Goal: Transaction & Acquisition: Purchase product/service

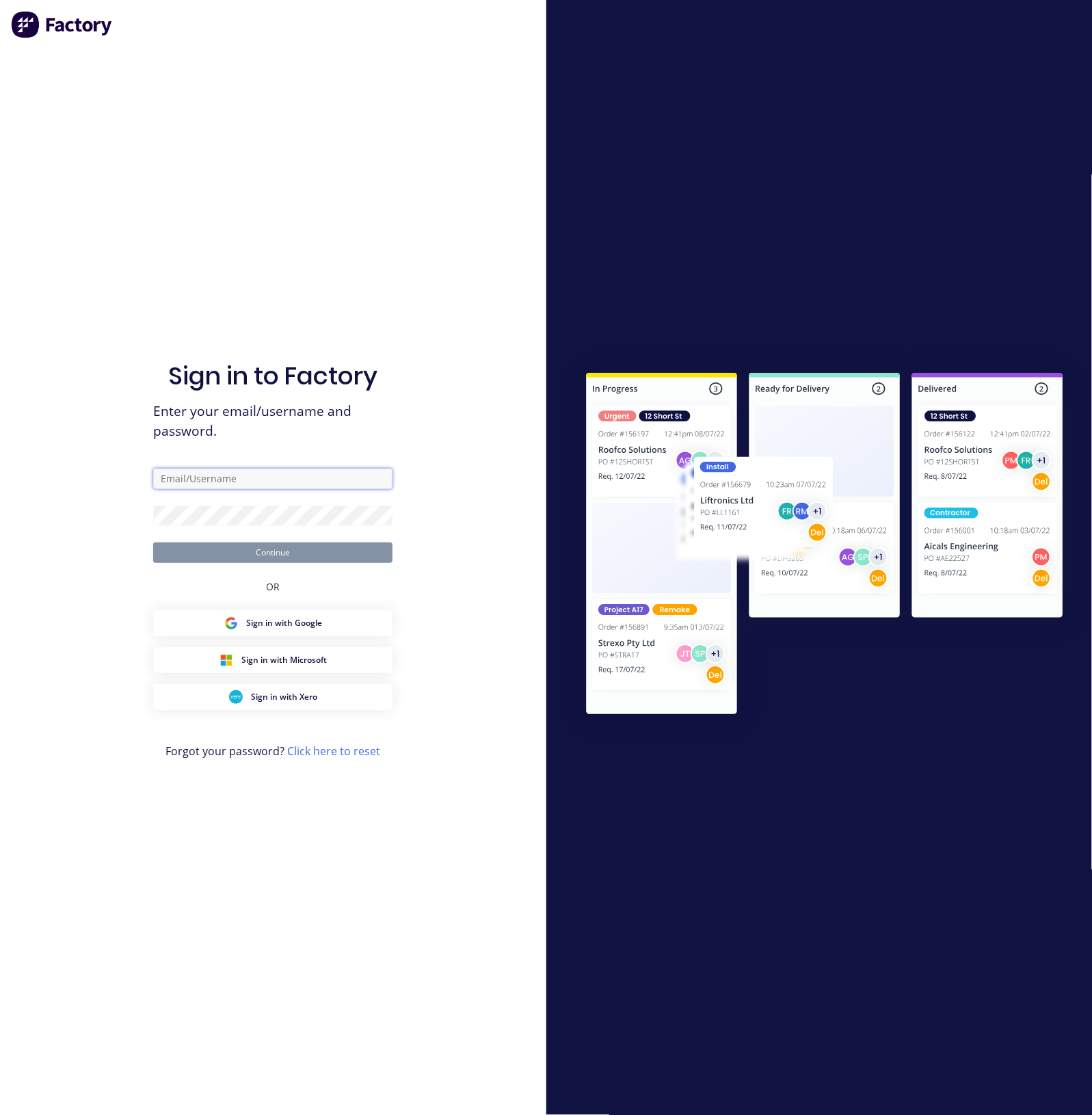
click at [217, 469] on input "text" at bounding box center [272, 479] width 240 height 21
click at [0, 1114] on com-1password-button at bounding box center [0, 1115] width 0 height 0
type input "[EMAIL_ADDRESS][DOMAIN_NAME]"
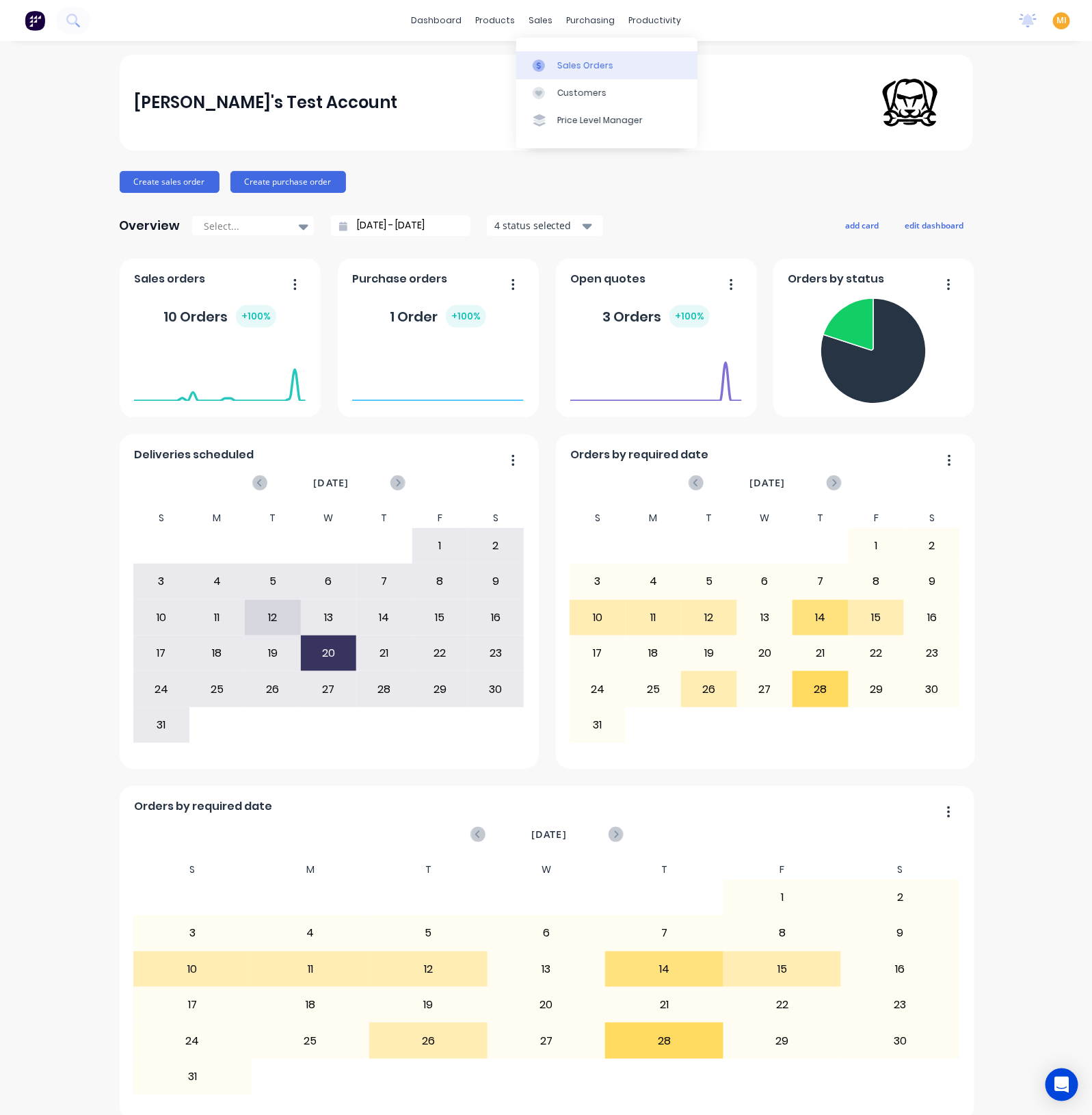
click at [537, 66] on icon at bounding box center [539, 65] width 12 height 12
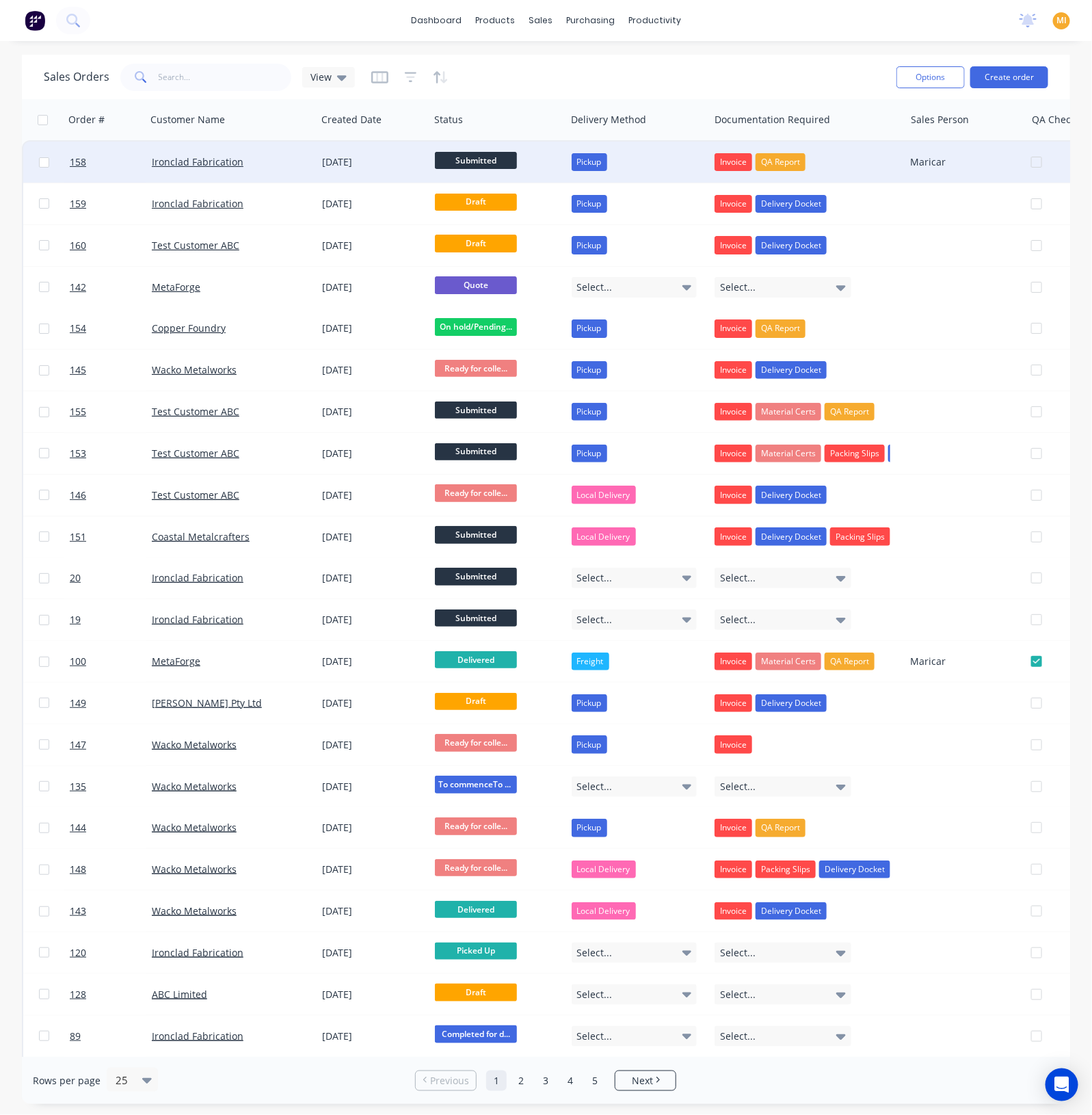
click at [294, 173] on div "Ironclad Fabrication" at bounding box center [231, 162] width 170 height 41
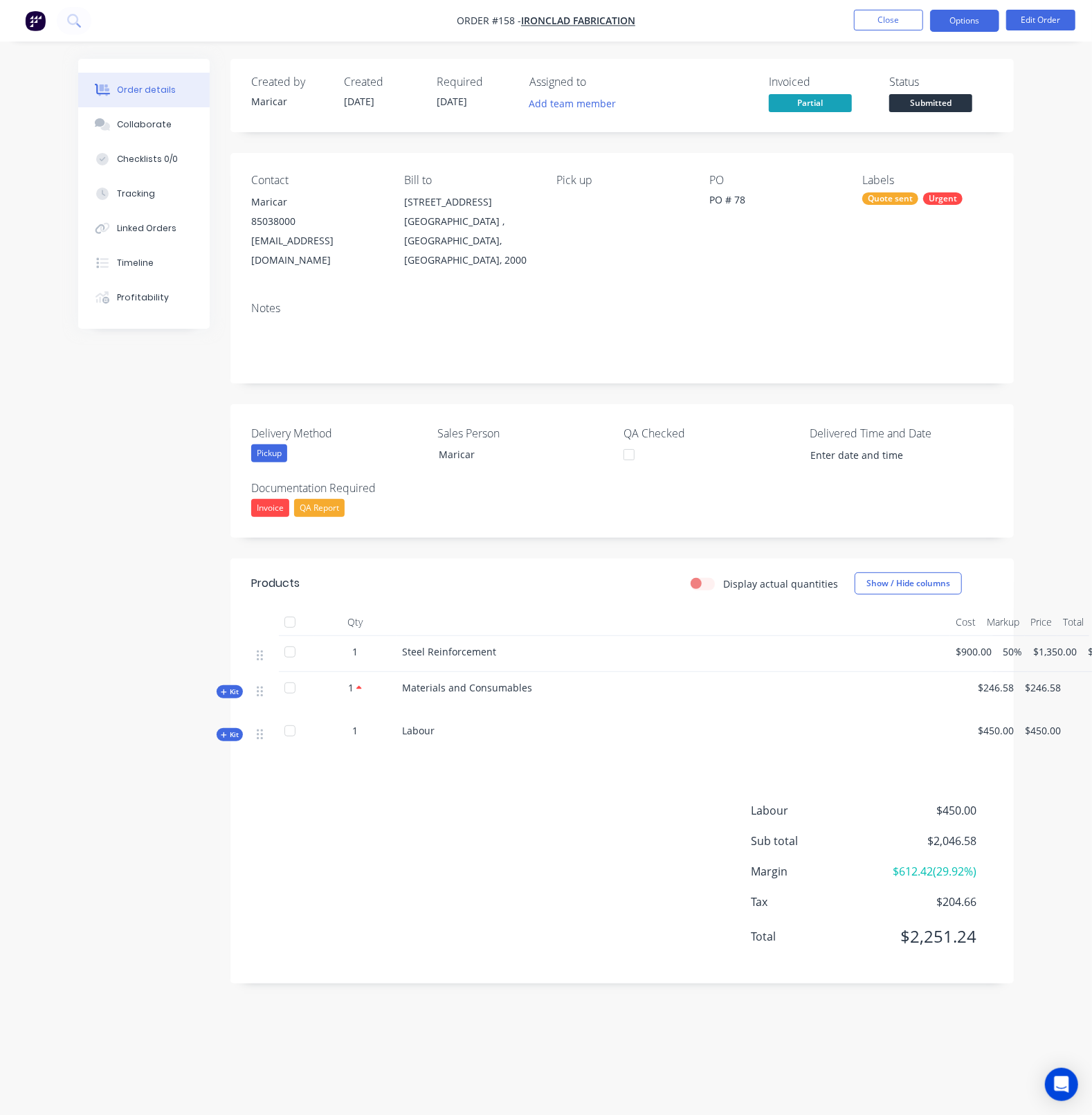
click at [976, 18] on button "Options" at bounding box center [965, 20] width 69 height 22
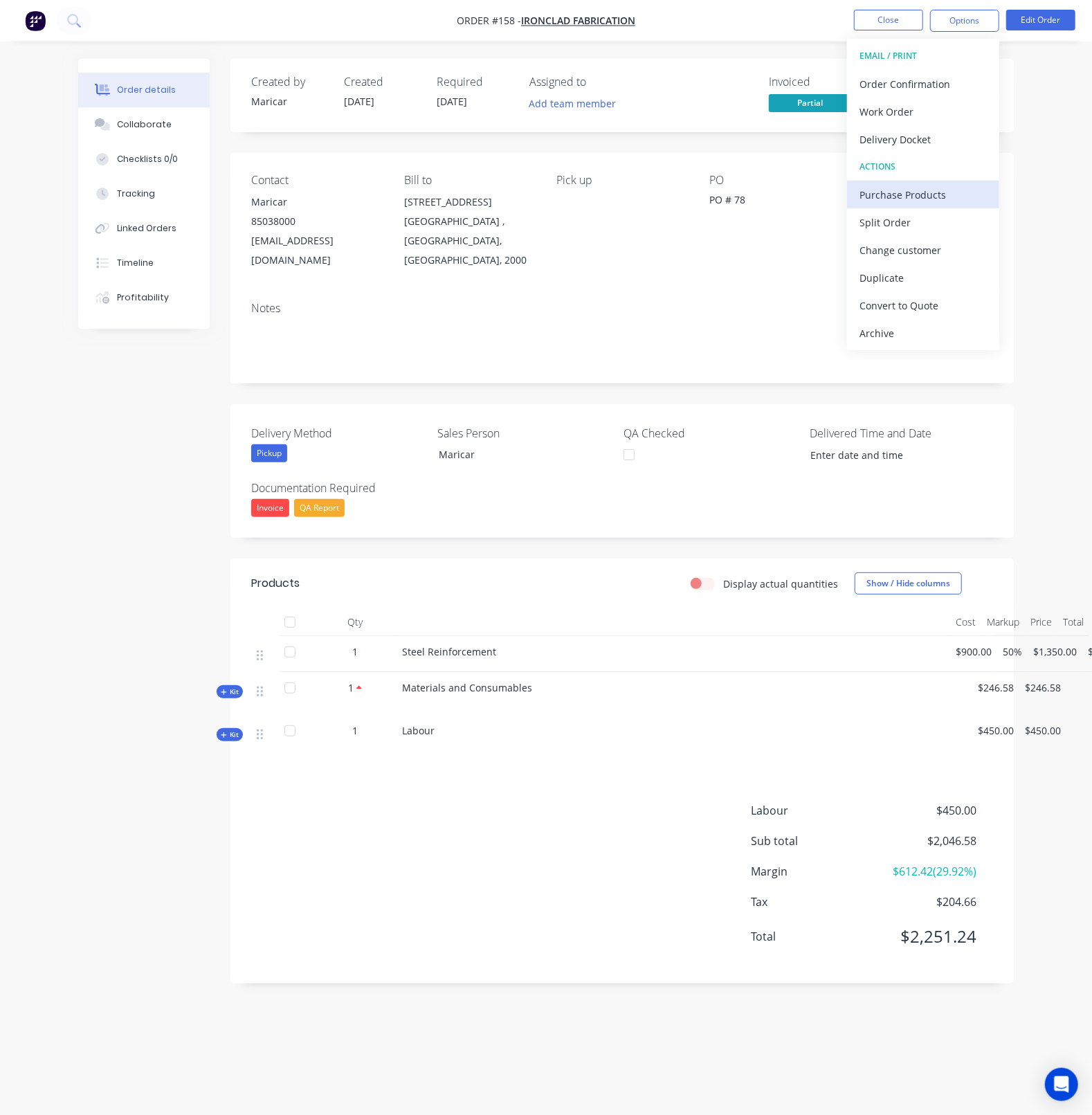
click at [922, 185] on div "Purchase Products" at bounding box center [923, 195] width 128 height 20
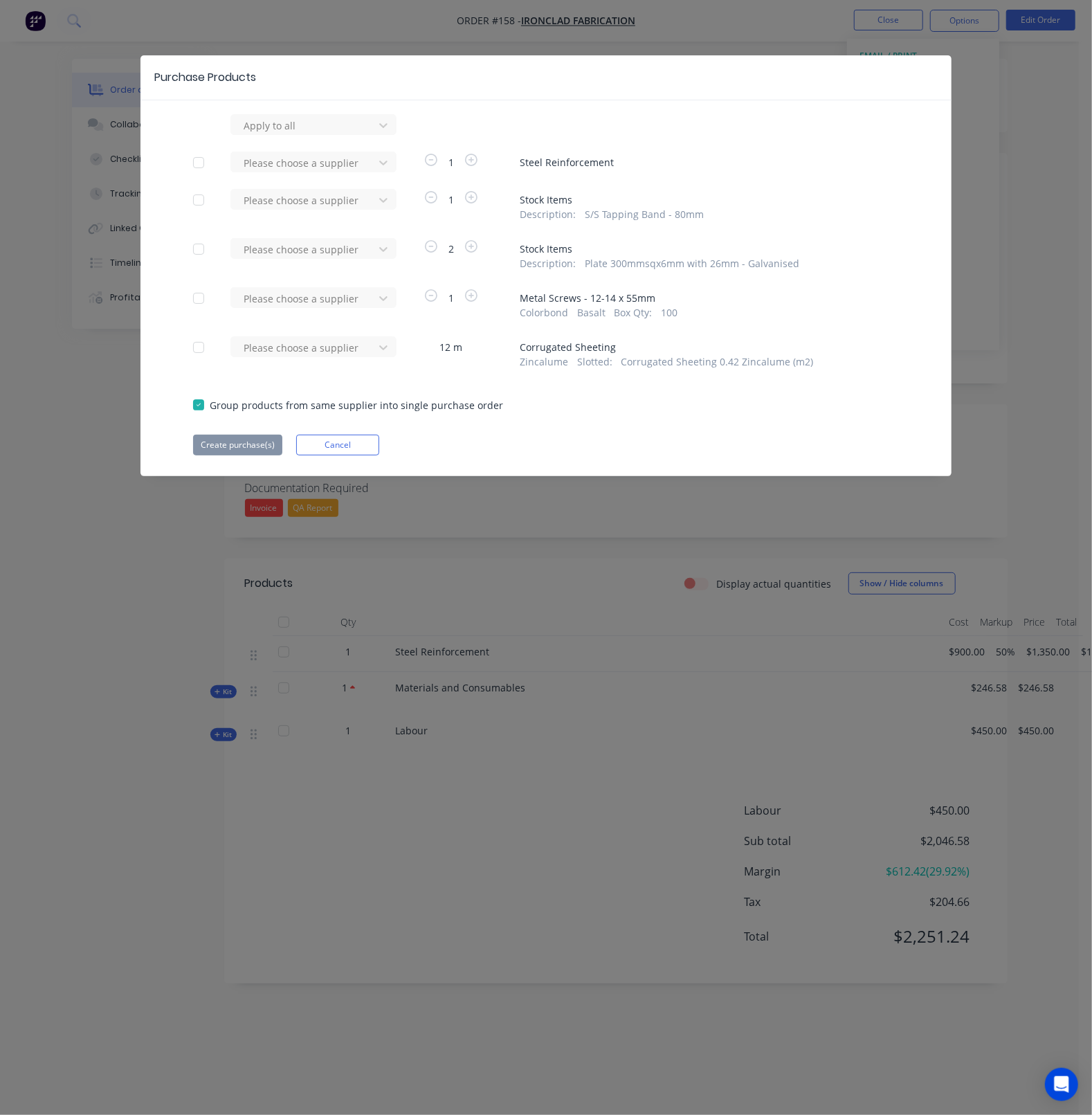
click at [553, 602] on div "Purchase Products Apply to all Please choose a supplier 1 Steel Reinforcement P…" at bounding box center [546, 557] width 1092 height 1115
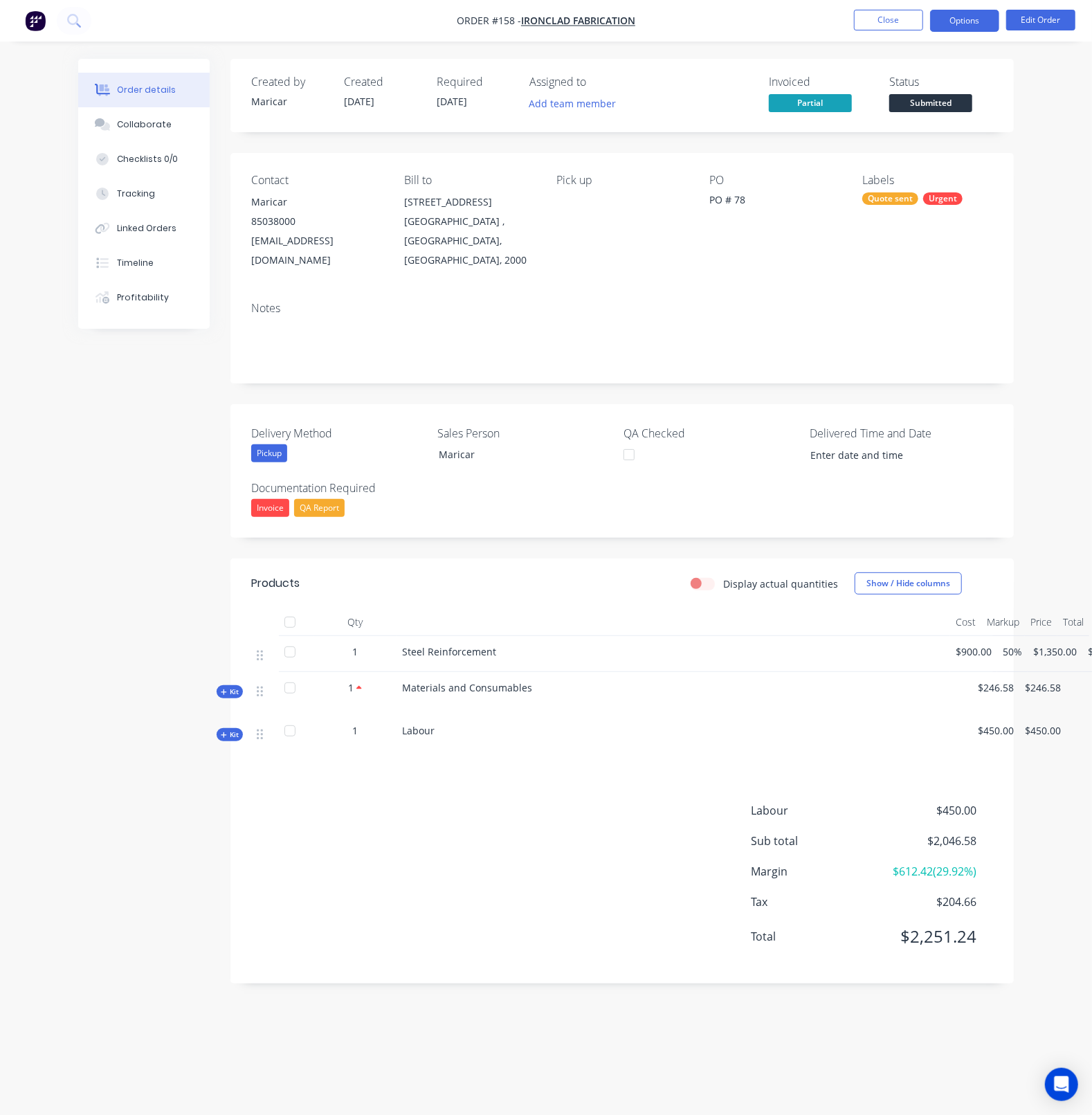
click at [965, 22] on button "Options" at bounding box center [965, 20] width 69 height 22
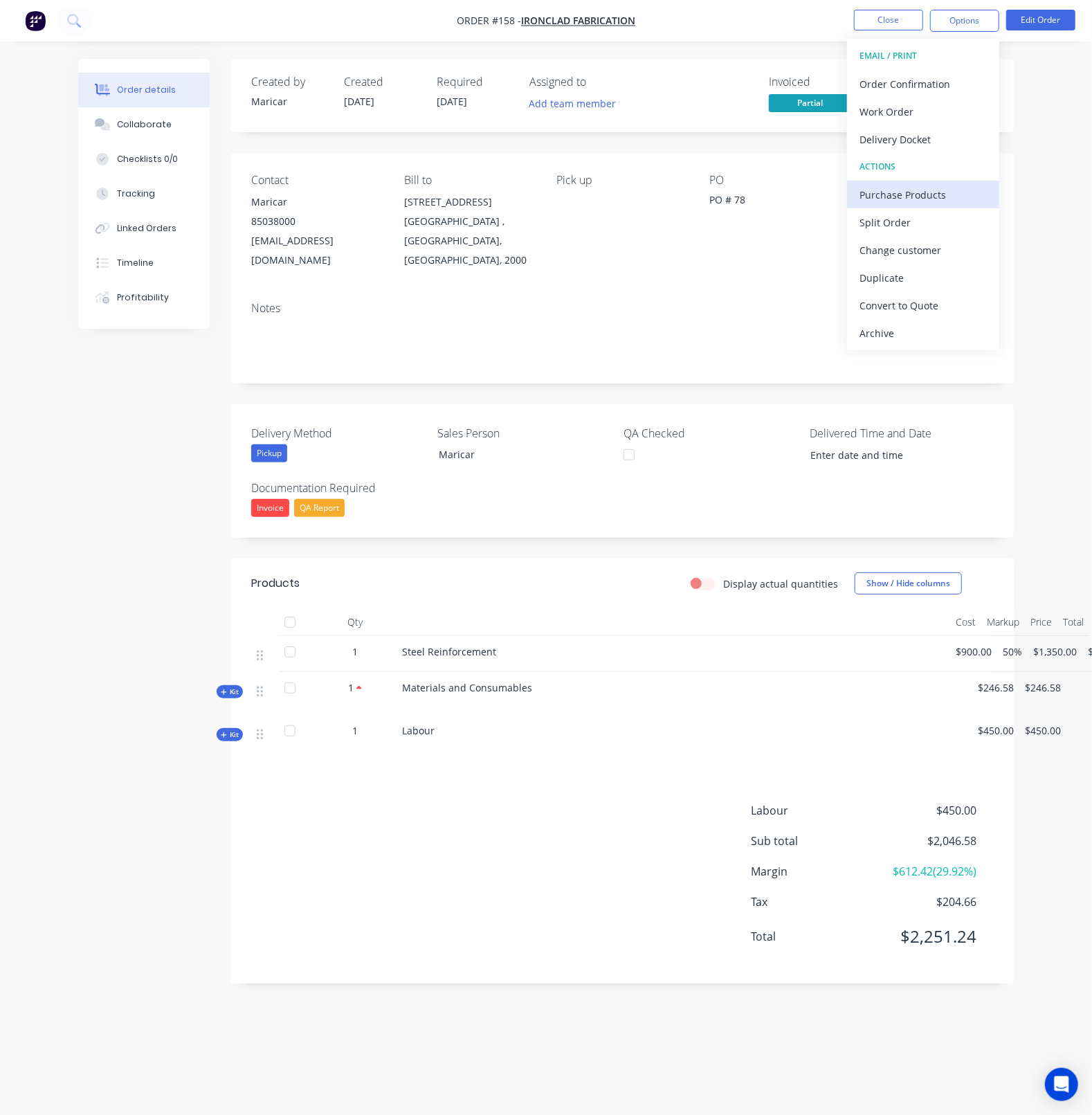
click at [911, 202] on div "Purchase Products" at bounding box center [923, 195] width 128 height 20
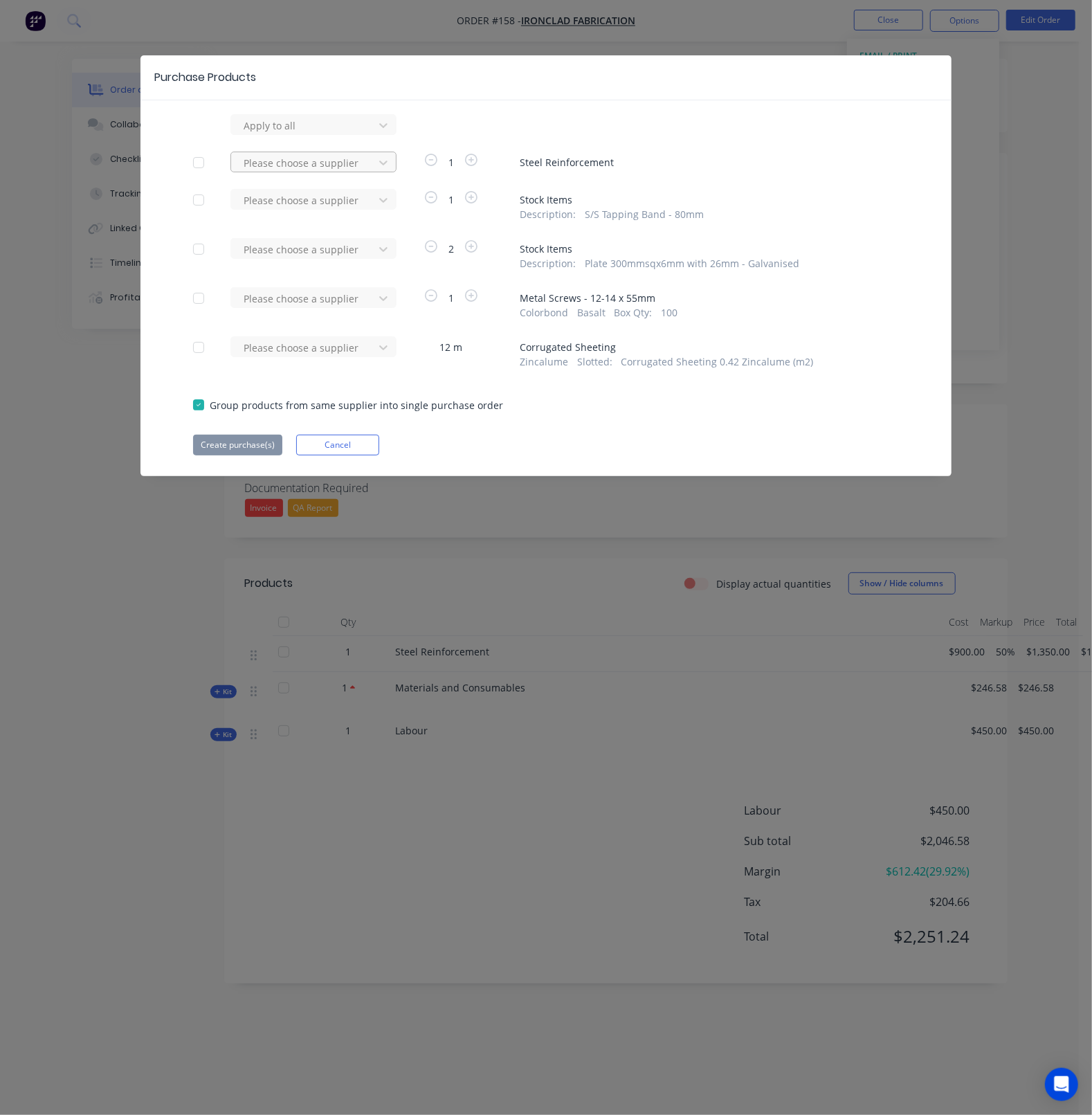
click at [277, 135] on div at bounding box center [304, 126] width 124 height 17
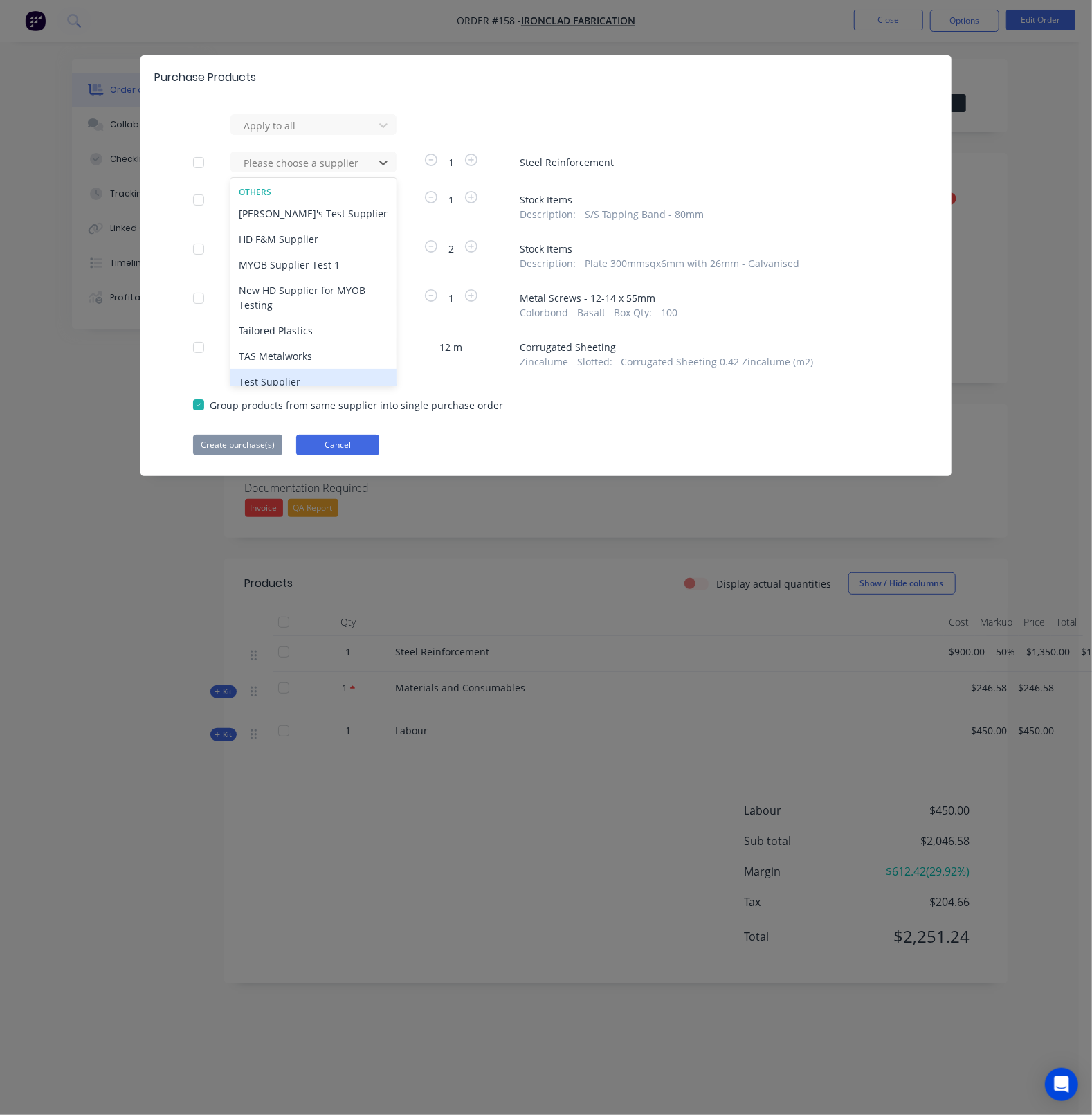
click at [341, 454] on button "Cancel" at bounding box center [338, 445] width 83 height 21
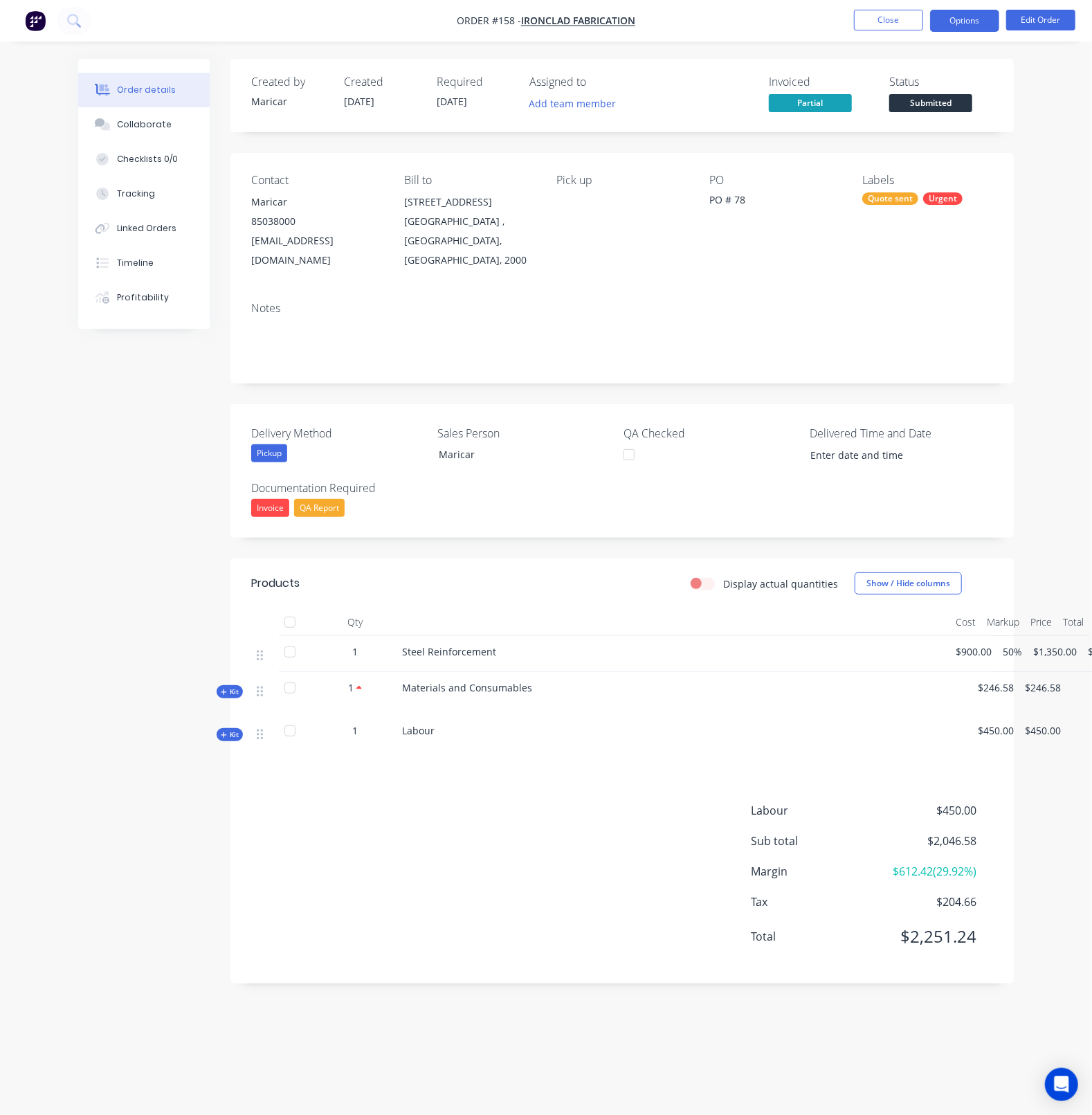
click at [941, 19] on button "Options" at bounding box center [965, 20] width 69 height 22
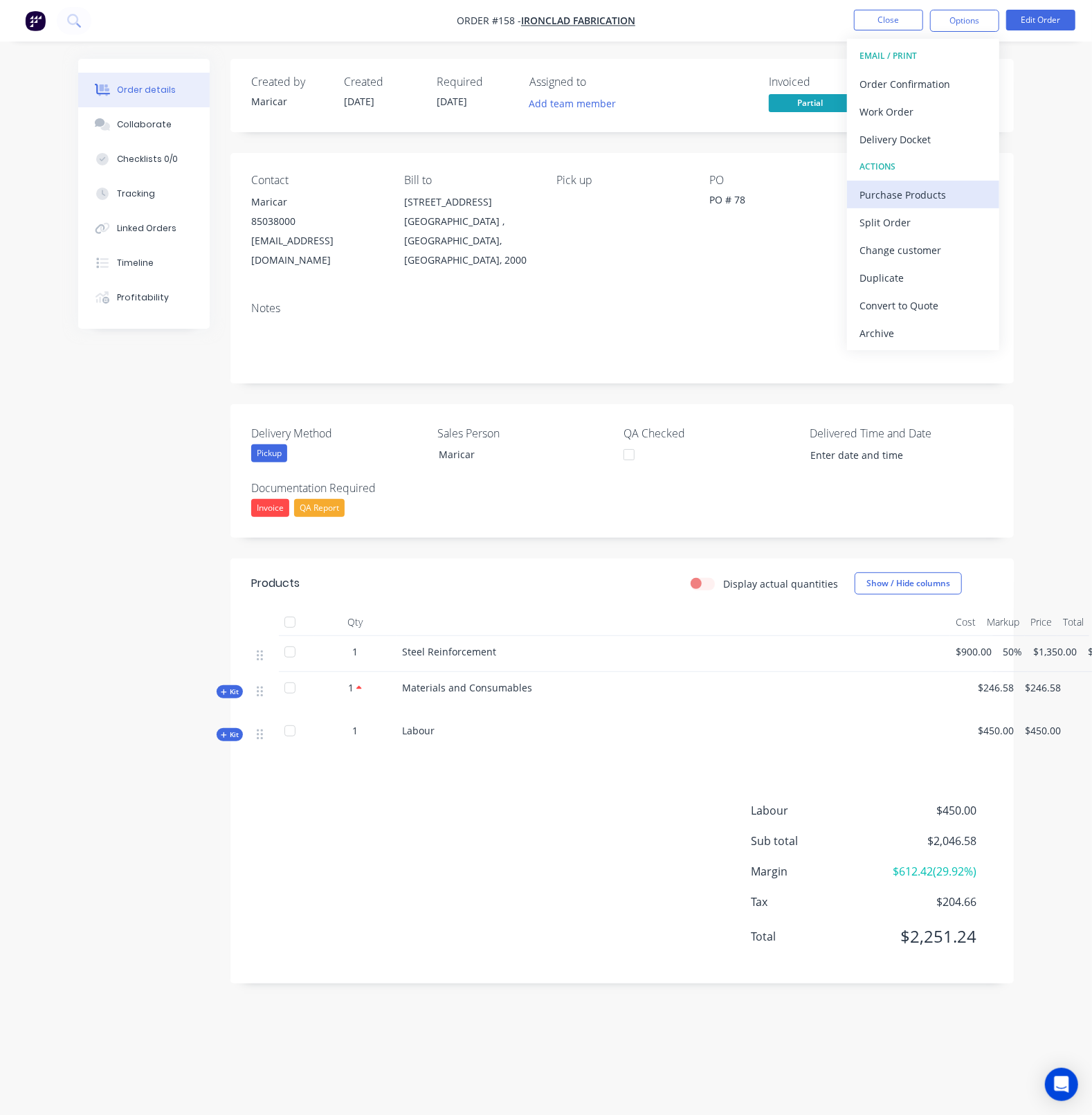
click at [909, 189] on div "Purchase Products" at bounding box center [923, 195] width 128 height 20
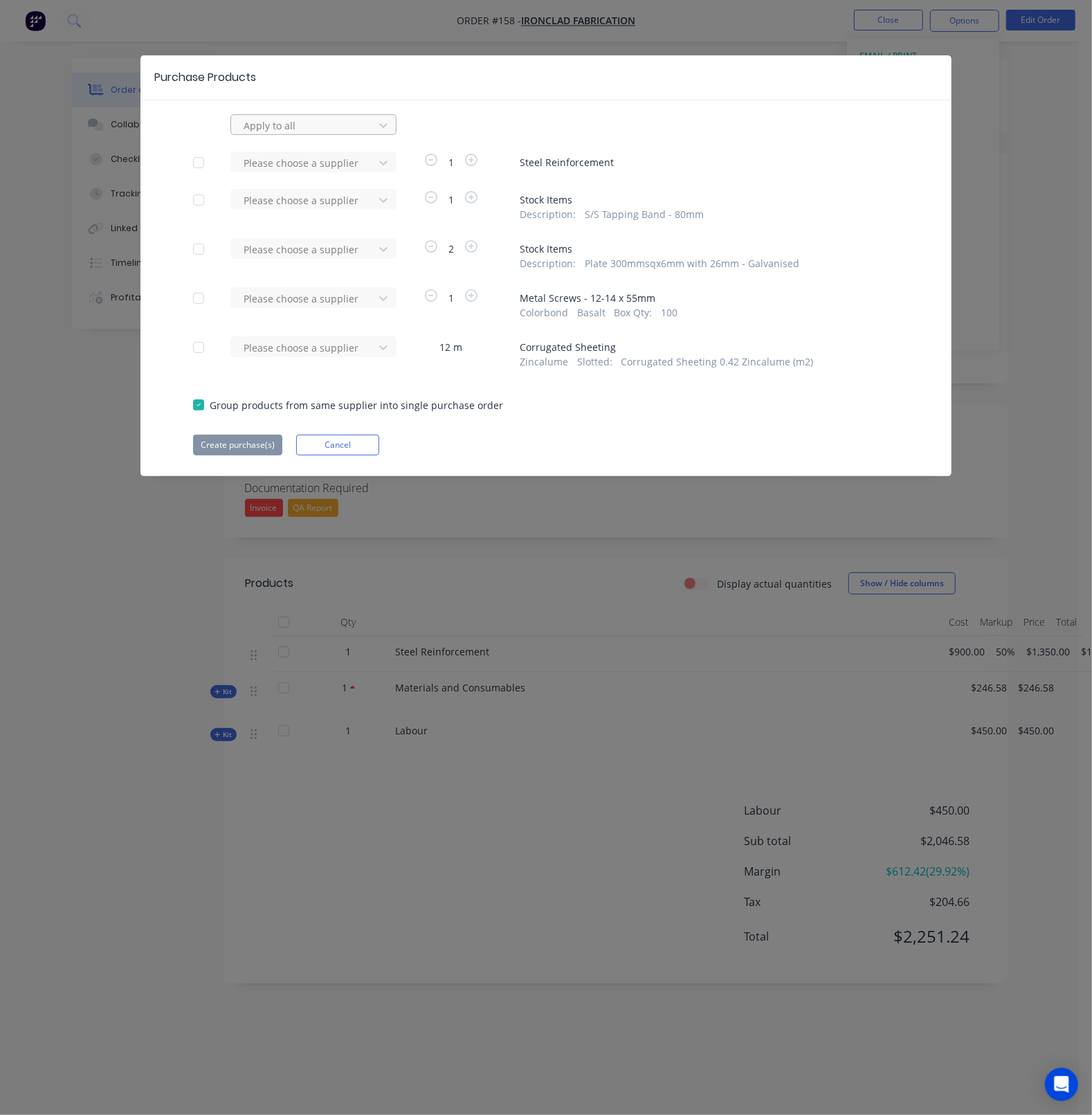
click at [297, 125] on div at bounding box center [304, 126] width 124 height 17
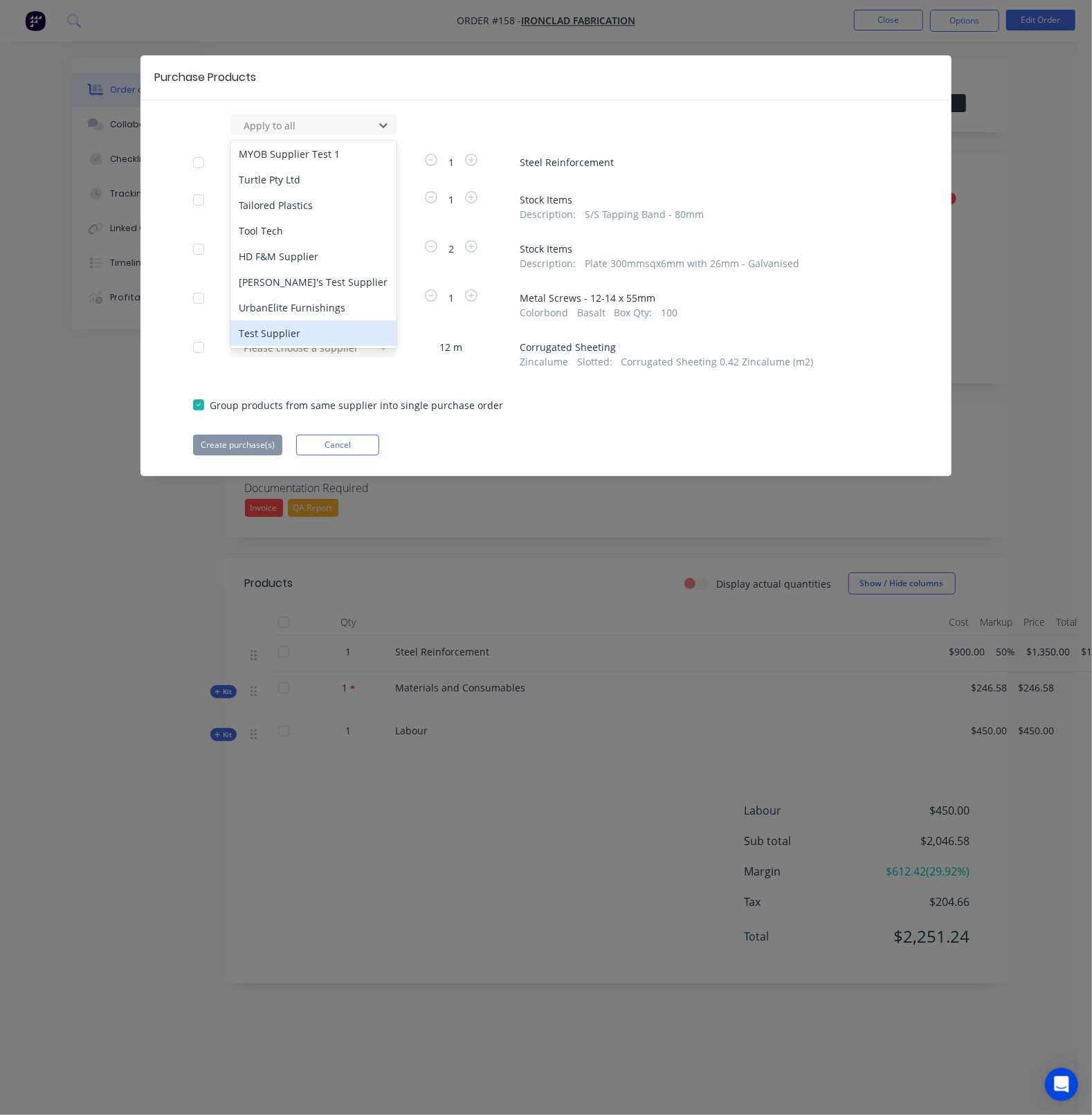
click at [278, 335] on div "Test Supplier" at bounding box center [313, 333] width 166 height 25
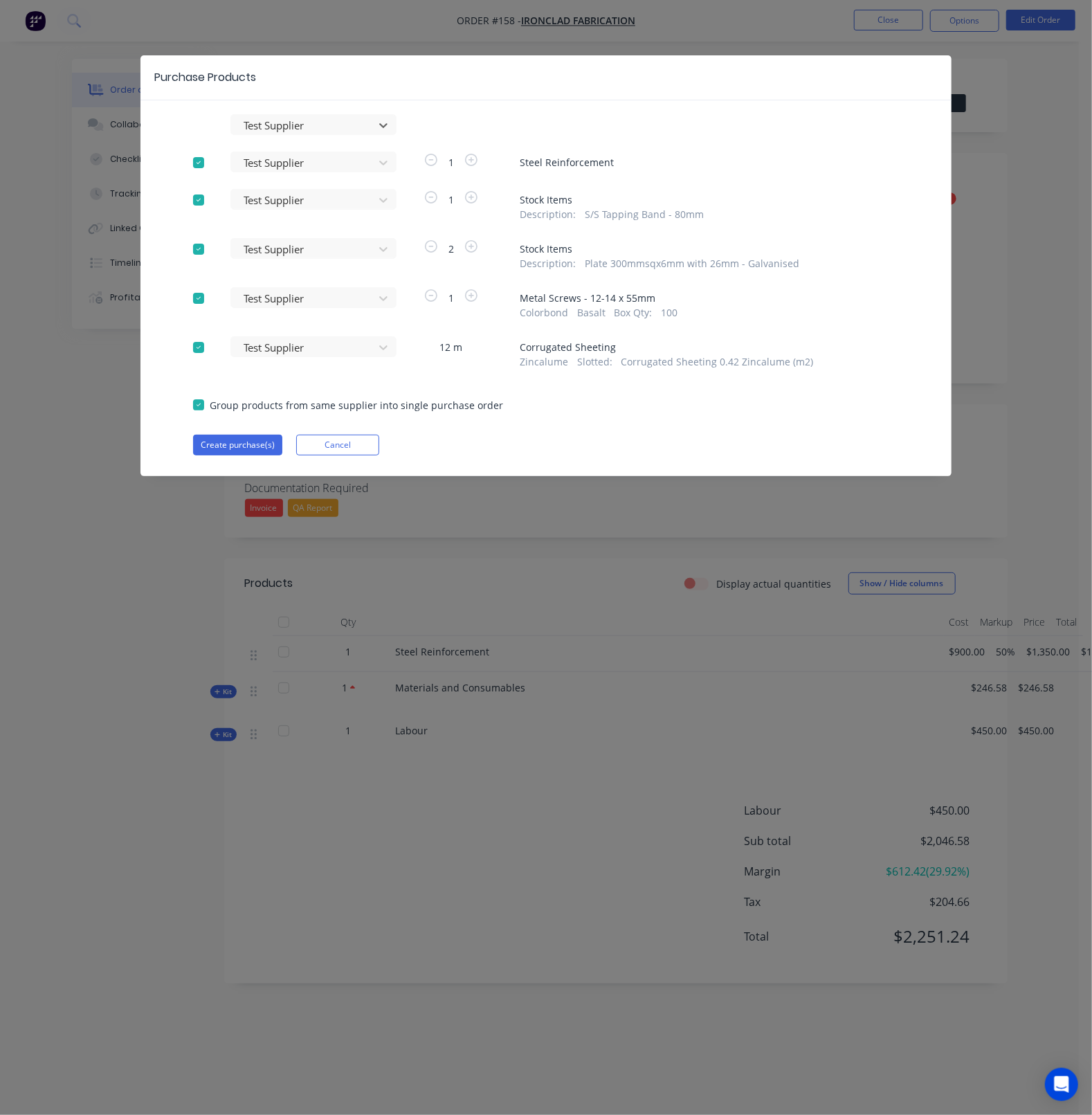
click at [195, 407] on div at bounding box center [199, 405] width 28 height 28
click at [201, 295] on div at bounding box center [199, 298] width 28 height 28
type input "a"
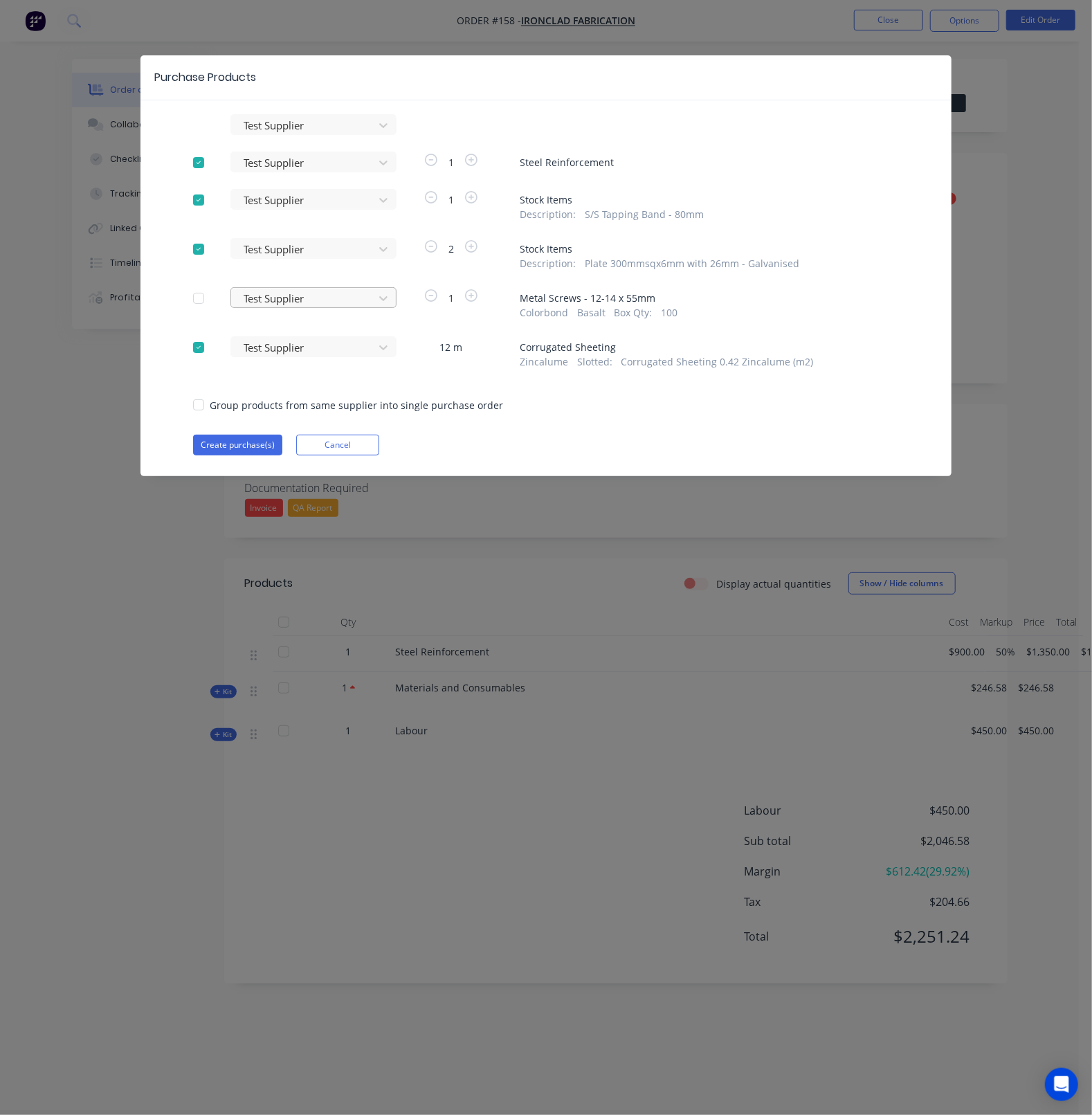
click at [301, 136] on div "Test Supplier" at bounding box center [304, 125] width 133 height 21
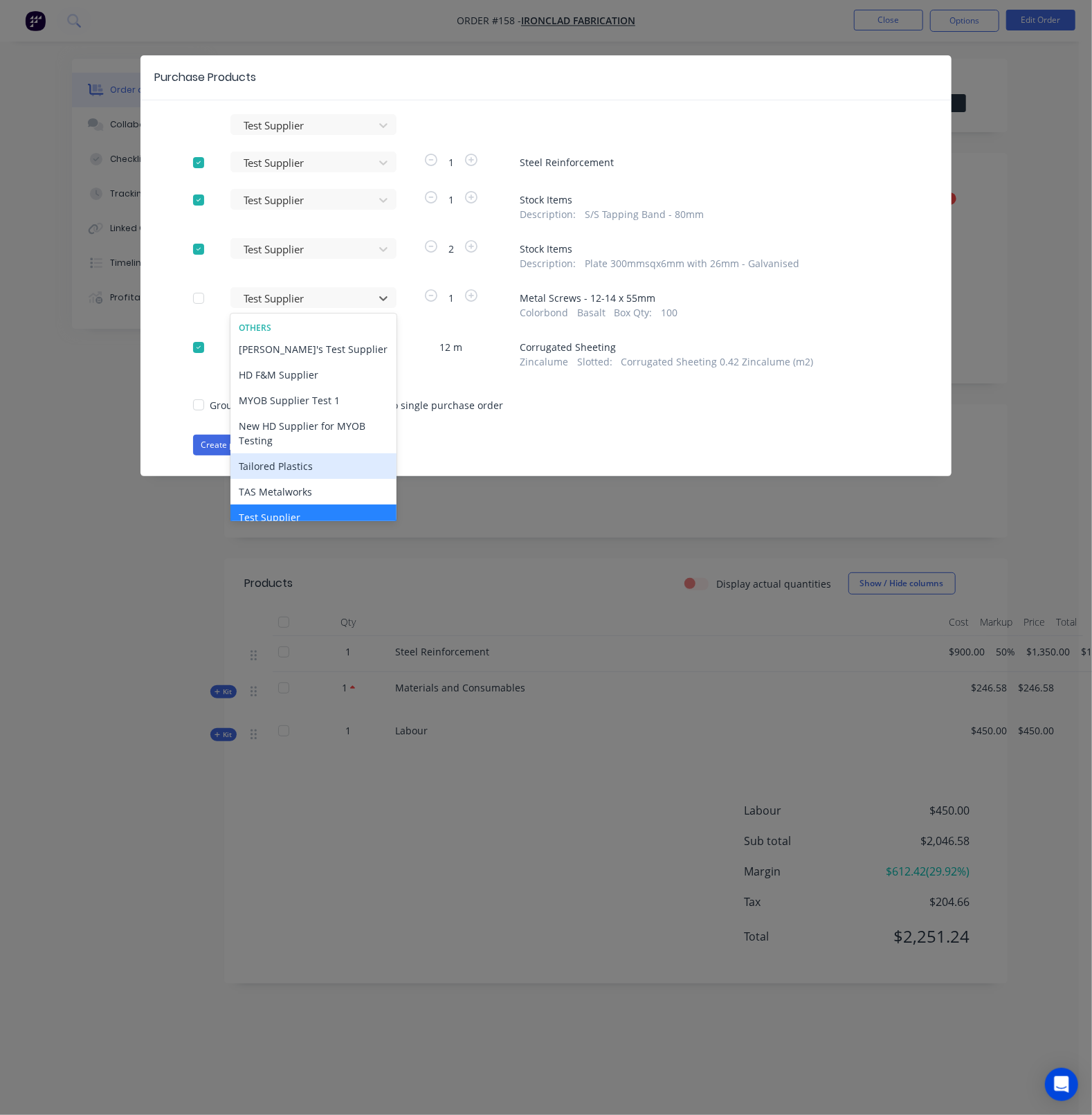
click at [289, 463] on div "Tailored Plastics" at bounding box center [313, 466] width 166 height 25
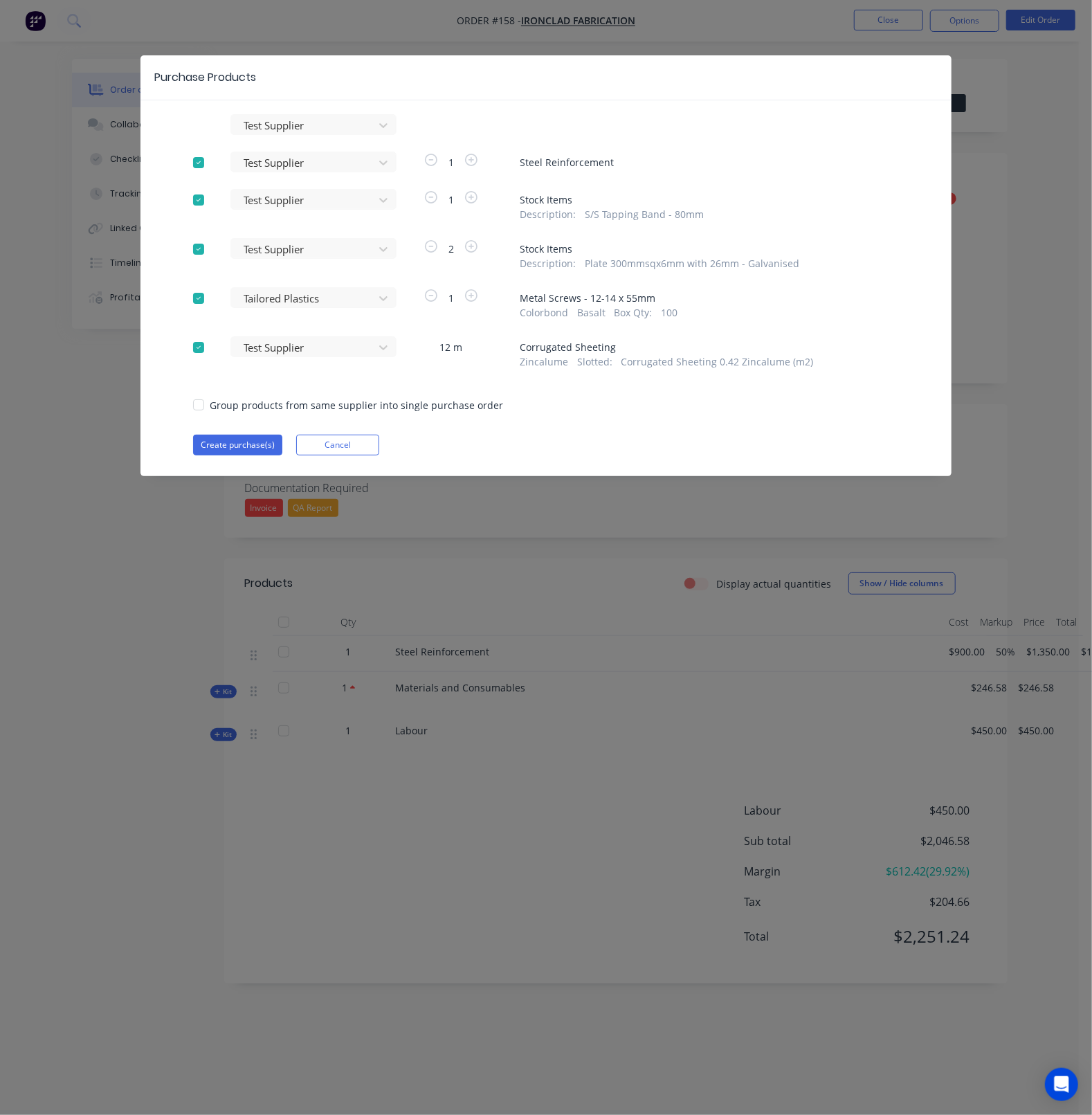
click at [197, 403] on div at bounding box center [199, 405] width 28 height 28
click at [240, 448] on button "Create purchase(s)" at bounding box center [237, 445] width 89 height 21
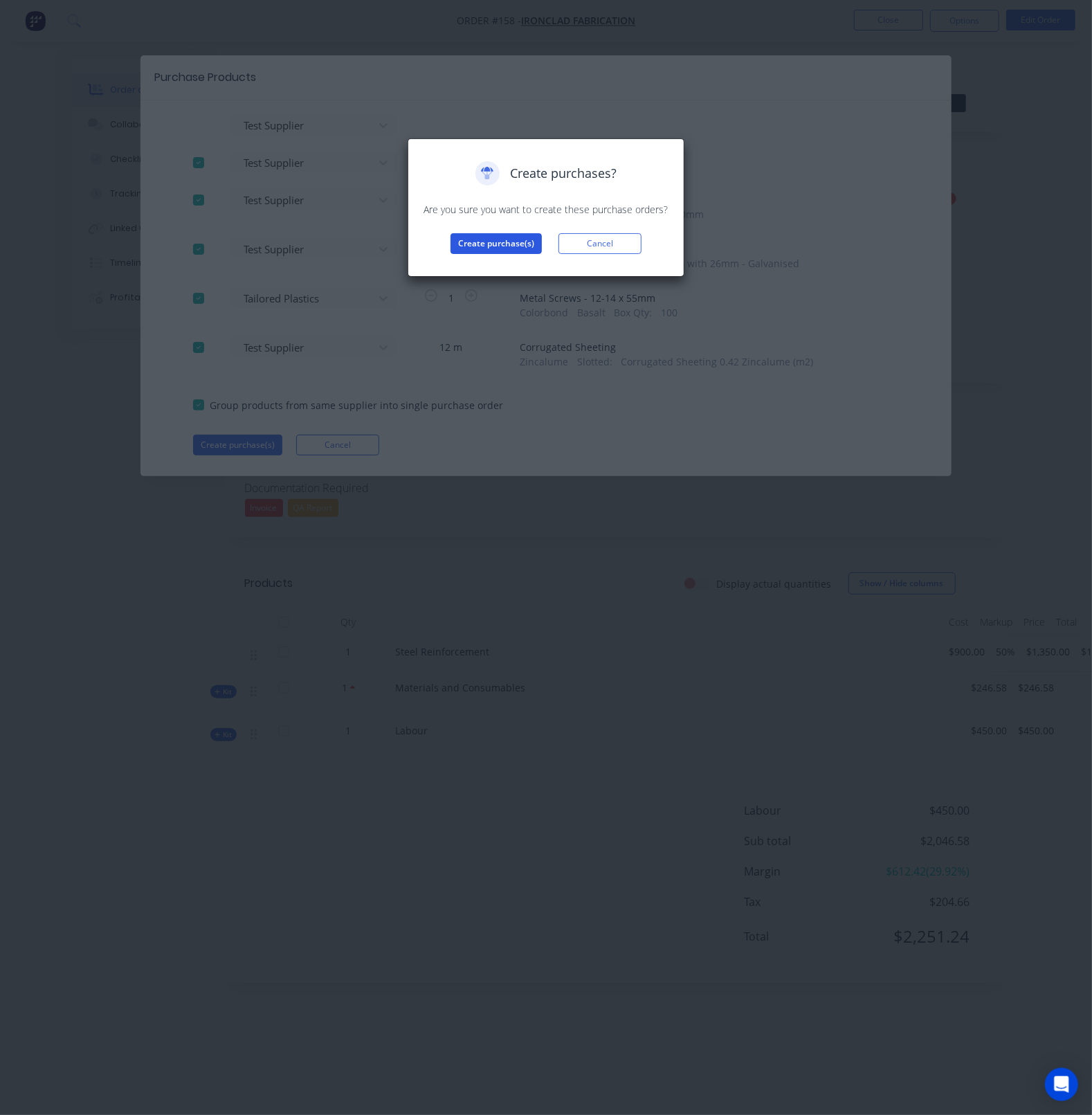
click at [519, 236] on button "Create purchase(s)" at bounding box center [496, 243] width 91 height 21
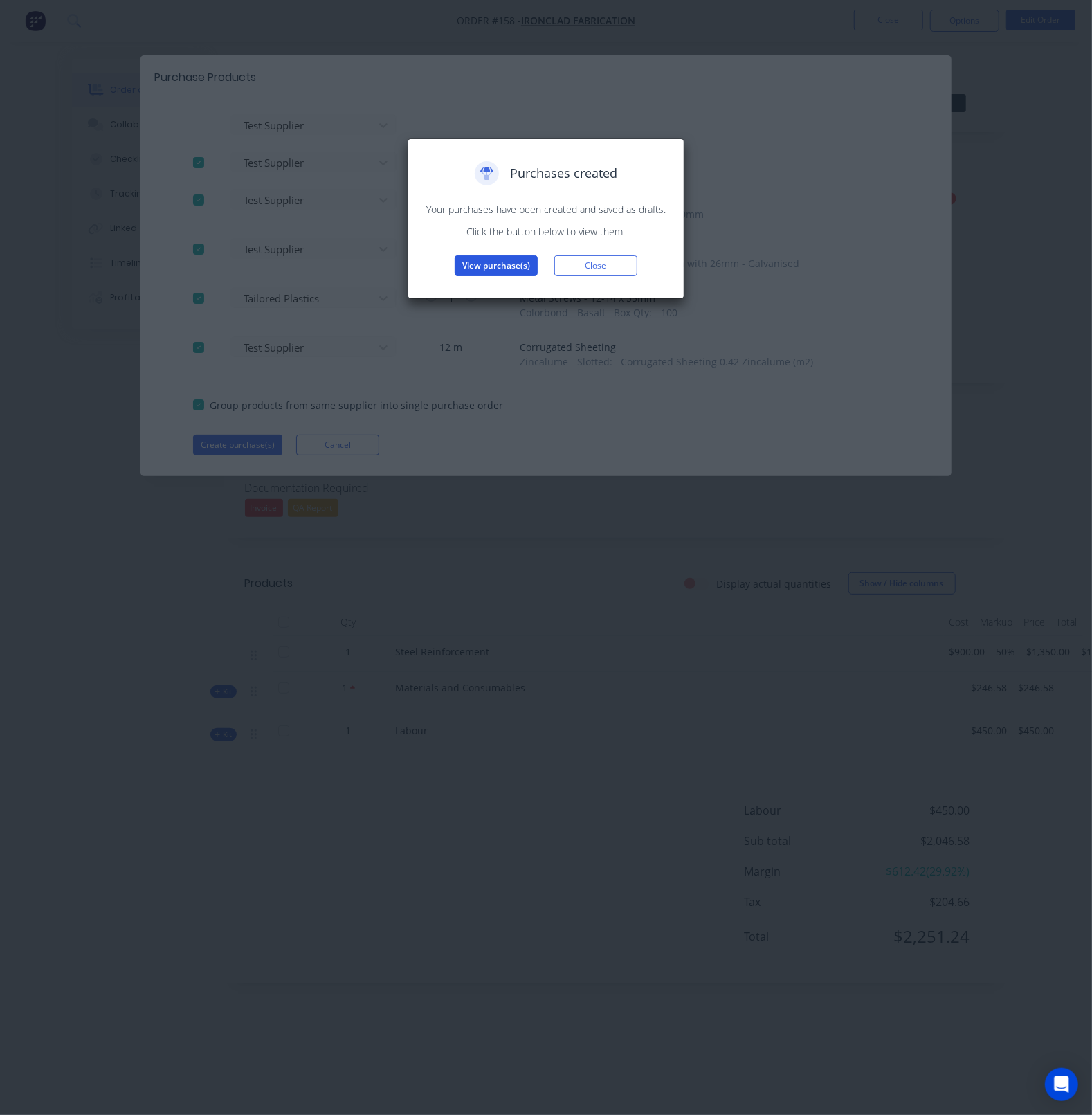
click at [509, 259] on button "View purchase(s)" at bounding box center [496, 266] width 83 height 21
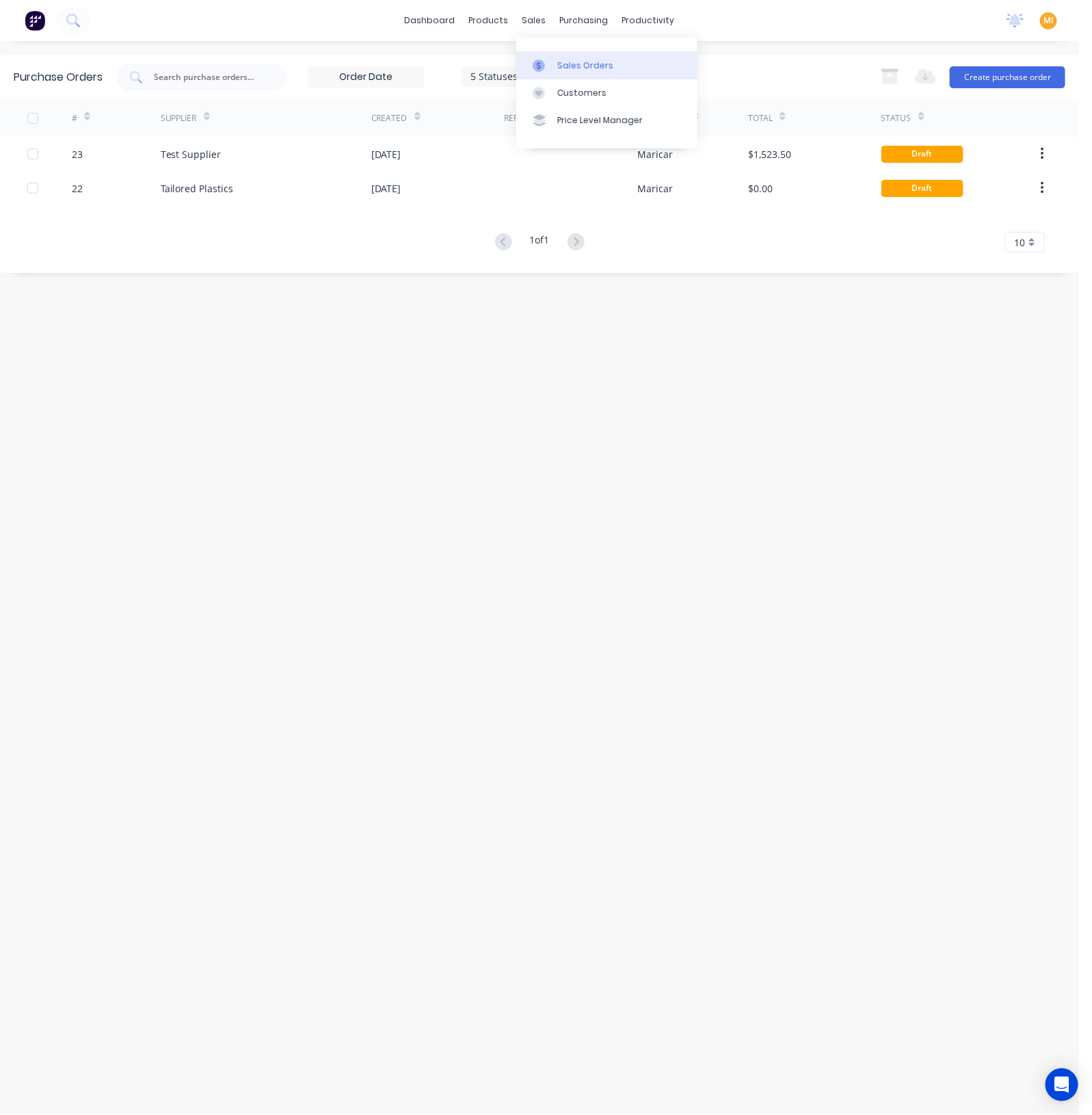
click at [555, 56] on link "Sales Orders" at bounding box center [606, 65] width 181 height 27
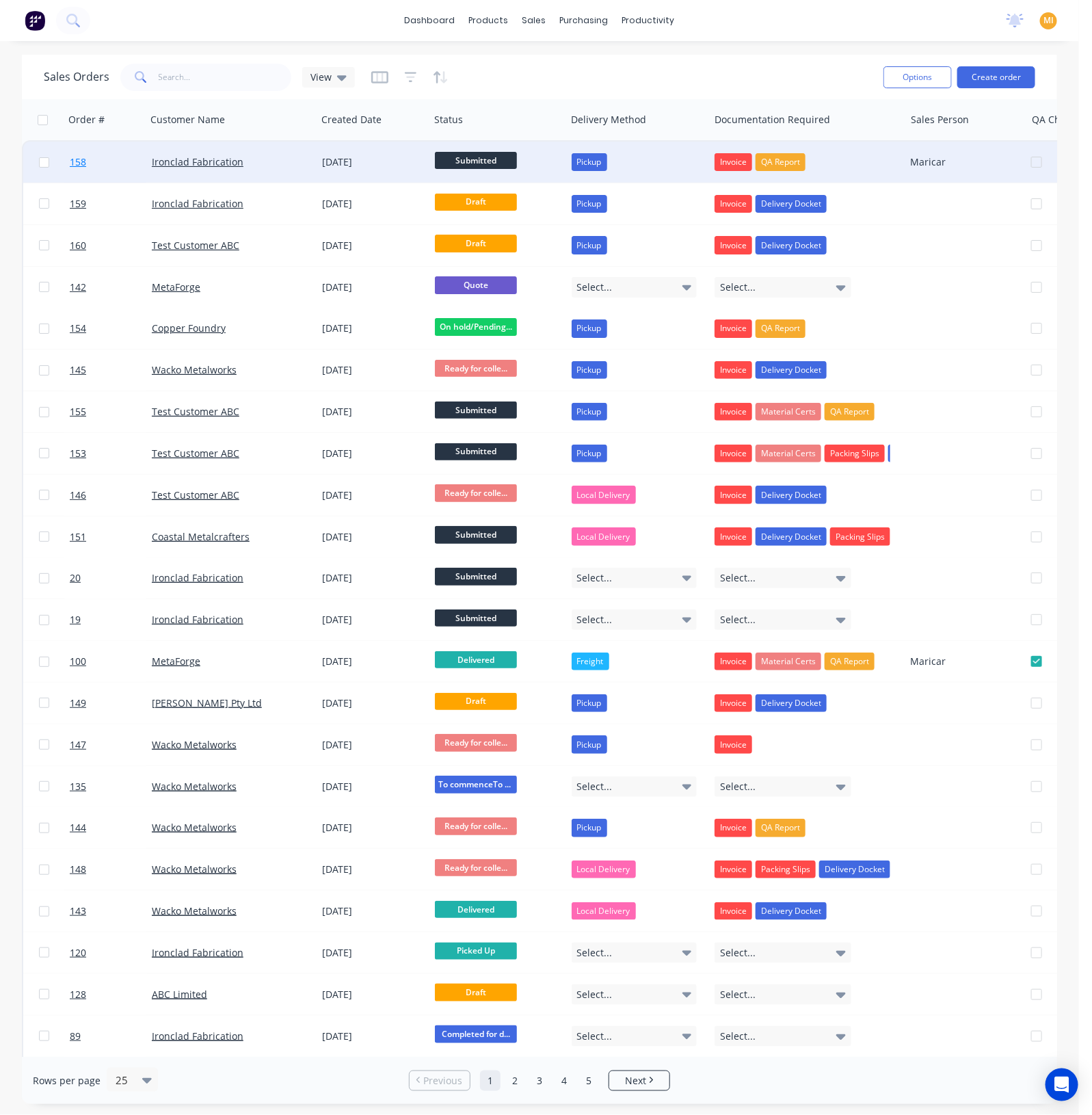
click at [122, 169] on link "158" at bounding box center [111, 162] width 82 height 41
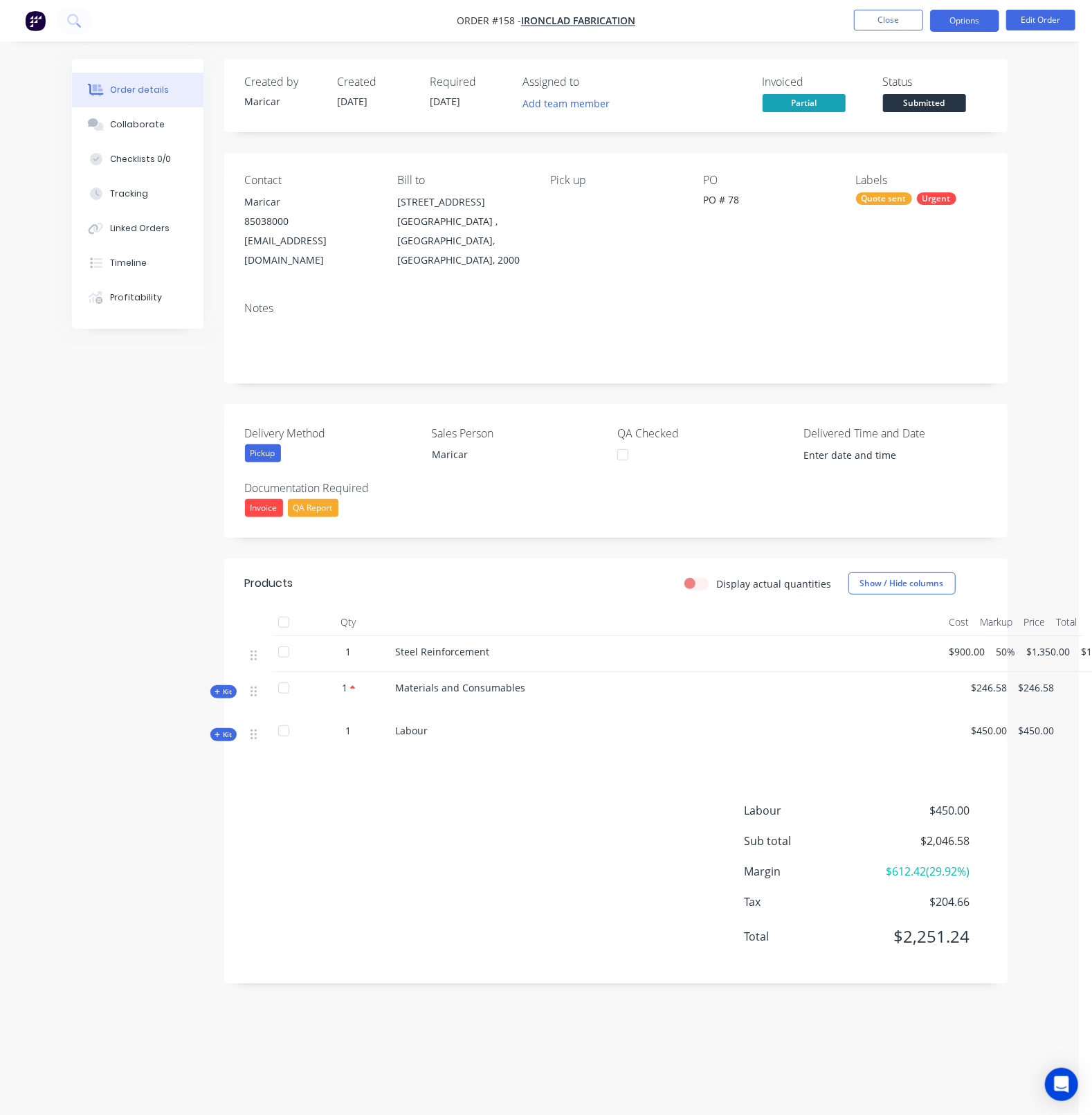
click at [970, 21] on button "Options" at bounding box center [965, 20] width 69 height 22
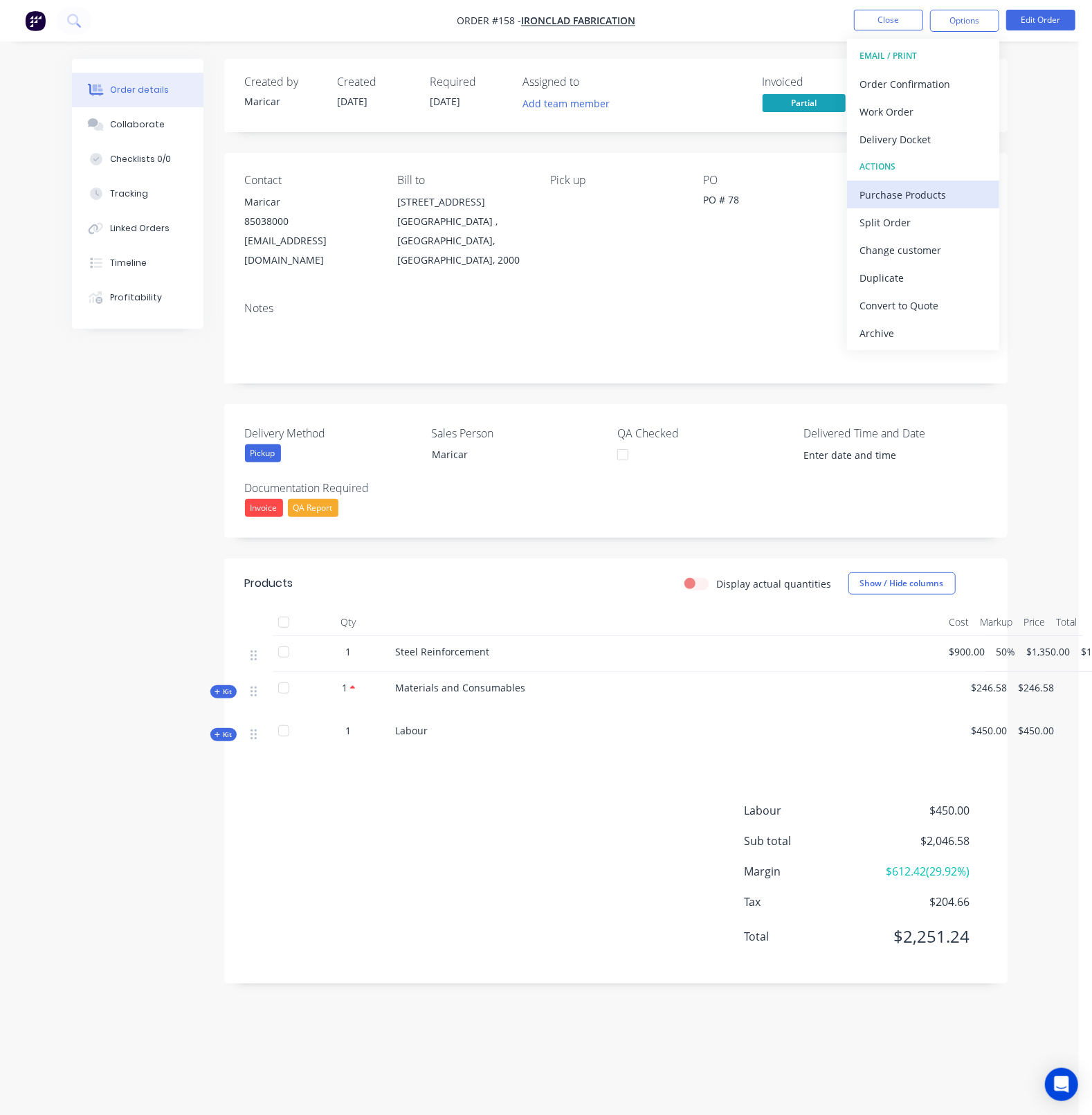
click at [907, 195] on div "Purchase Products" at bounding box center [923, 195] width 128 height 20
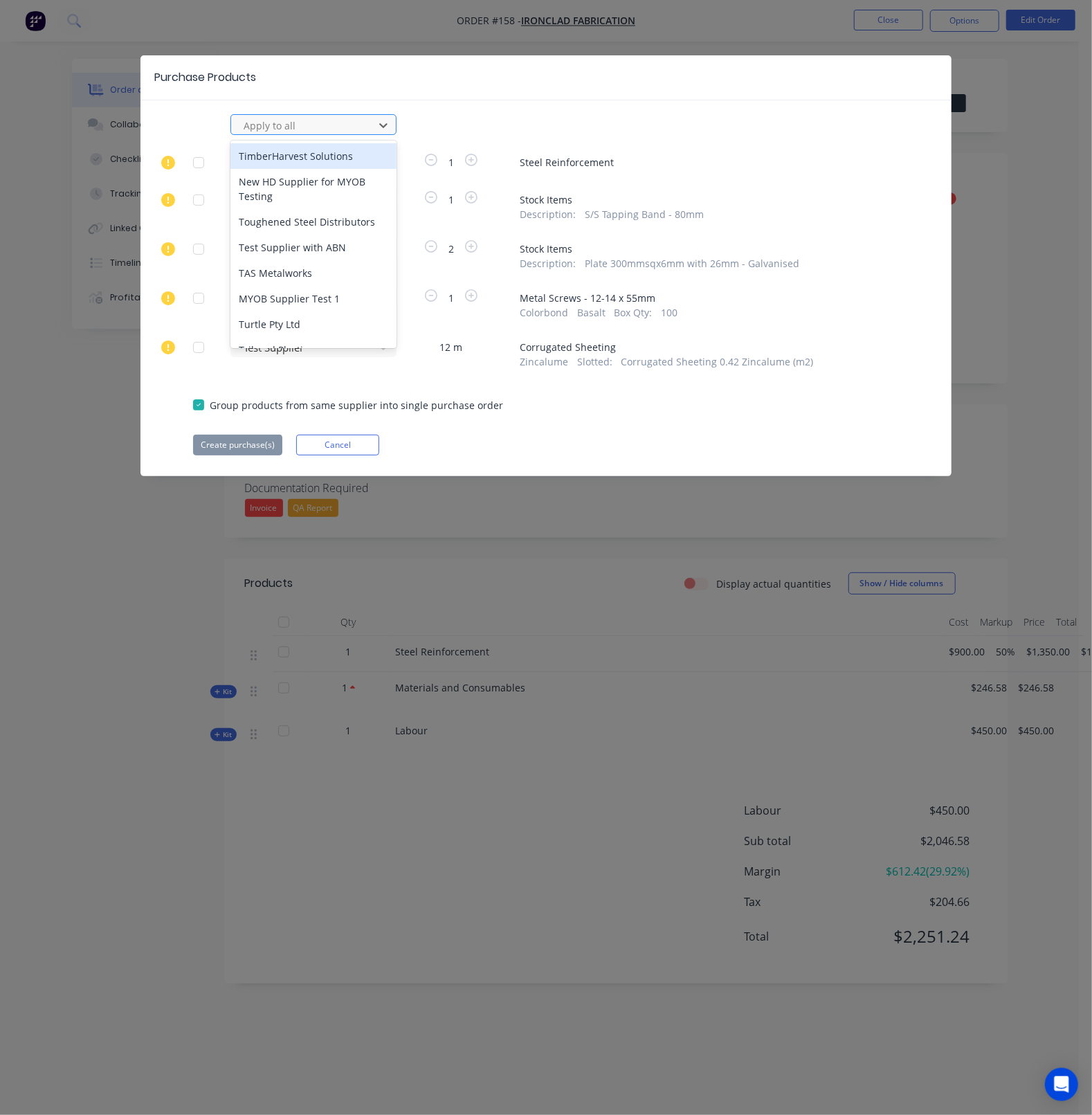
click at [334, 123] on div at bounding box center [304, 126] width 124 height 17
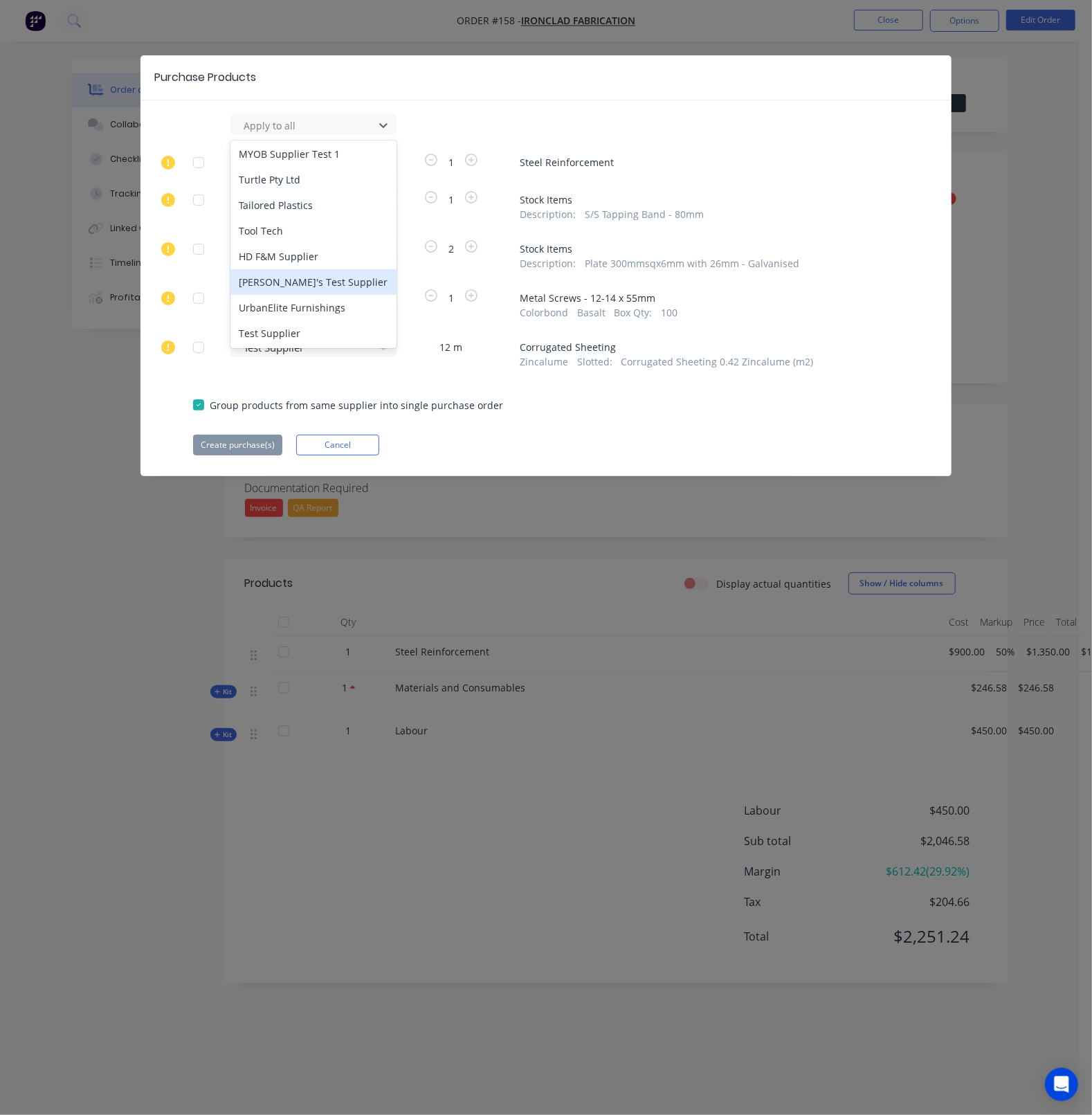
scroll to position [13, 0]
click at [281, 335] on div "Test Supplier" at bounding box center [313, 333] width 166 height 25
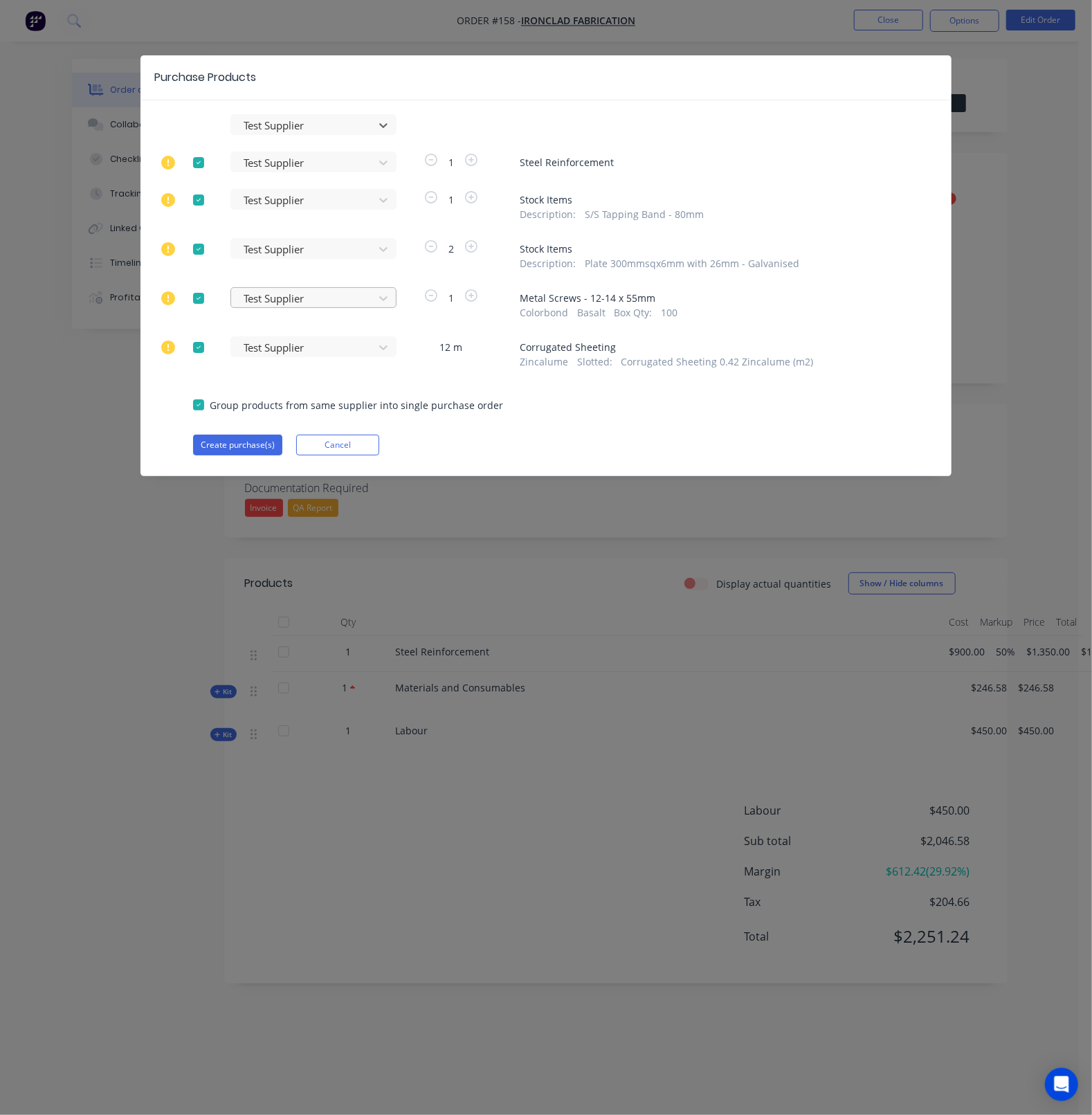
click at [294, 172] on div at bounding box center [304, 163] width 124 height 17
click at [159, 438] on div "Test Supplier Test Supplier 1 Steel Reinforcement Test Supplier 1 Stock Items D…" at bounding box center [546, 284] width 811 height 342
click at [321, 444] on button "Cancel" at bounding box center [338, 445] width 83 height 21
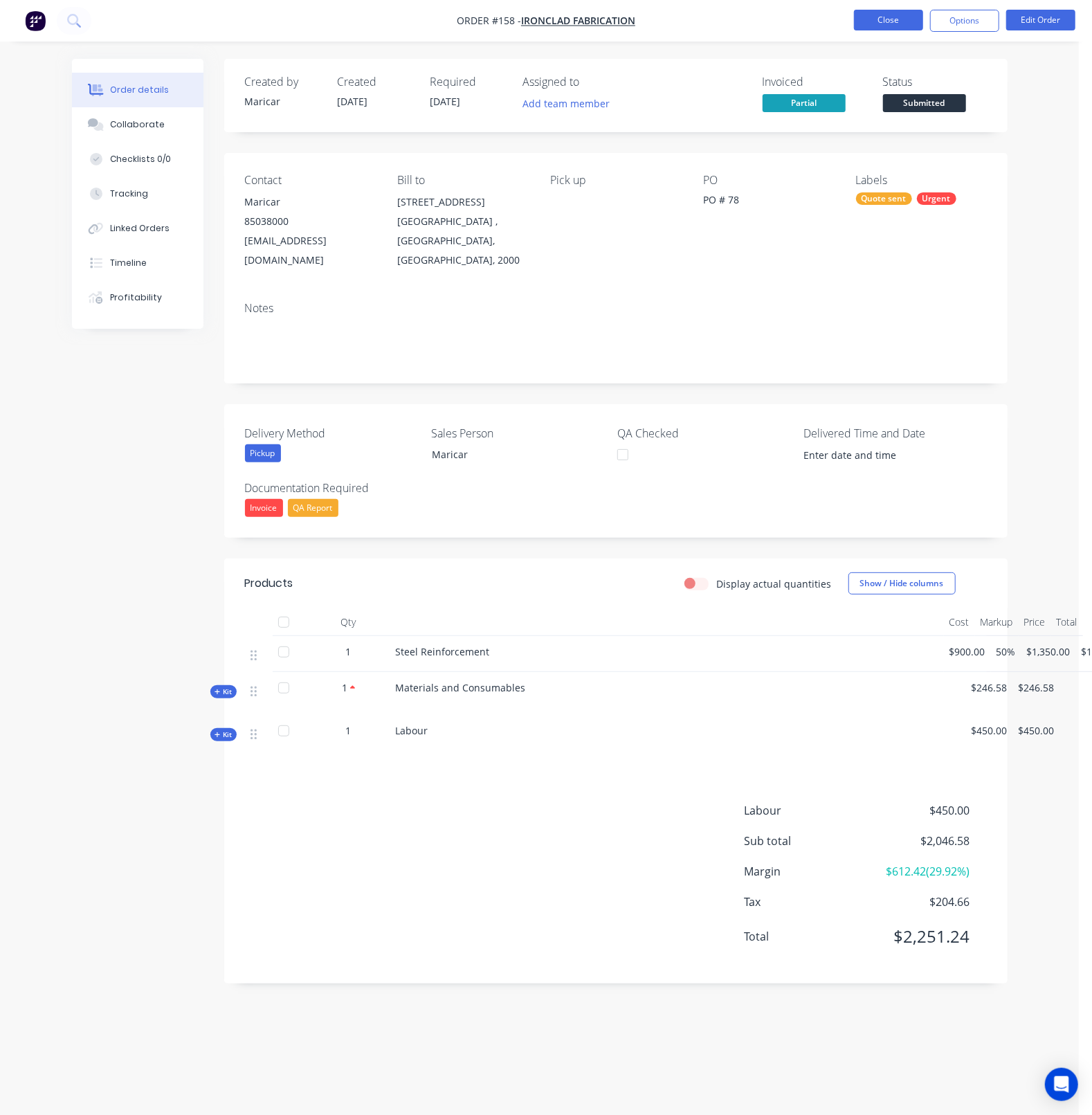
click at [864, 22] on button "Close" at bounding box center [889, 20] width 69 height 21
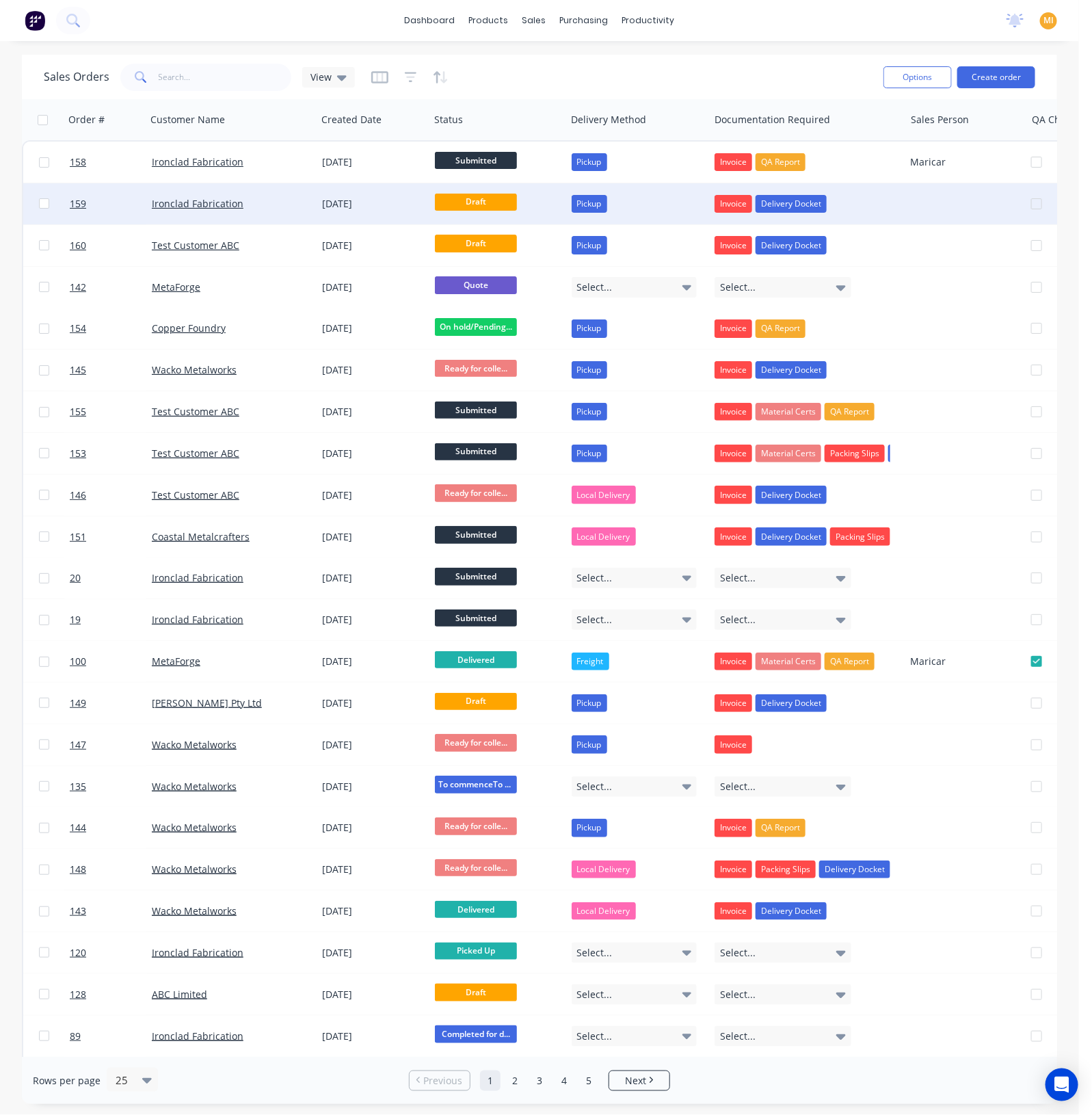
click at [275, 210] on div "Ironclad Fabrication" at bounding box center [231, 204] width 170 height 41
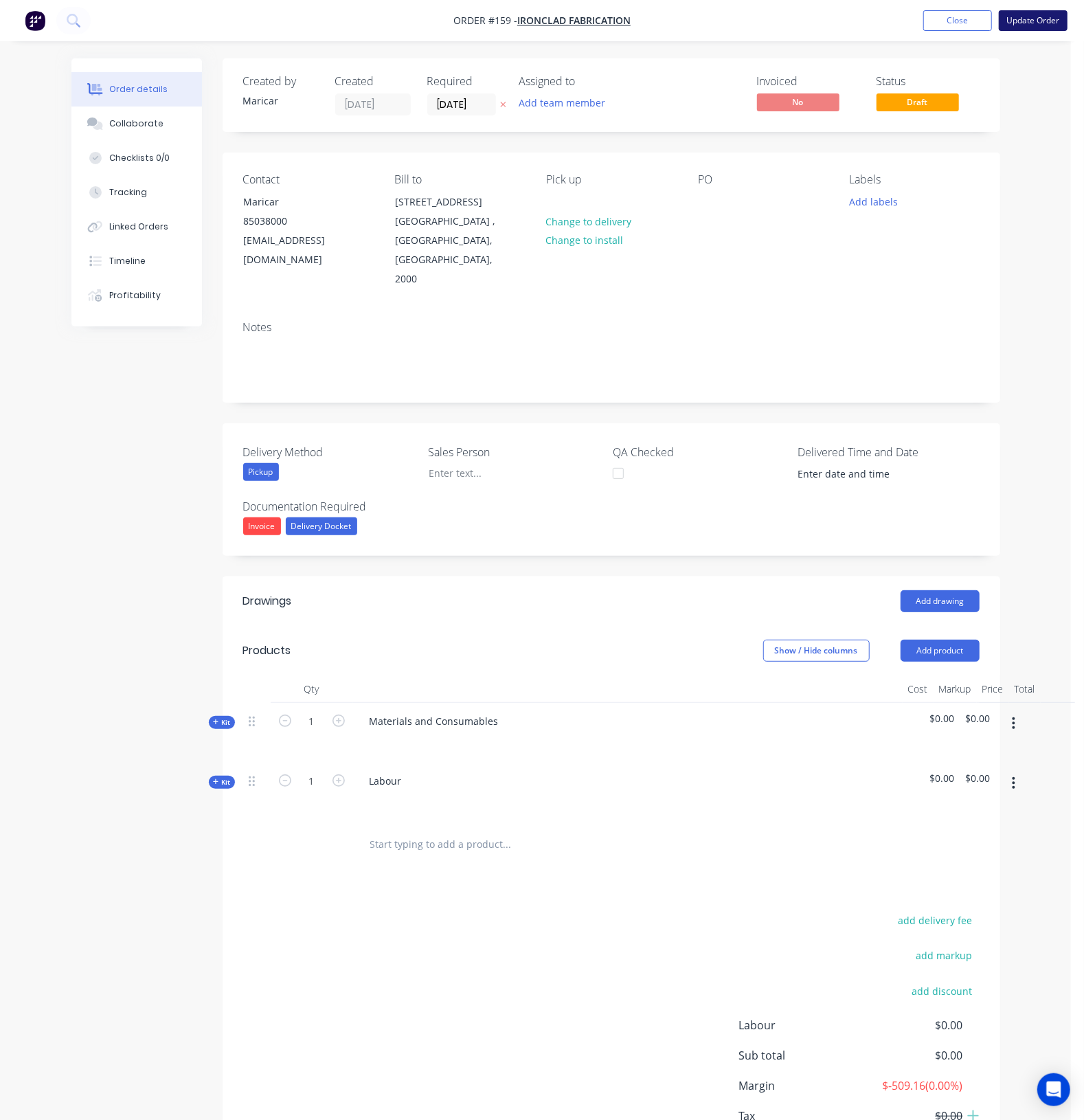
click at [1037, 28] on button "Update Order" at bounding box center [1033, 21] width 69 height 21
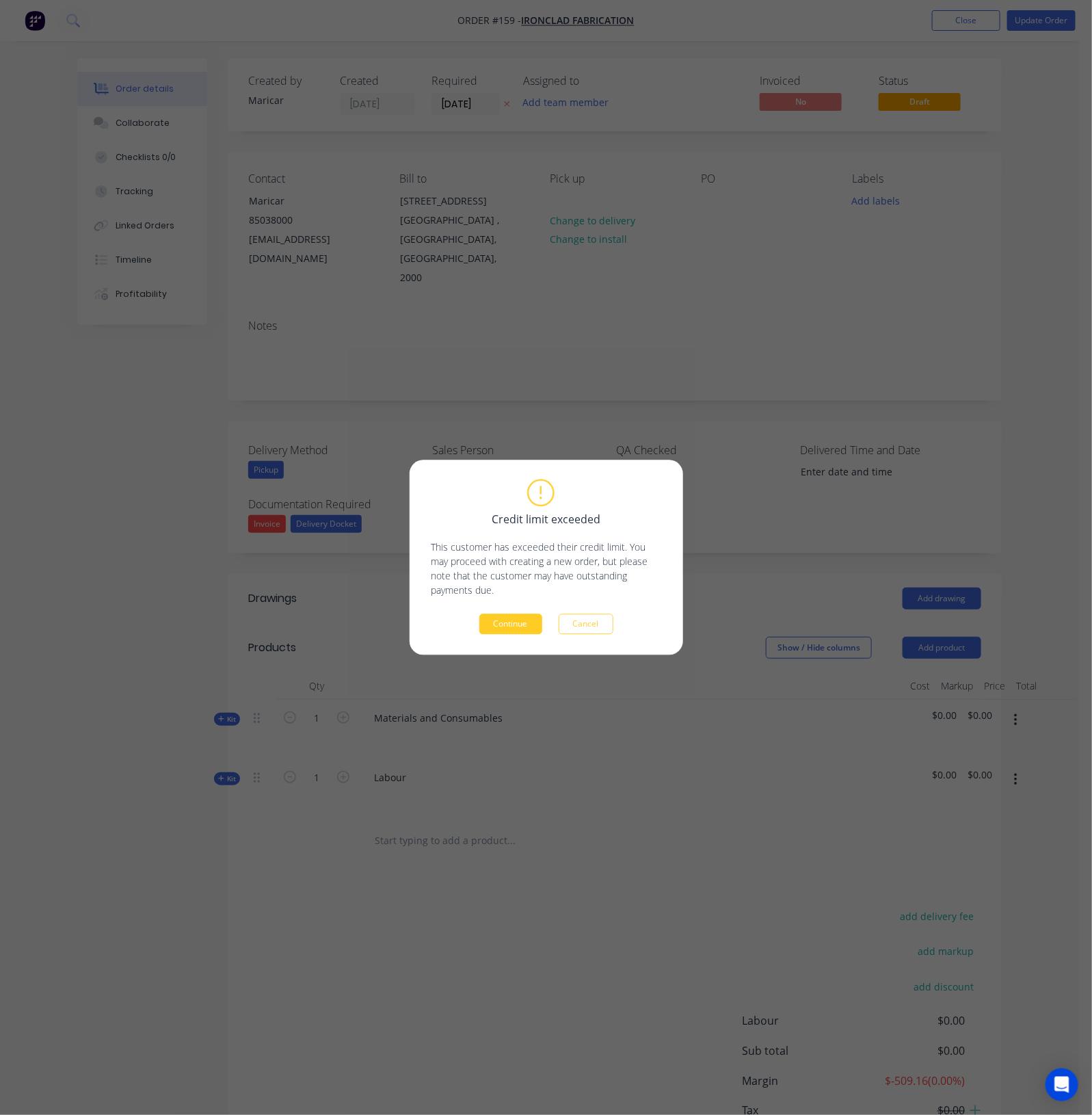
click at [514, 631] on button "Continue" at bounding box center [510, 624] width 63 height 21
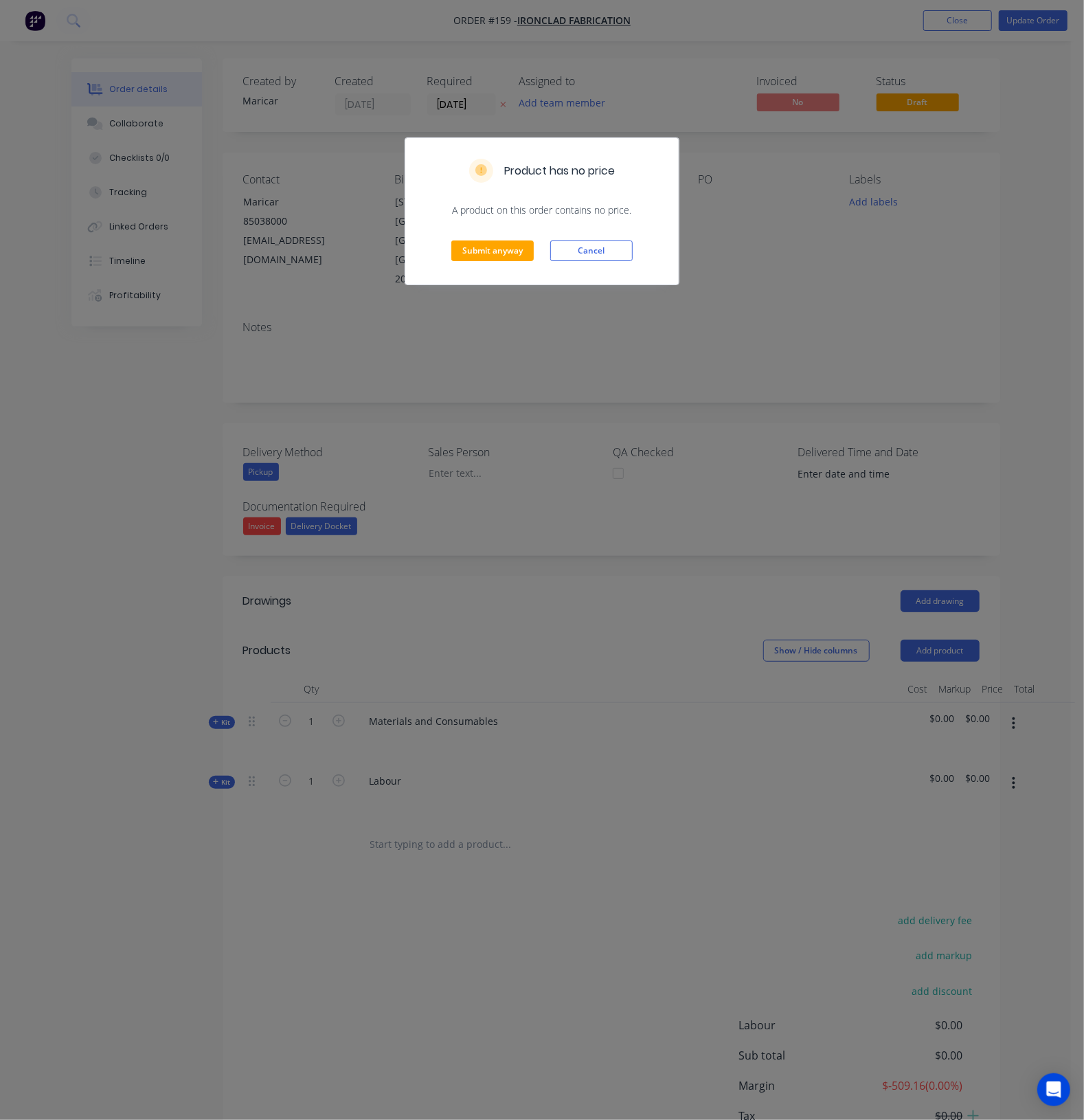
click at [510, 239] on div "Submit anyway Cancel" at bounding box center [542, 251] width 273 height 67
click at [500, 256] on button "Submit anyway" at bounding box center [492, 251] width 83 height 21
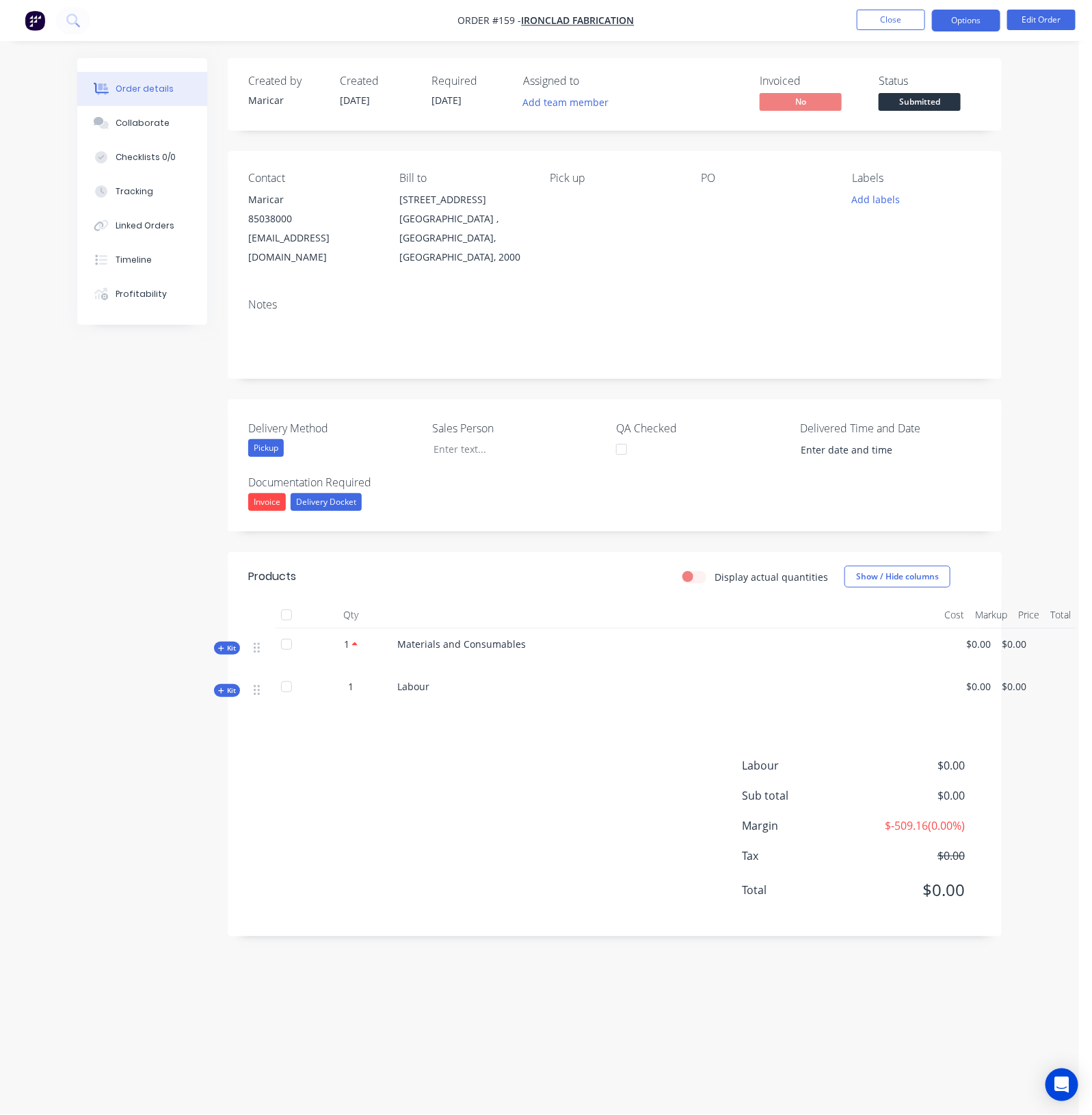
click at [977, 24] on button "Options" at bounding box center [967, 20] width 69 height 21
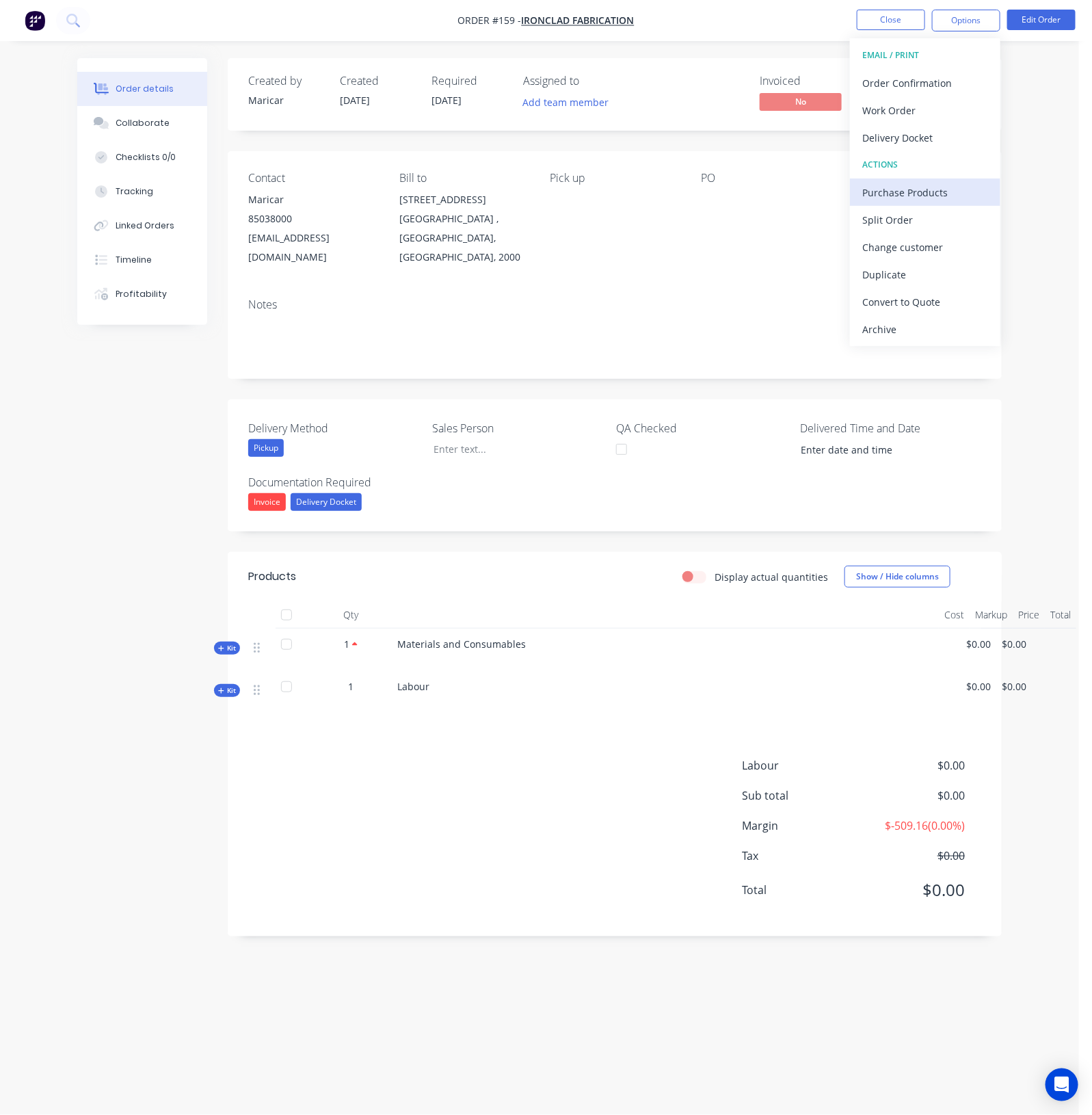
click at [906, 193] on div "Purchase Products" at bounding box center [925, 192] width 126 height 20
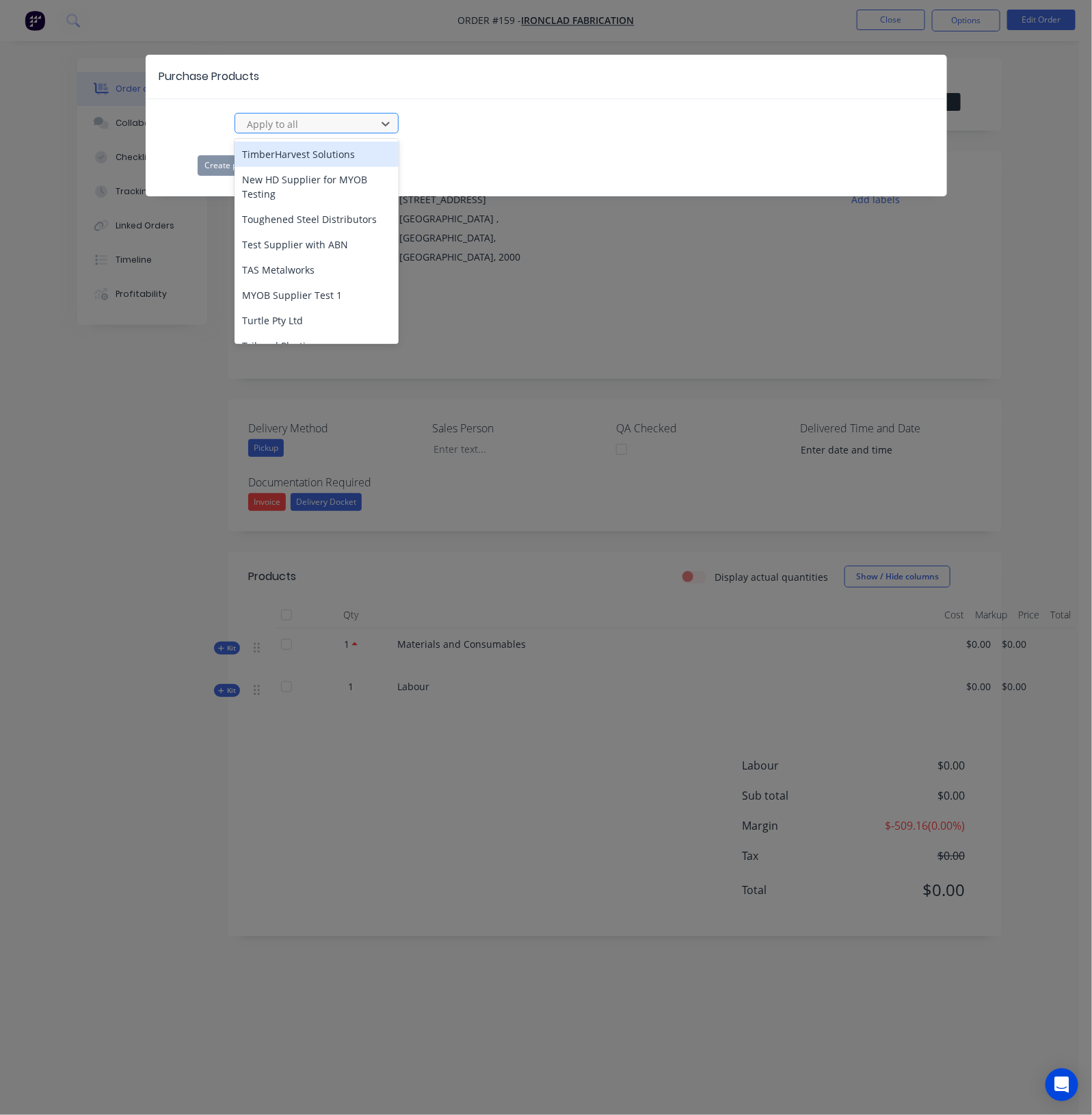
click at [349, 124] on div at bounding box center [307, 124] width 123 height 17
click at [475, 138] on div "13 results available. Use Up and Down to choose options, press Enter to select …" at bounding box center [547, 143] width 802 height 63
click at [328, 130] on div at bounding box center [307, 124] width 123 height 17
click at [301, 160] on div "TimberHarvest Solutions" at bounding box center [316, 154] width 164 height 25
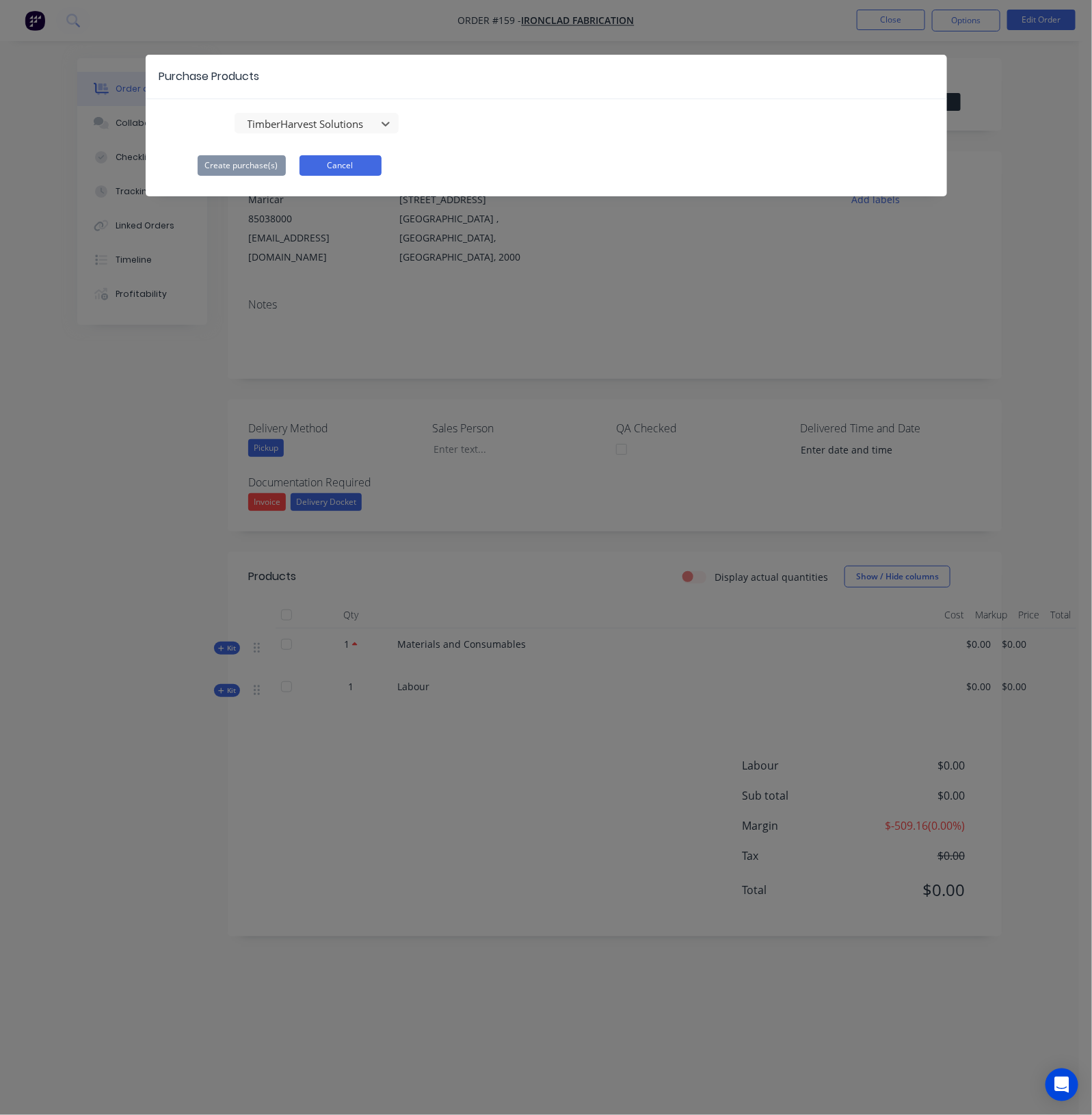
click at [338, 168] on button "Cancel" at bounding box center [341, 166] width 82 height 21
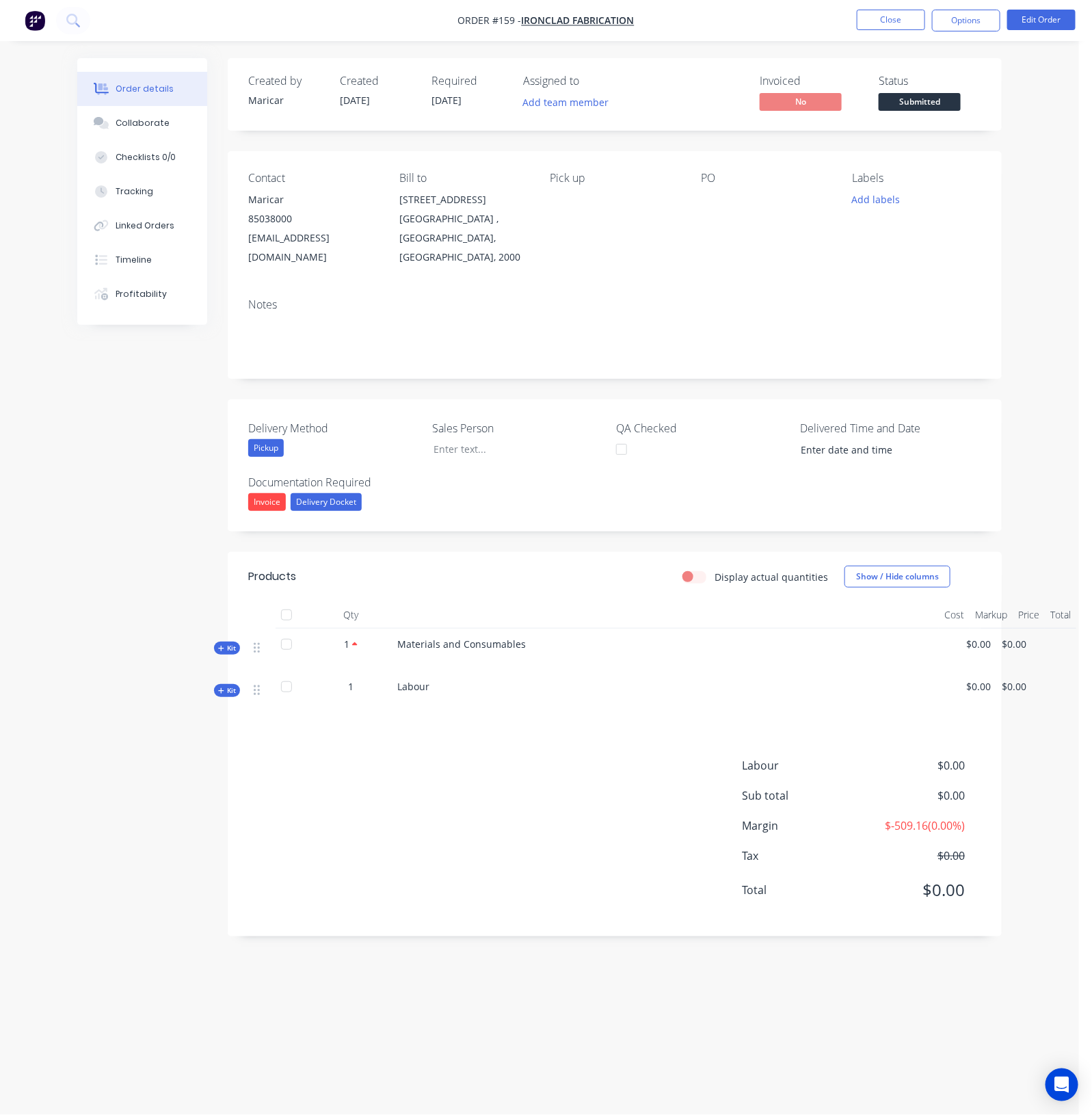
drag, startPoint x: 230, startPoint y: 624, endPoint x: 230, endPoint y: 633, distance: 9.0
click at [230, 643] on span "Kit" at bounding box center [227, 648] width 18 height 10
drag, startPoint x: 226, startPoint y: 667, endPoint x: 237, endPoint y: 675, distance: 13.6
click at [226, 685] on span "Kit" at bounding box center [227, 690] width 18 height 10
click at [889, 28] on button "Close" at bounding box center [891, 20] width 69 height 21
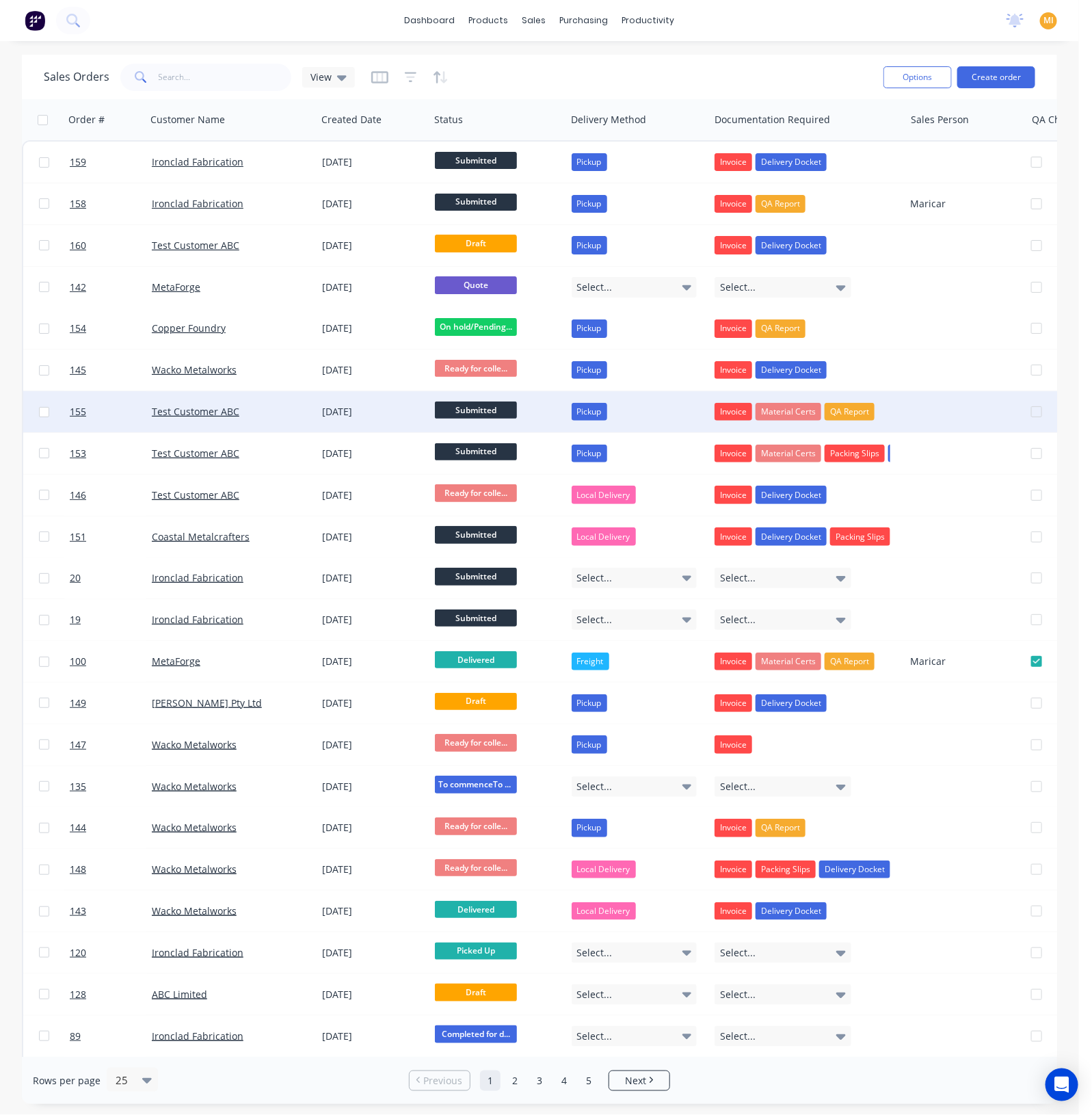
click at [266, 409] on div "Test Customer ABC" at bounding box center [228, 412] width 152 height 14
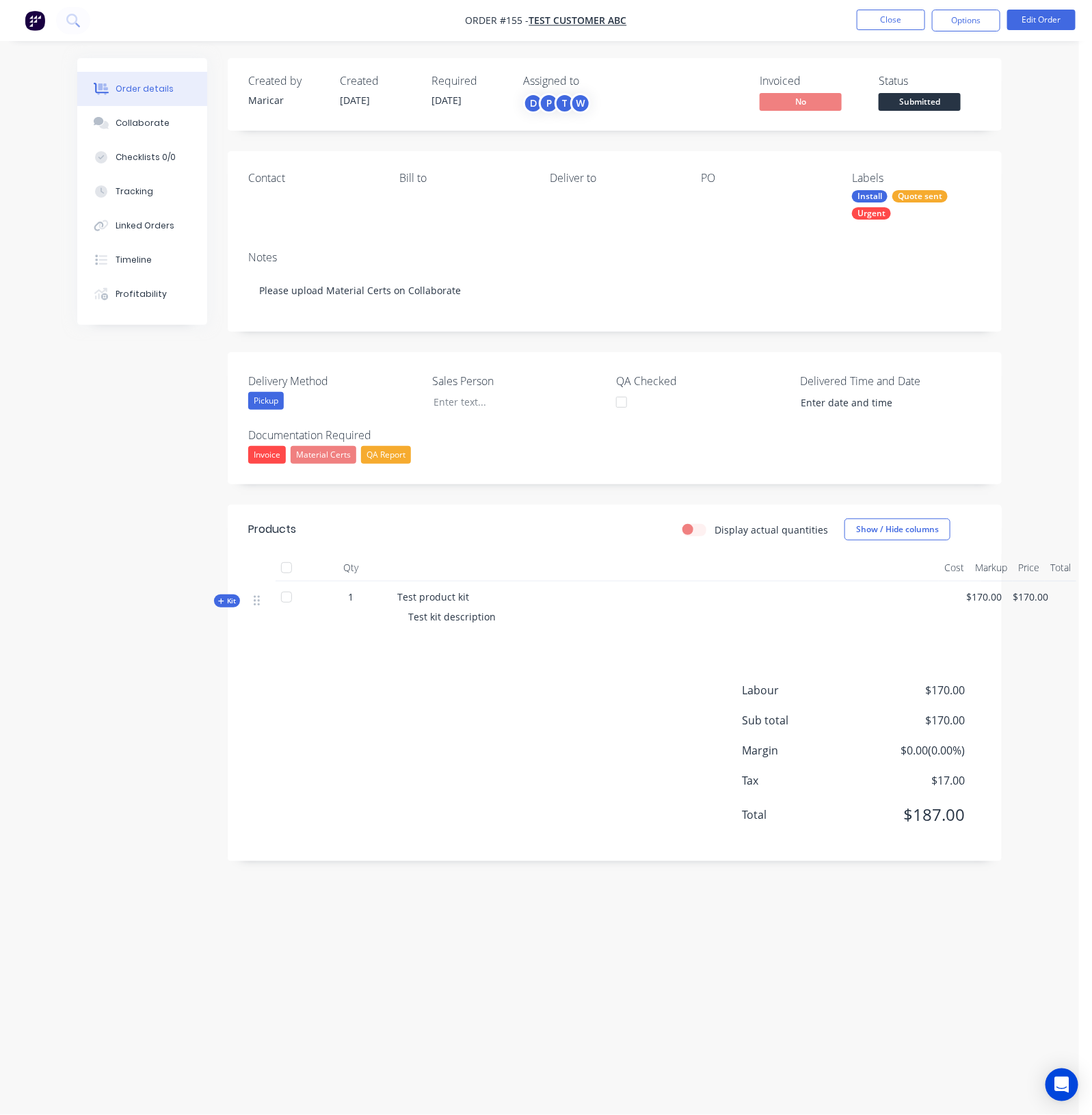
click at [235, 602] on div "Kit" at bounding box center [227, 600] width 26 height 13
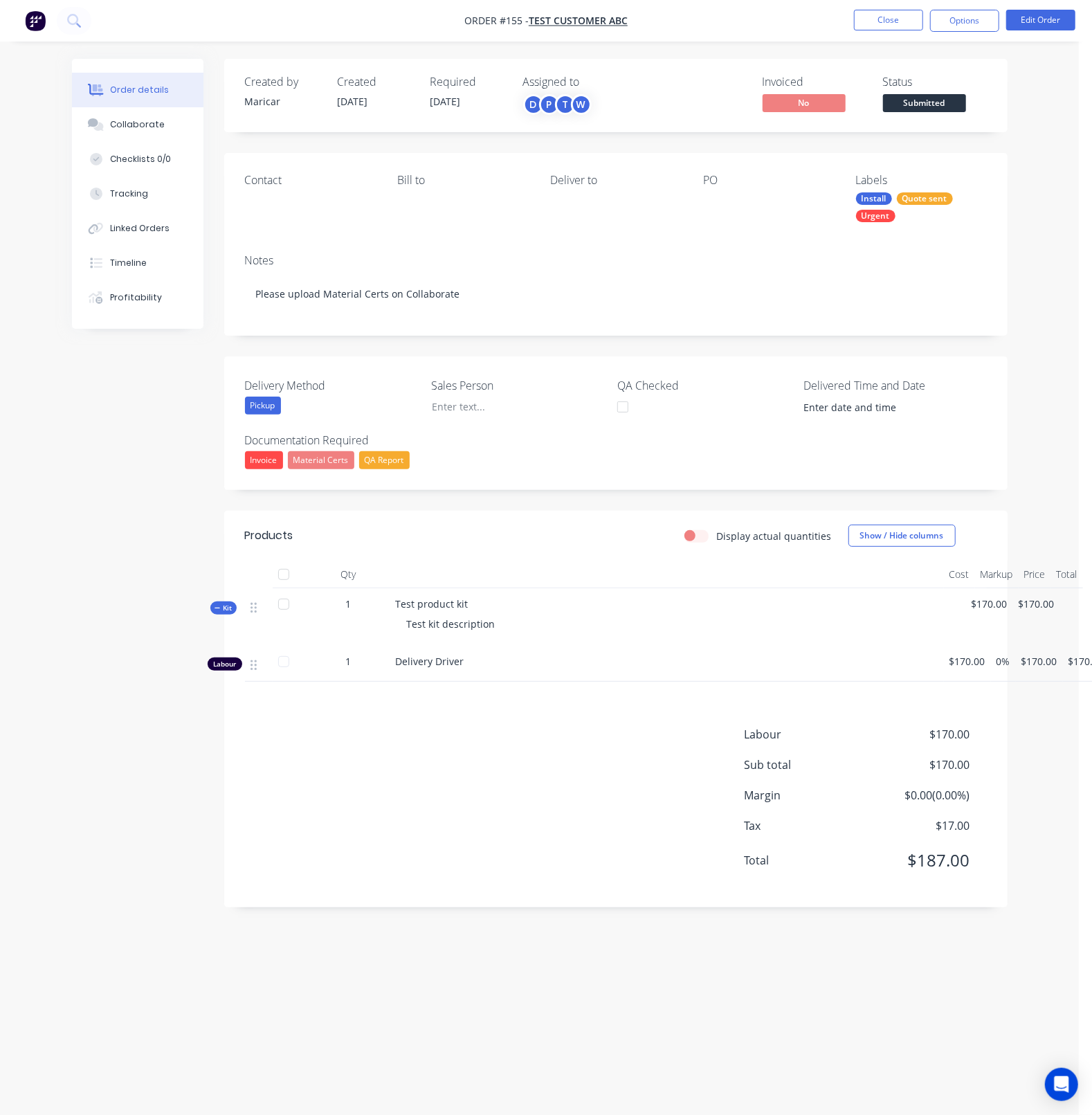
click at [238, 609] on div "Qty Cost Markup Price Total Kit 1 Test product kit Test kit description $170.00…" at bounding box center [616, 621] width 784 height 121
click at [886, 12] on button "Close" at bounding box center [889, 20] width 69 height 21
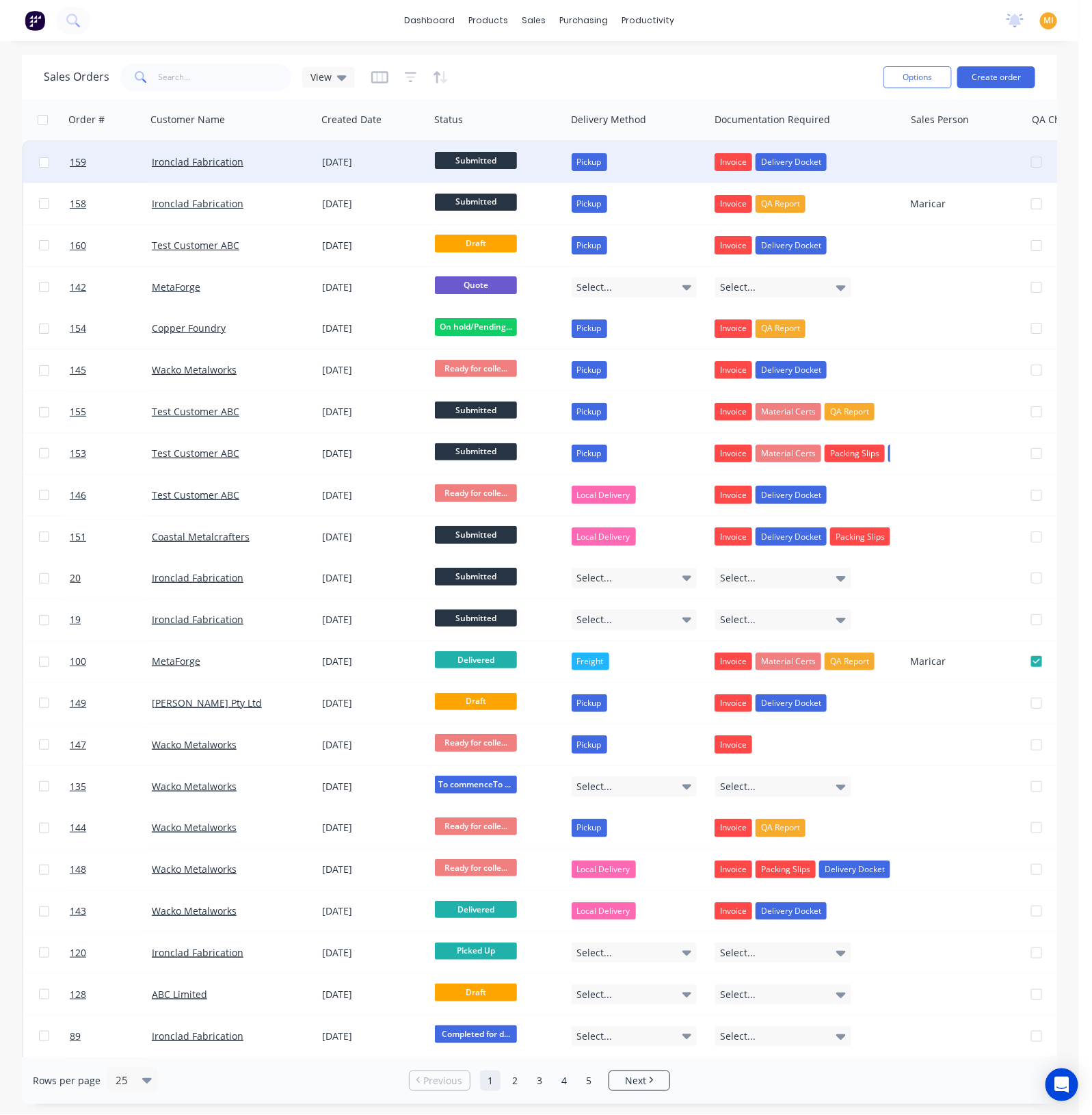
drag, startPoint x: 125, startPoint y: 171, endPoint x: 393, endPoint y: 157, distance: 268.4
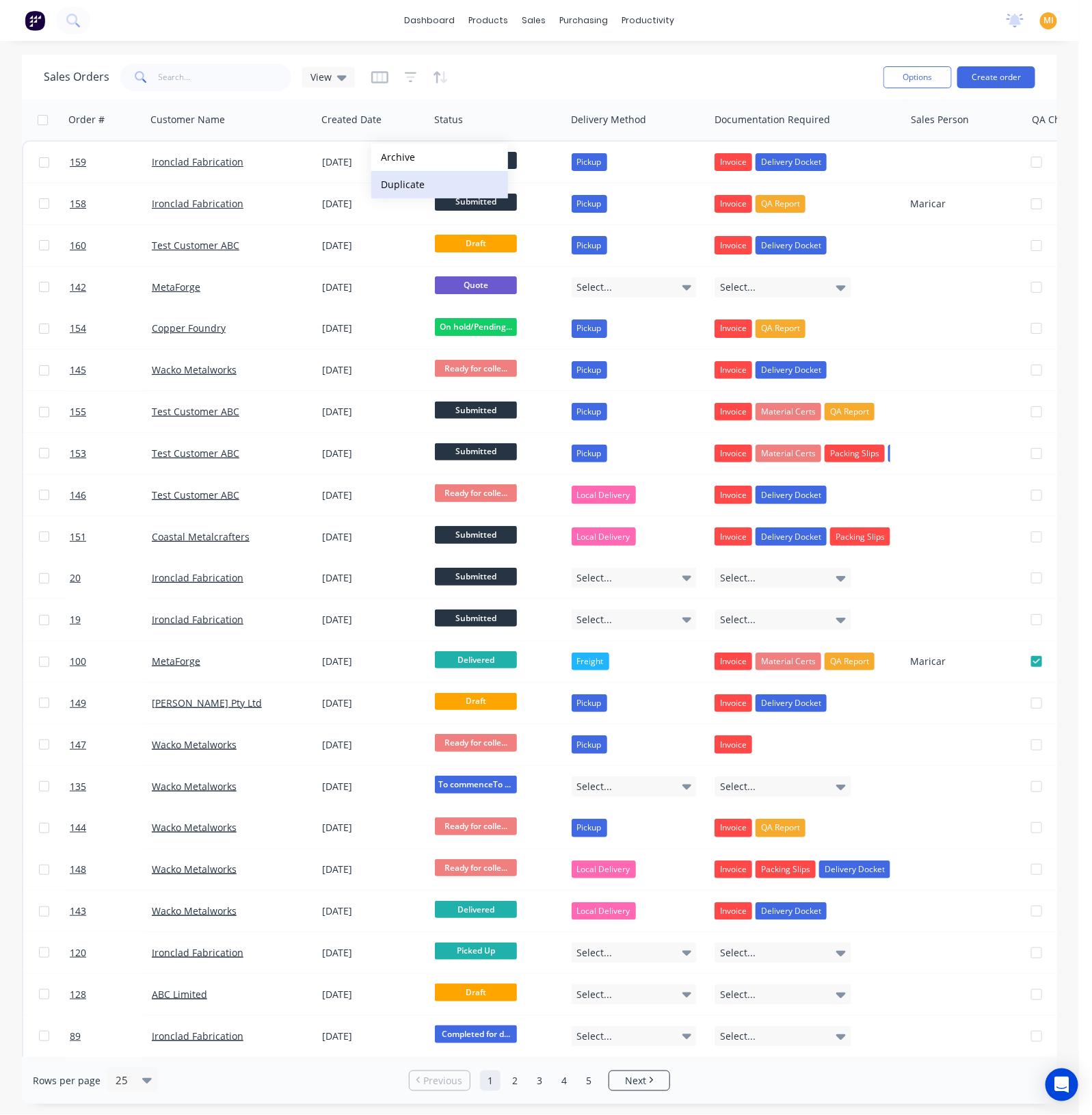
click at [398, 179] on button "Duplicate" at bounding box center [440, 185] width 136 height 27
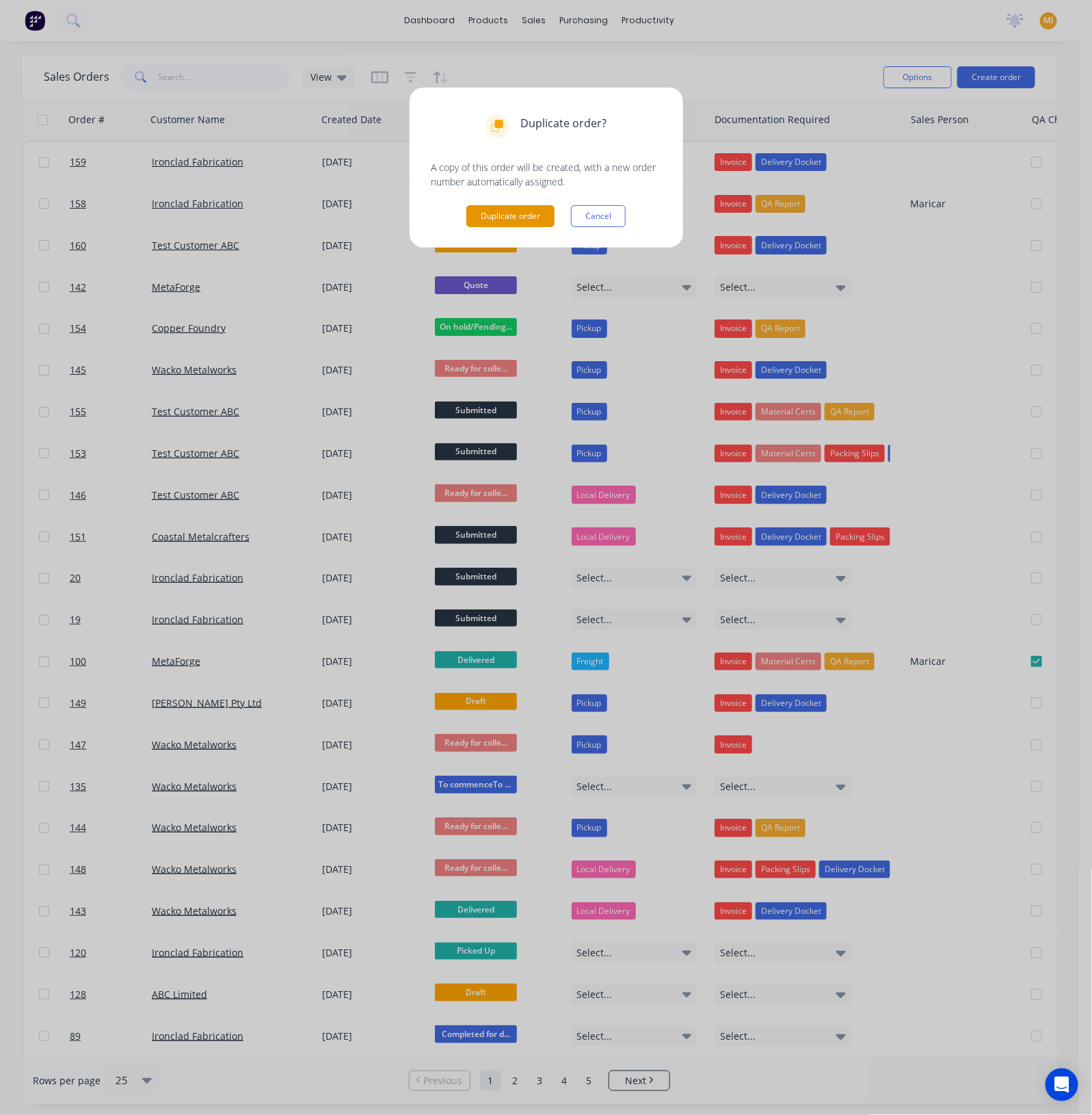
click at [503, 210] on button "Duplicate order" at bounding box center [510, 215] width 88 height 21
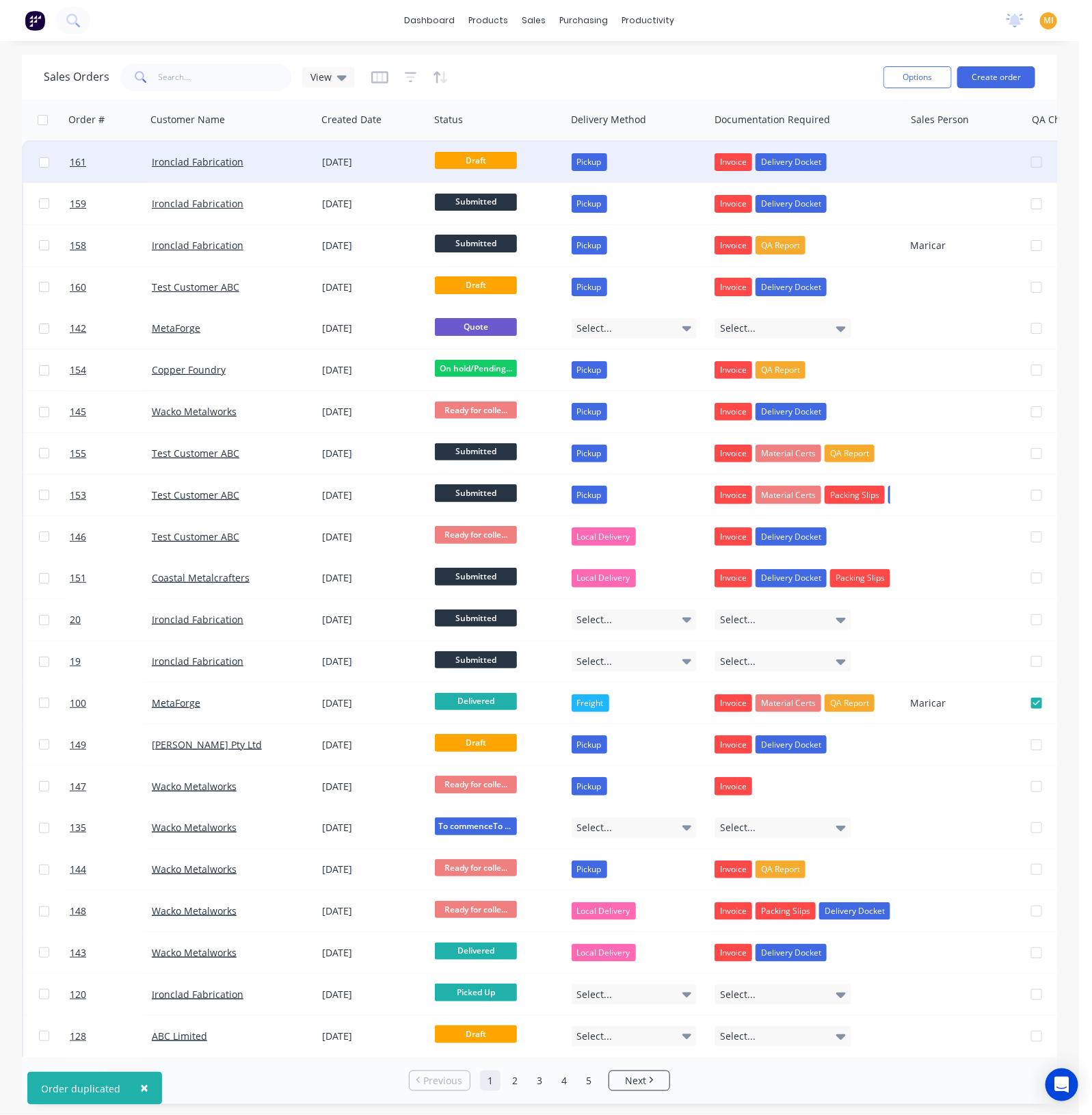
click at [267, 167] on div "Ironclad Fabrication" at bounding box center [228, 162] width 152 height 14
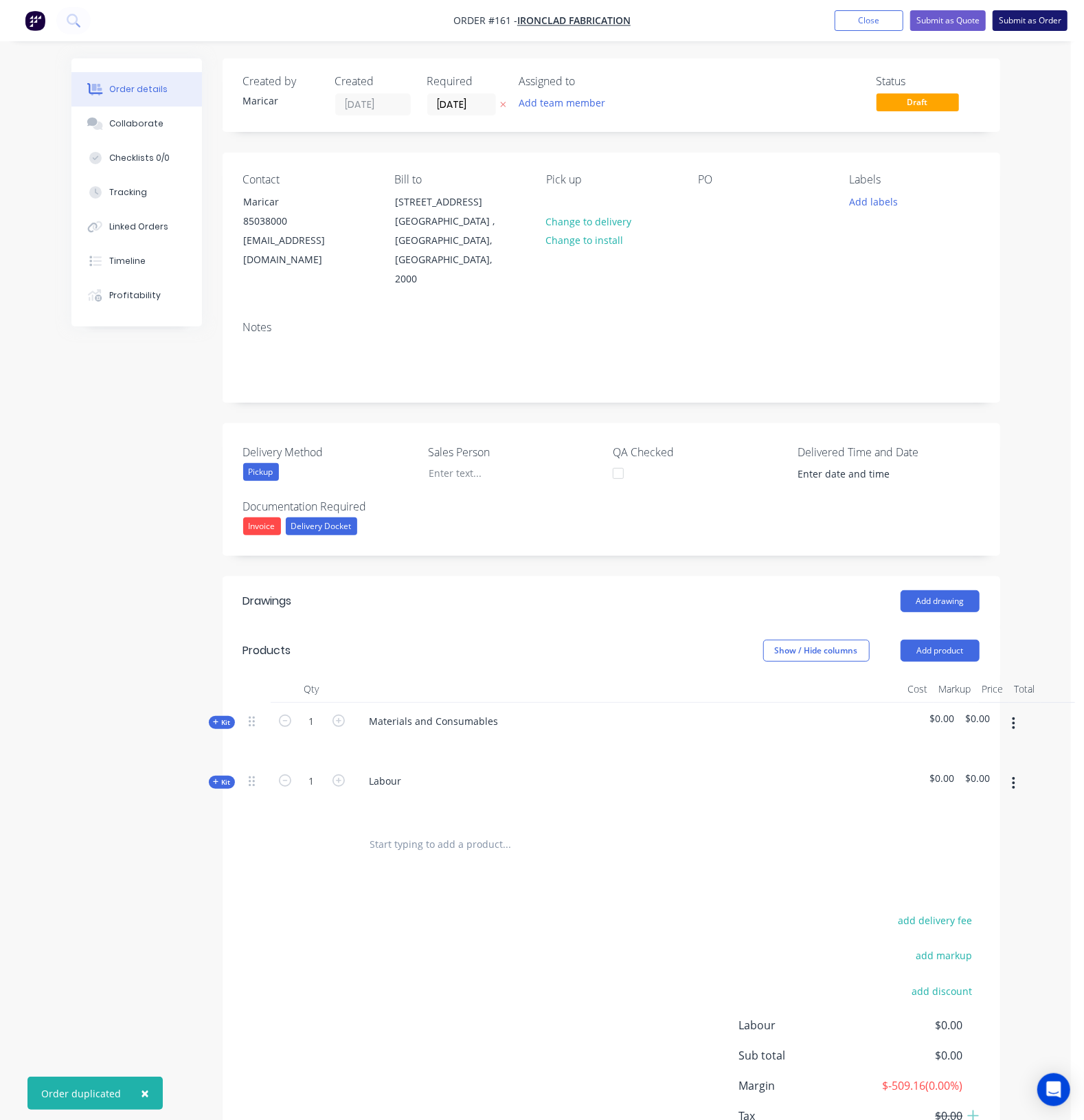
click at [1031, 22] on button "Submit as Order" at bounding box center [1030, 21] width 75 height 21
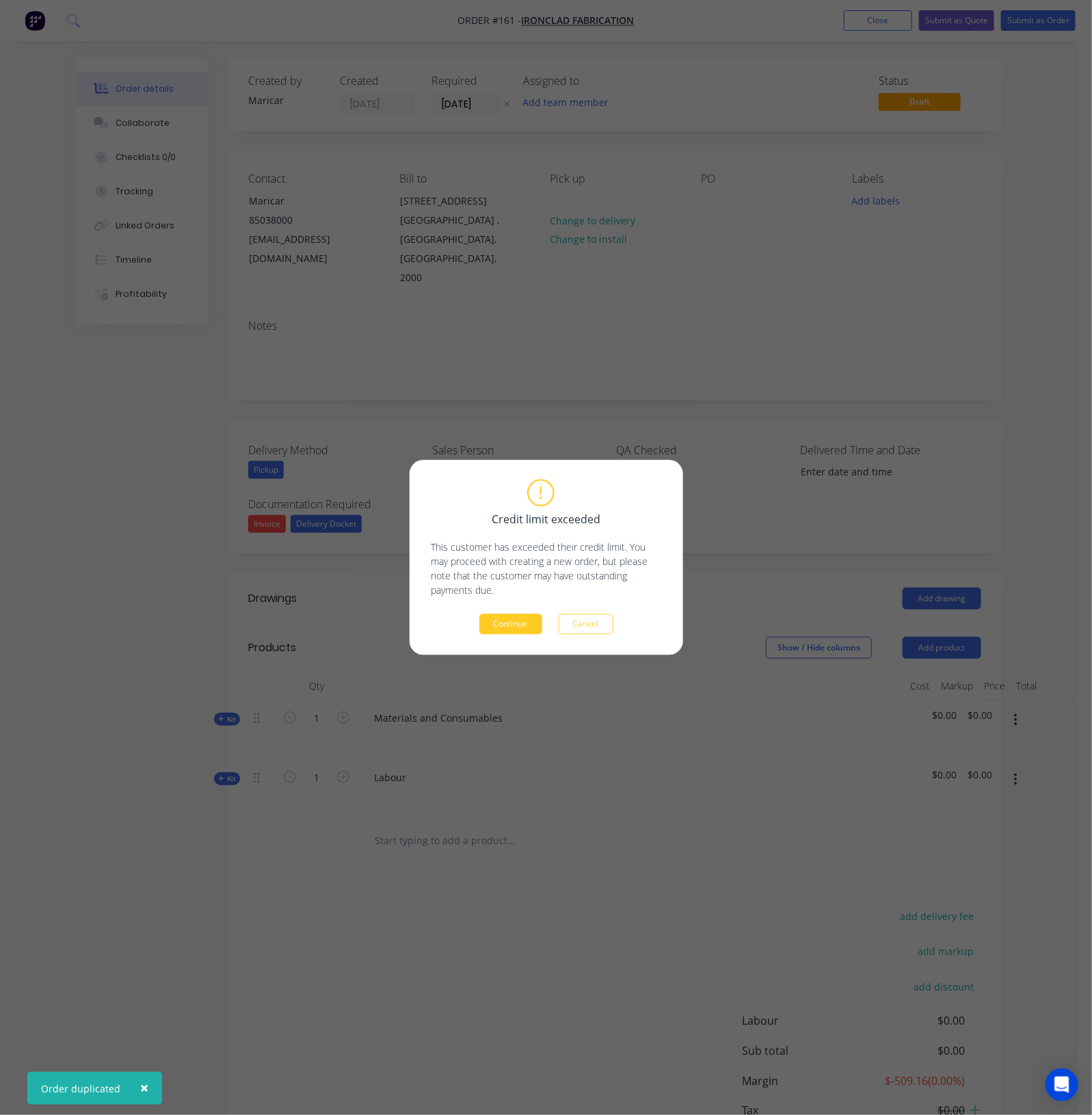
click at [523, 621] on button "Continue" at bounding box center [510, 624] width 63 height 21
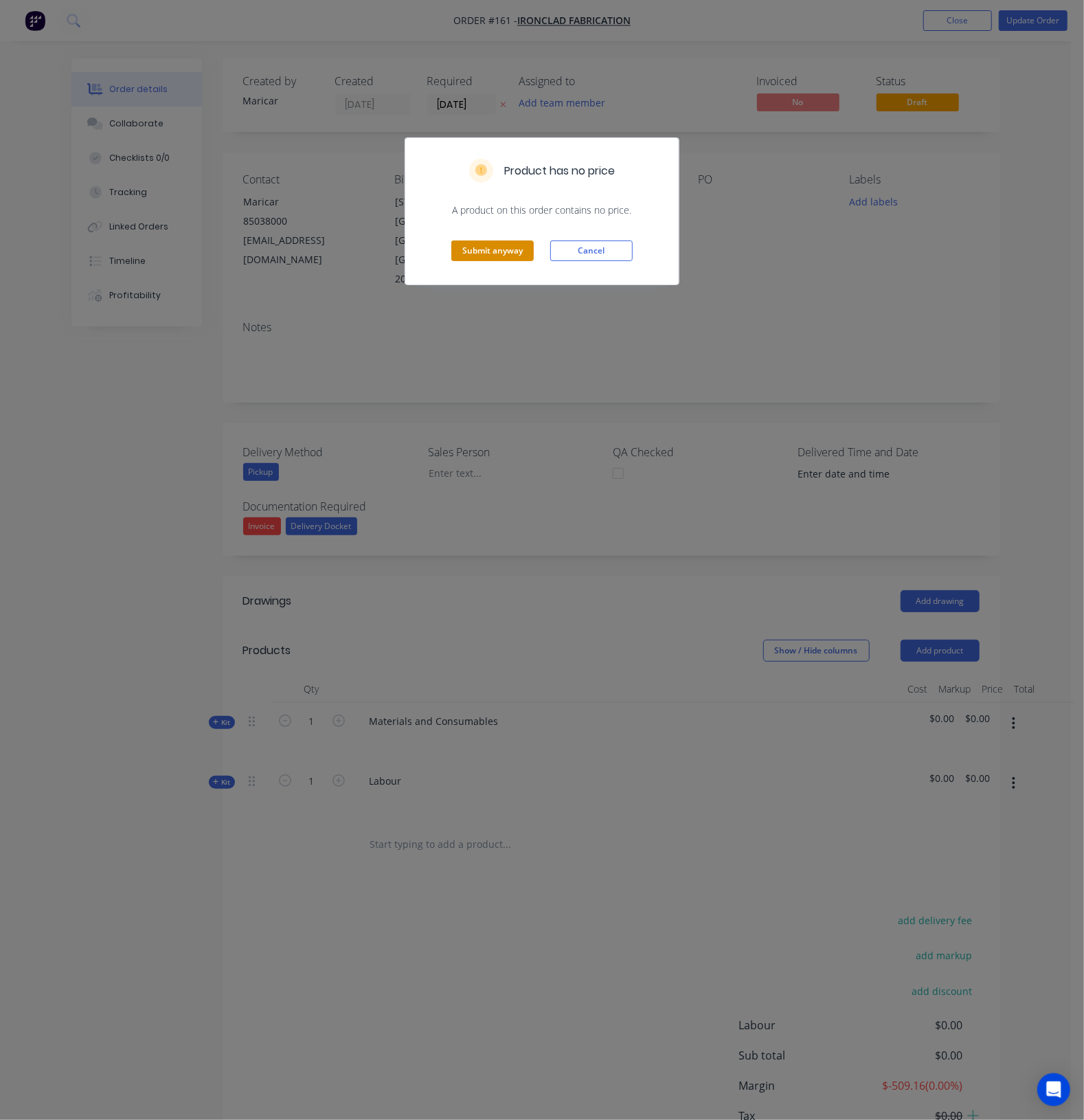
click at [504, 259] on button "Submit anyway" at bounding box center [492, 251] width 83 height 21
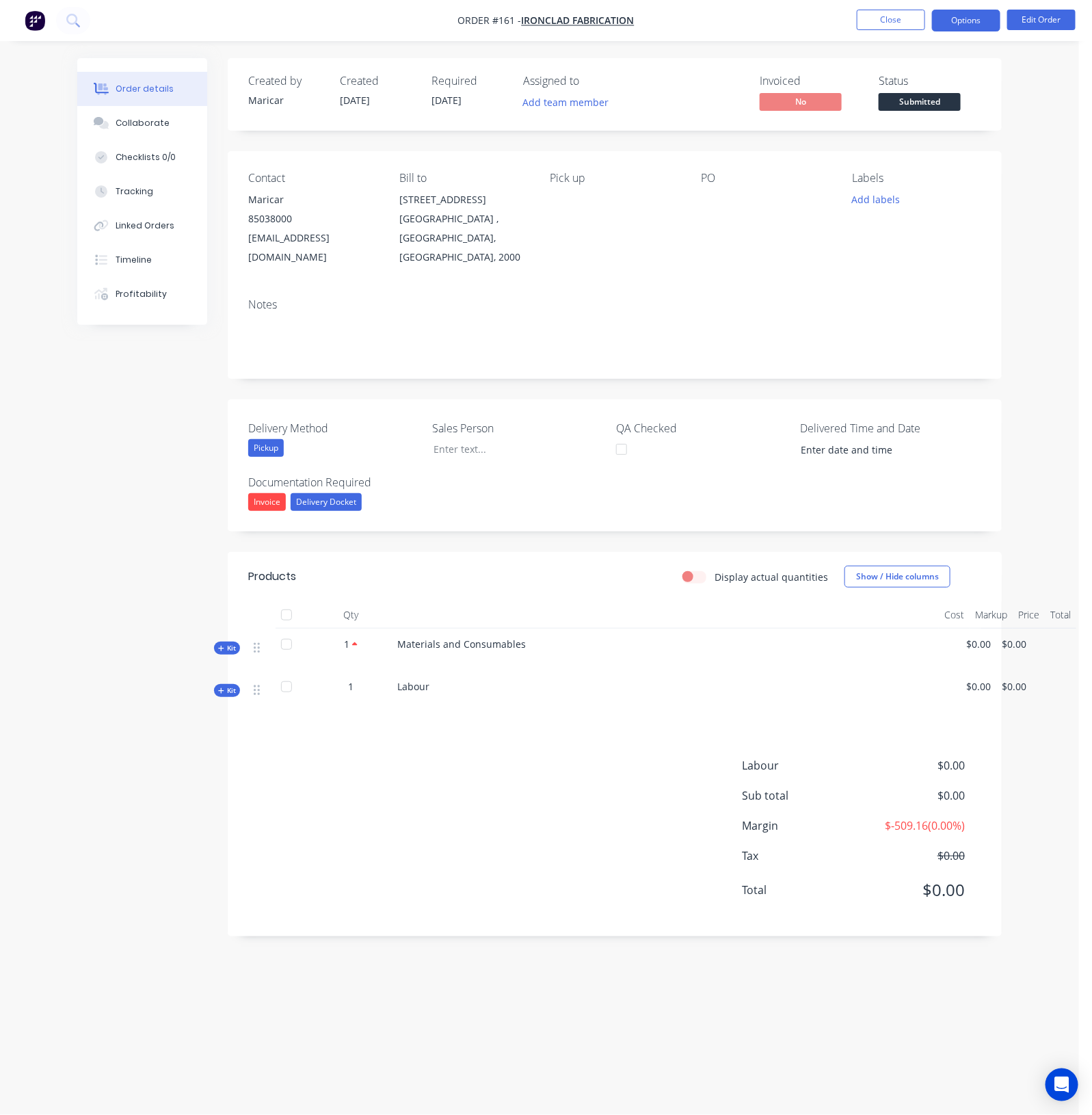
click at [983, 21] on button "Options" at bounding box center [967, 20] width 69 height 21
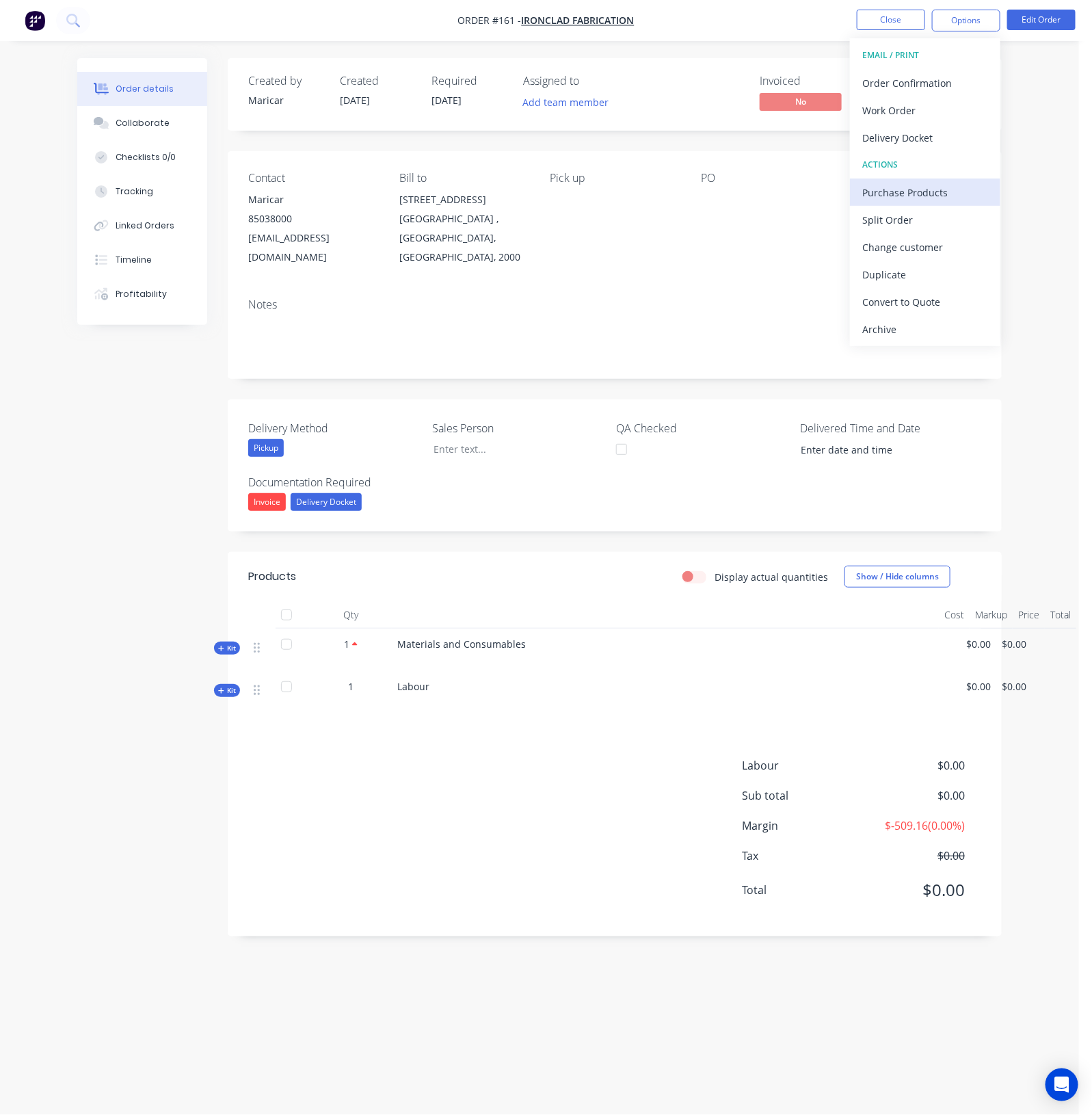
click at [902, 189] on div "Purchase Products" at bounding box center [925, 192] width 126 height 20
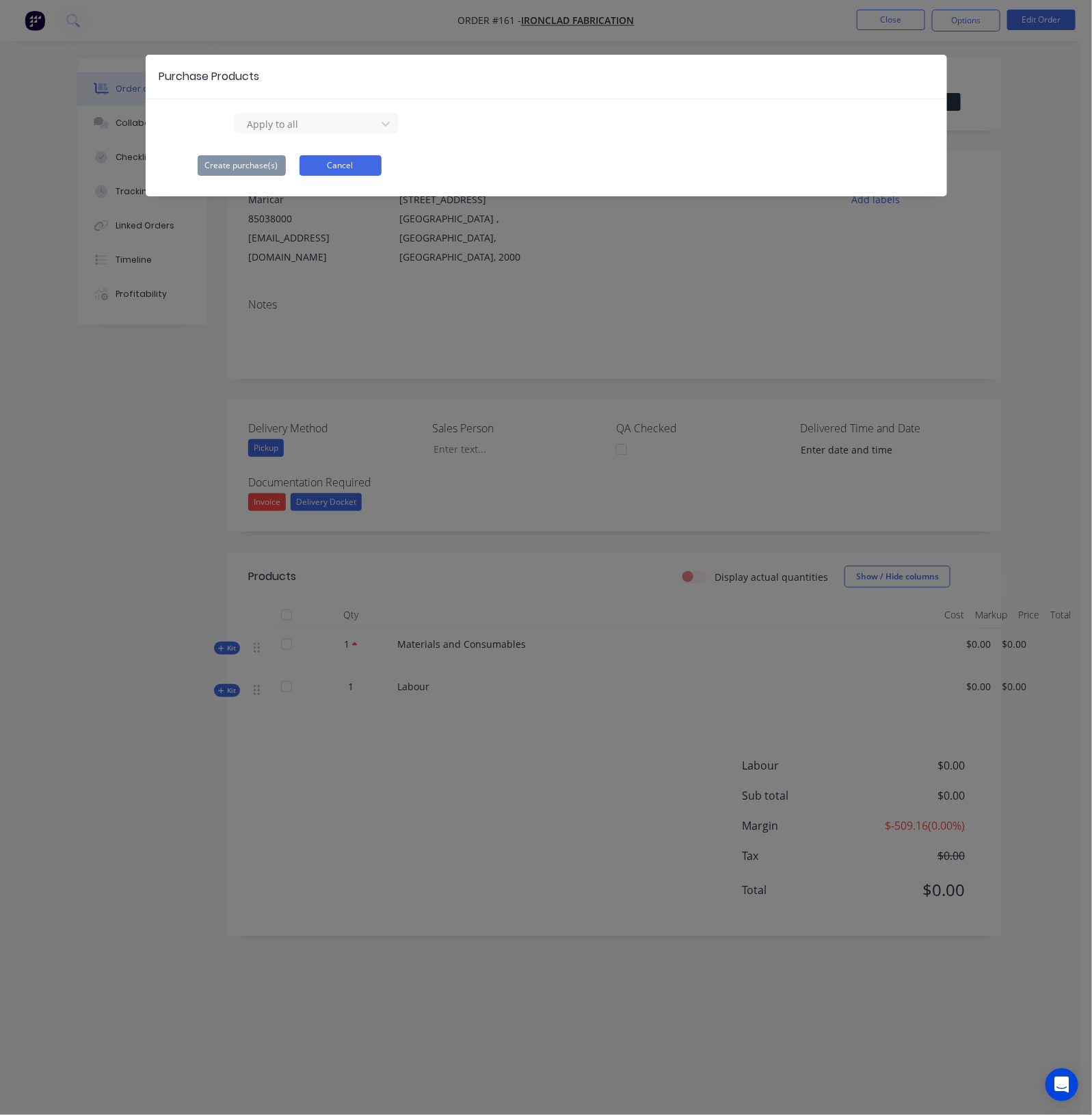
click at [321, 160] on button "Cancel" at bounding box center [341, 166] width 82 height 21
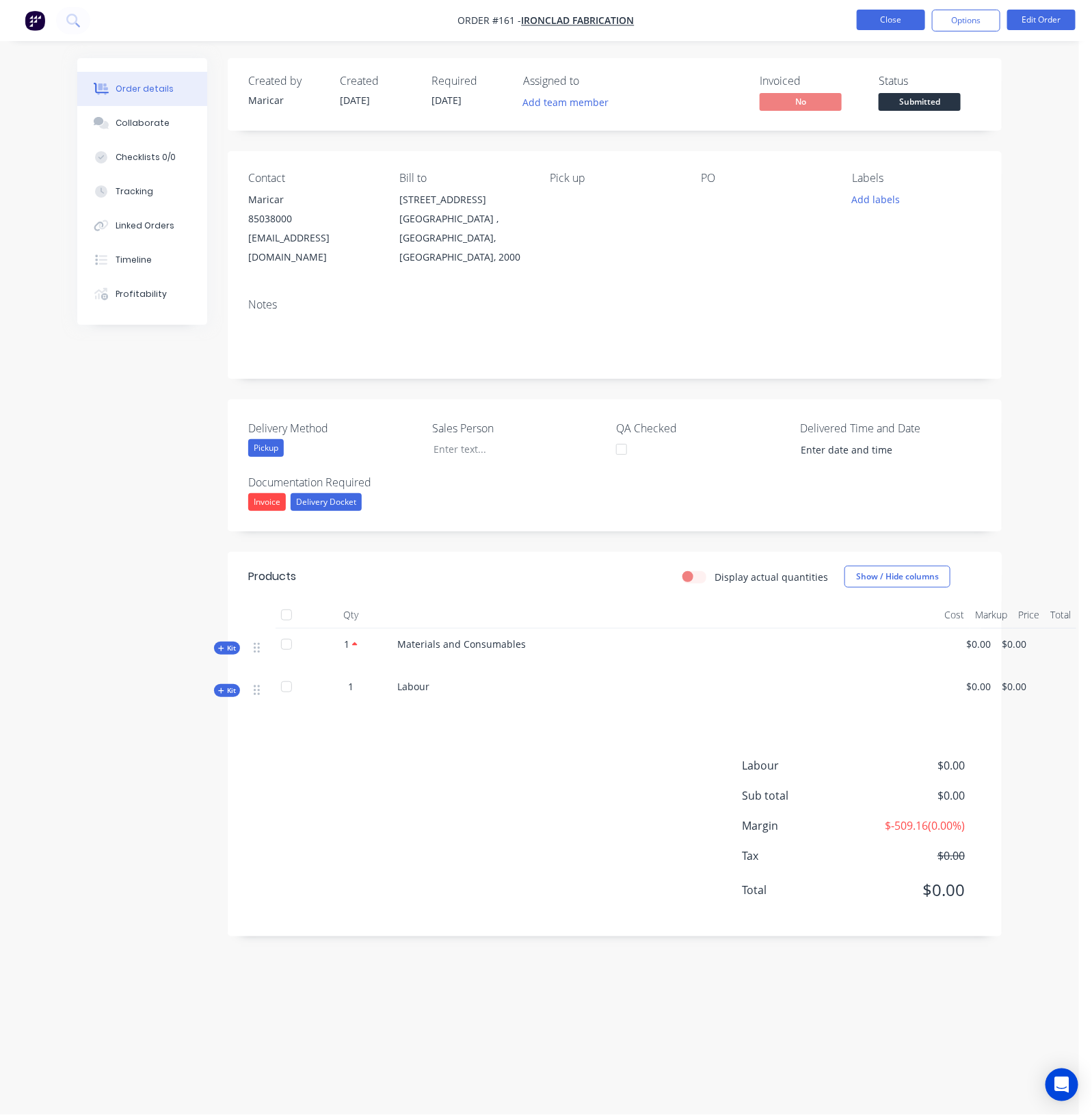
click at [881, 21] on button "Close" at bounding box center [891, 20] width 69 height 21
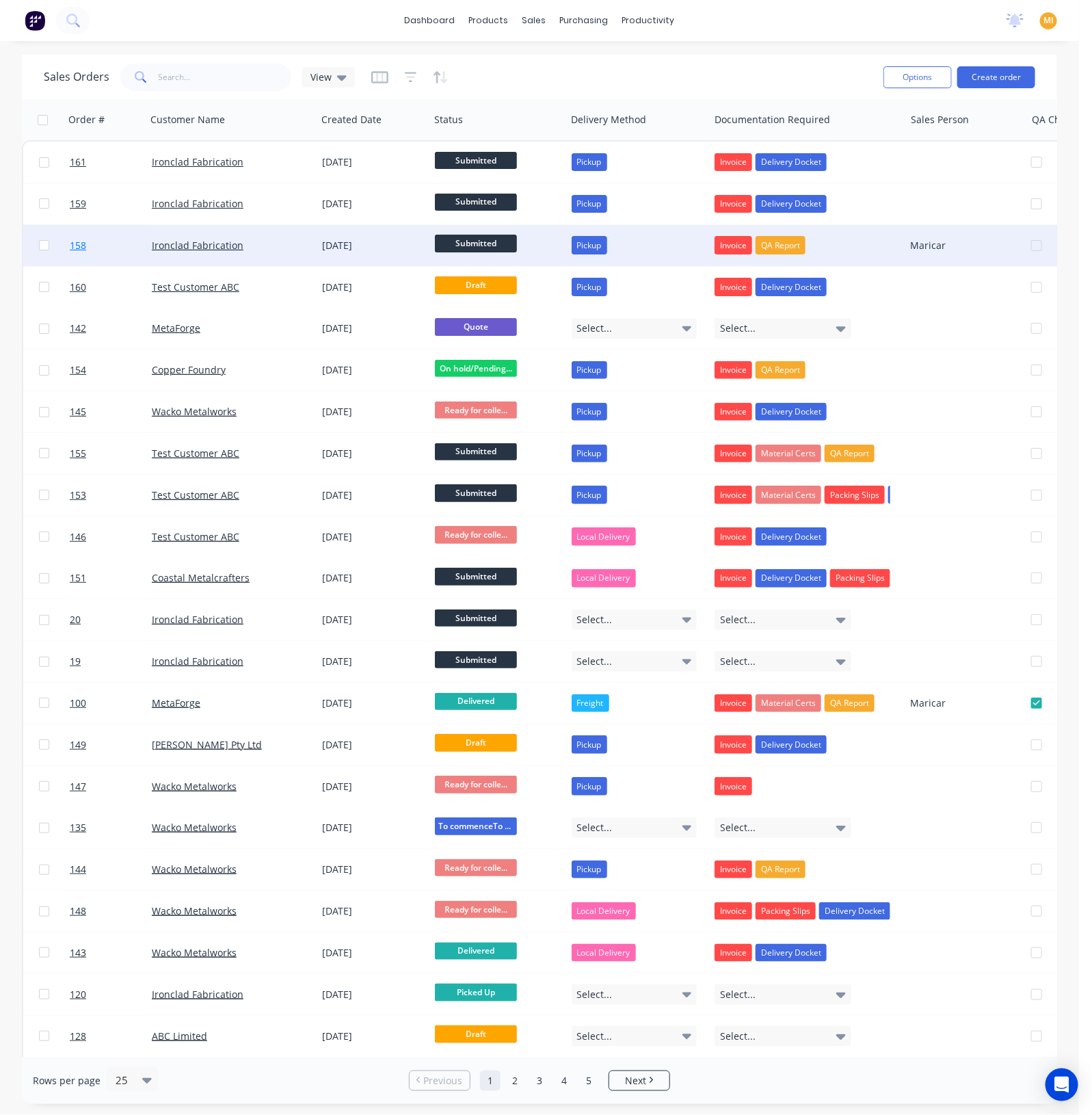
drag, startPoint x: 119, startPoint y: 242, endPoint x: 97, endPoint y: 258, distance: 27.2
drag, startPoint x: 97, startPoint y: 258, endPoint x: 294, endPoint y: 240, distance: 197.8
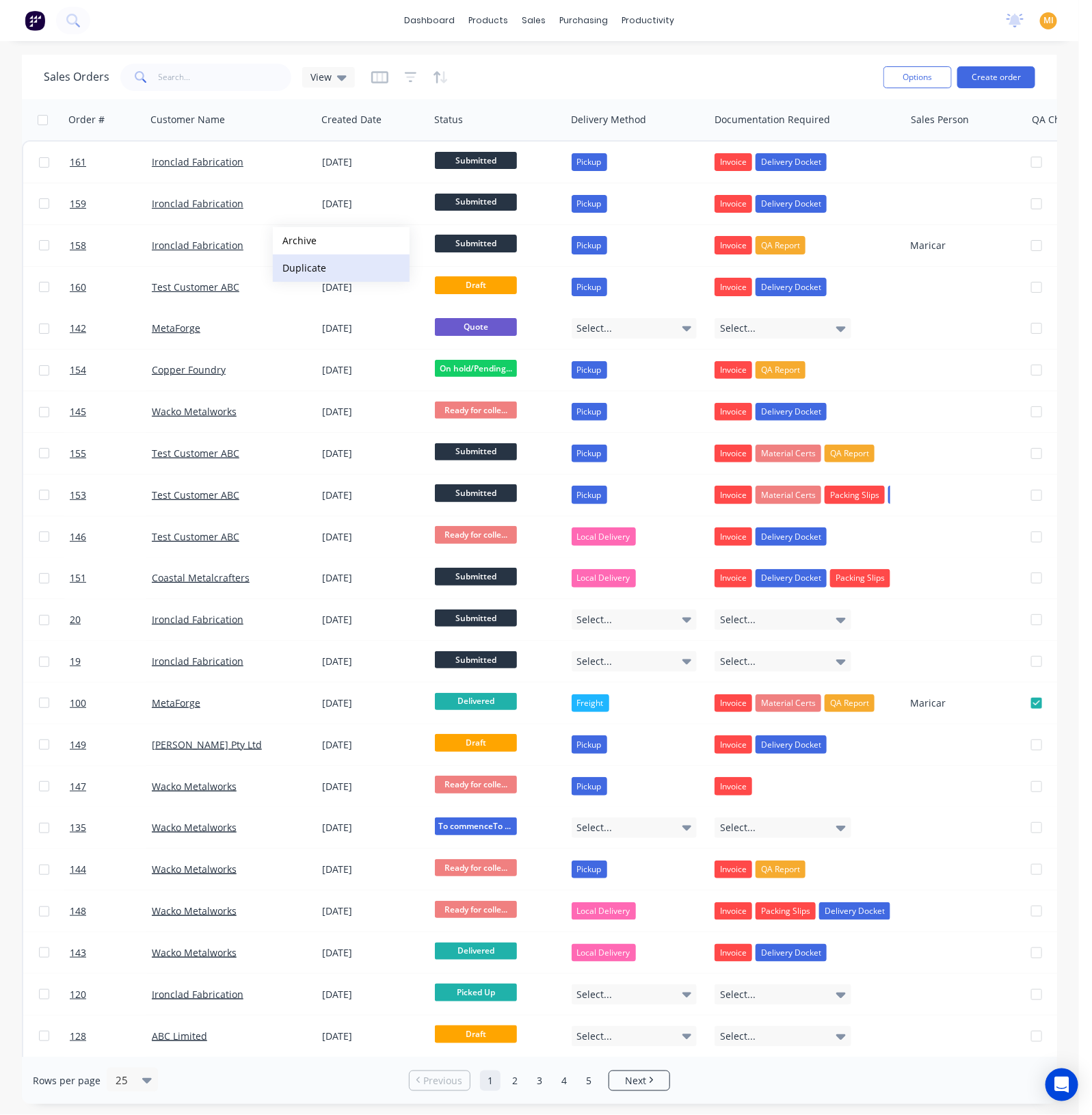
click at [293, 261] on button "Duplicate" at bounding box center [341, 268] width 136 height 27
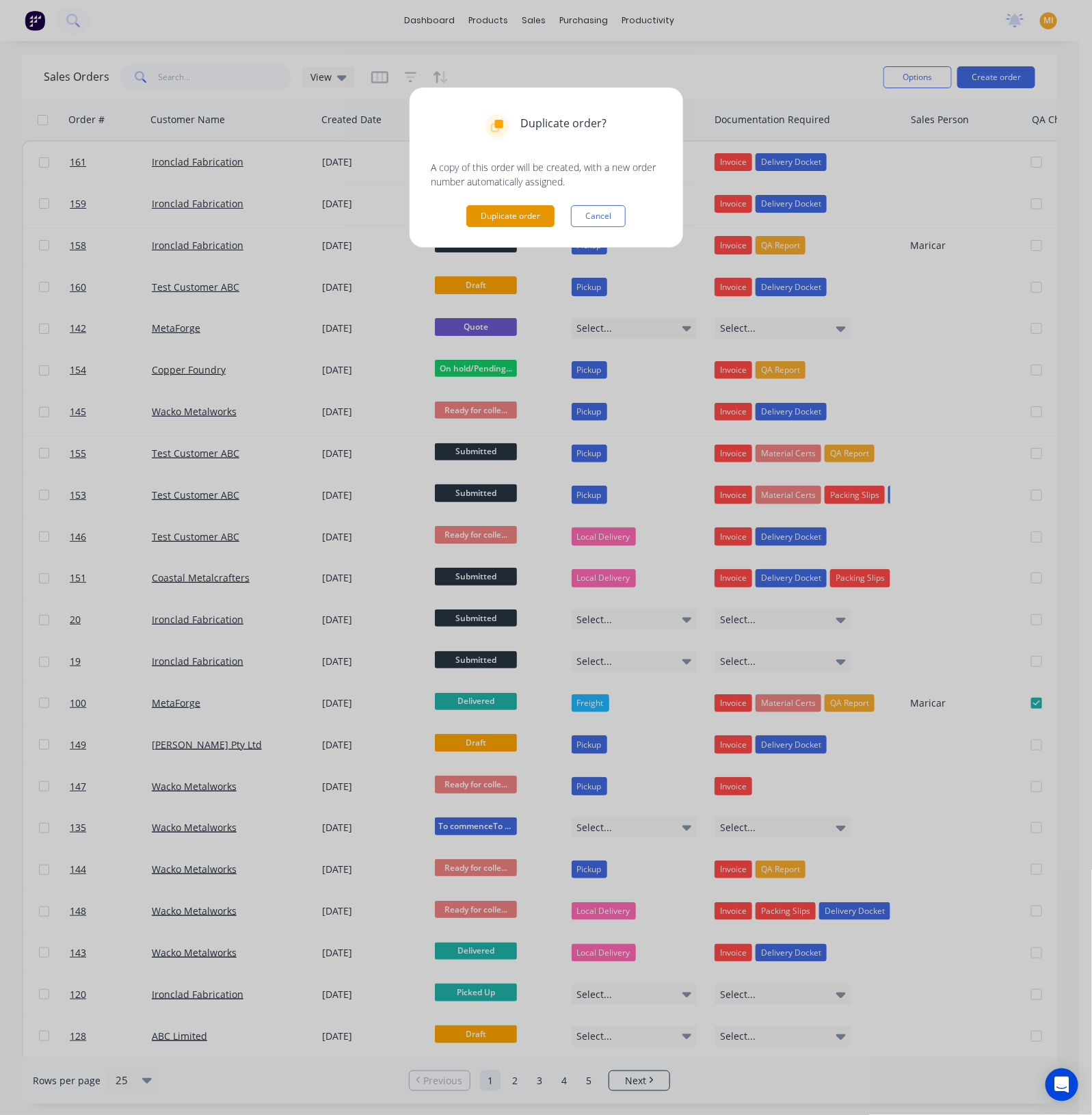
click at [516, 212] on button "Duplicate order" at bounding box center [510, 215] width 88 height 21
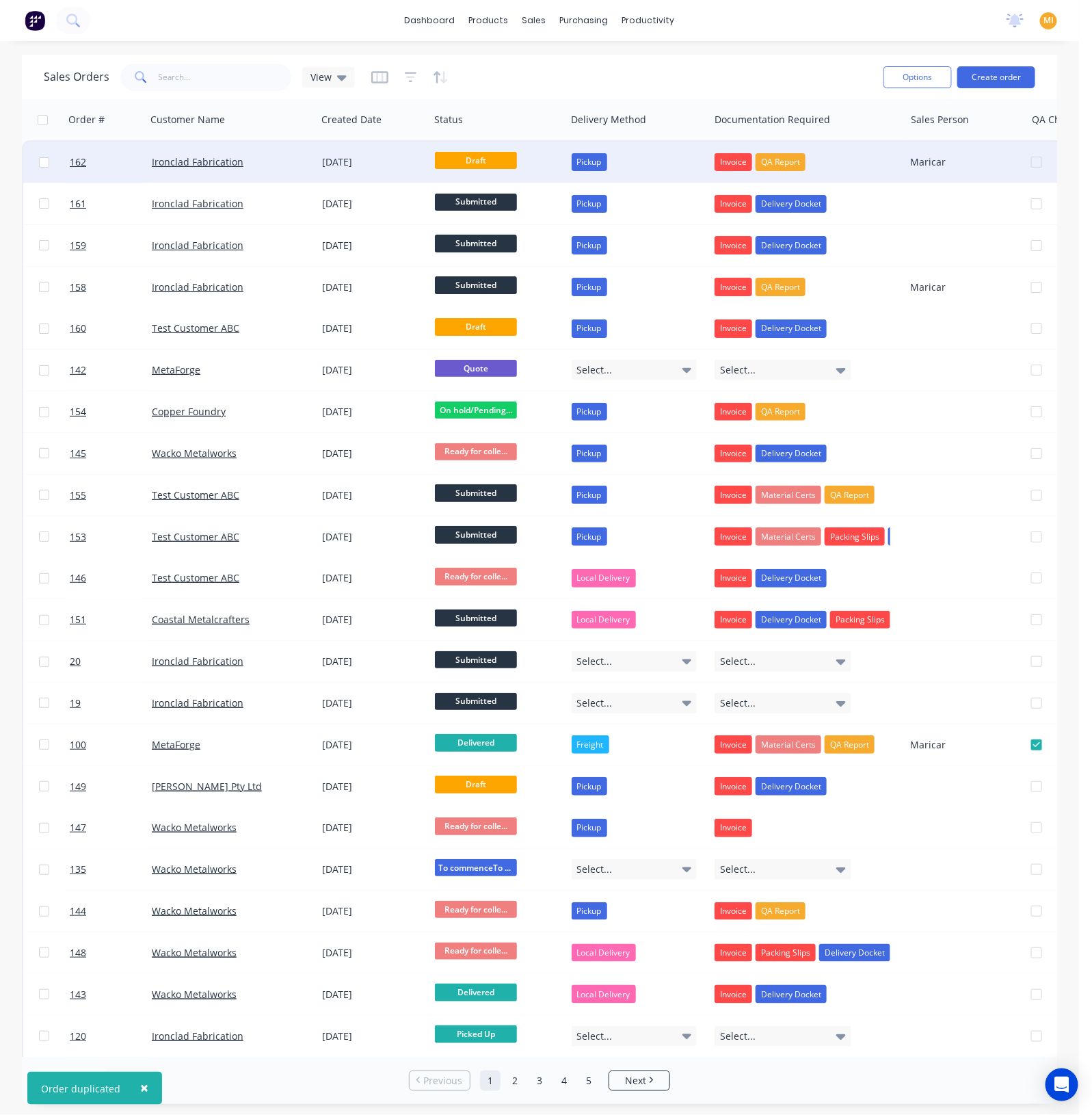
click at [266, 163] on div "Ironclad Fabrication" at bounding box center [228, 162] width 152 height 14
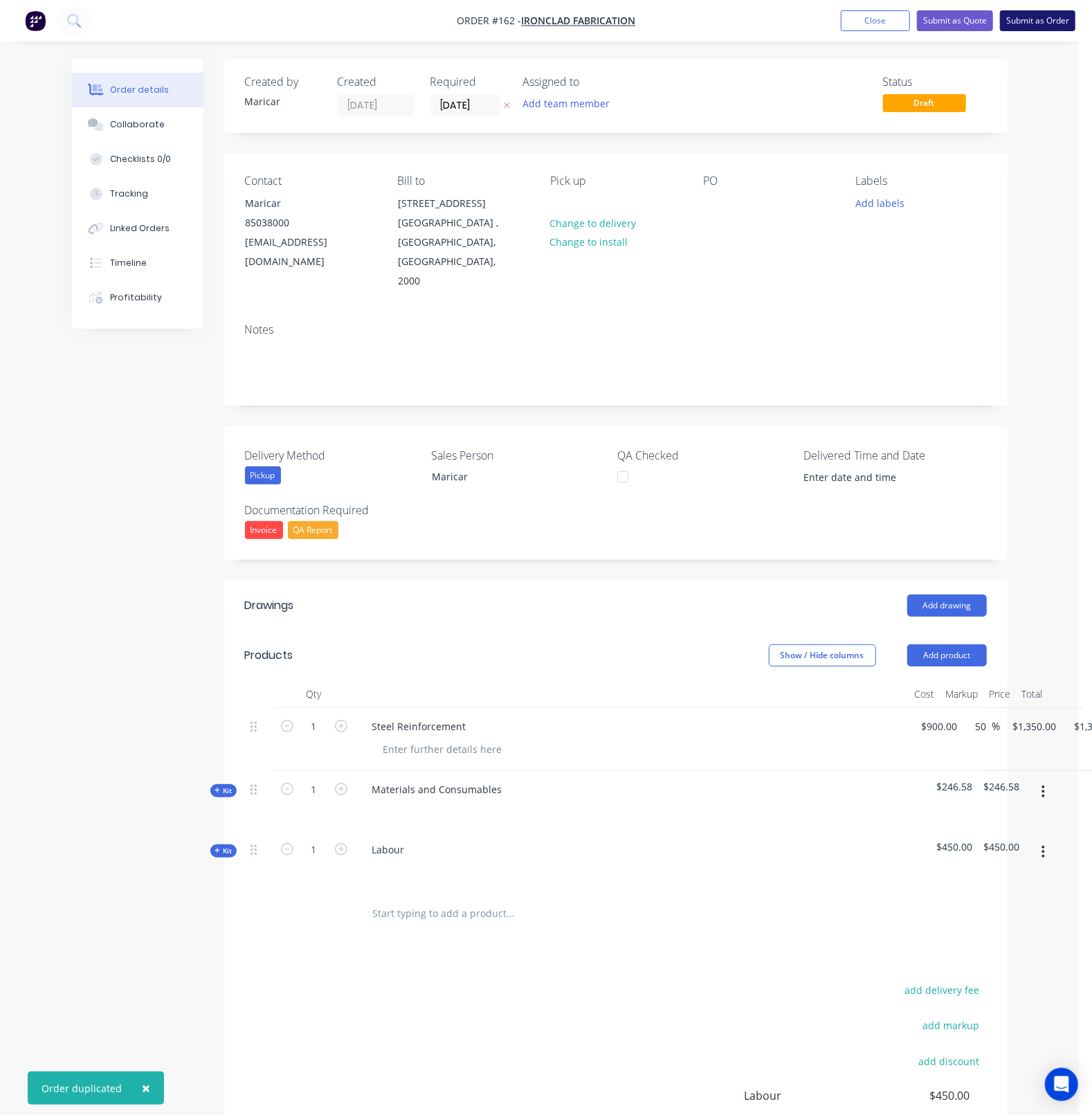
click at [1035, 21] on button "Submit as Order" at bounding box center [1037, 21] width 76 height 21
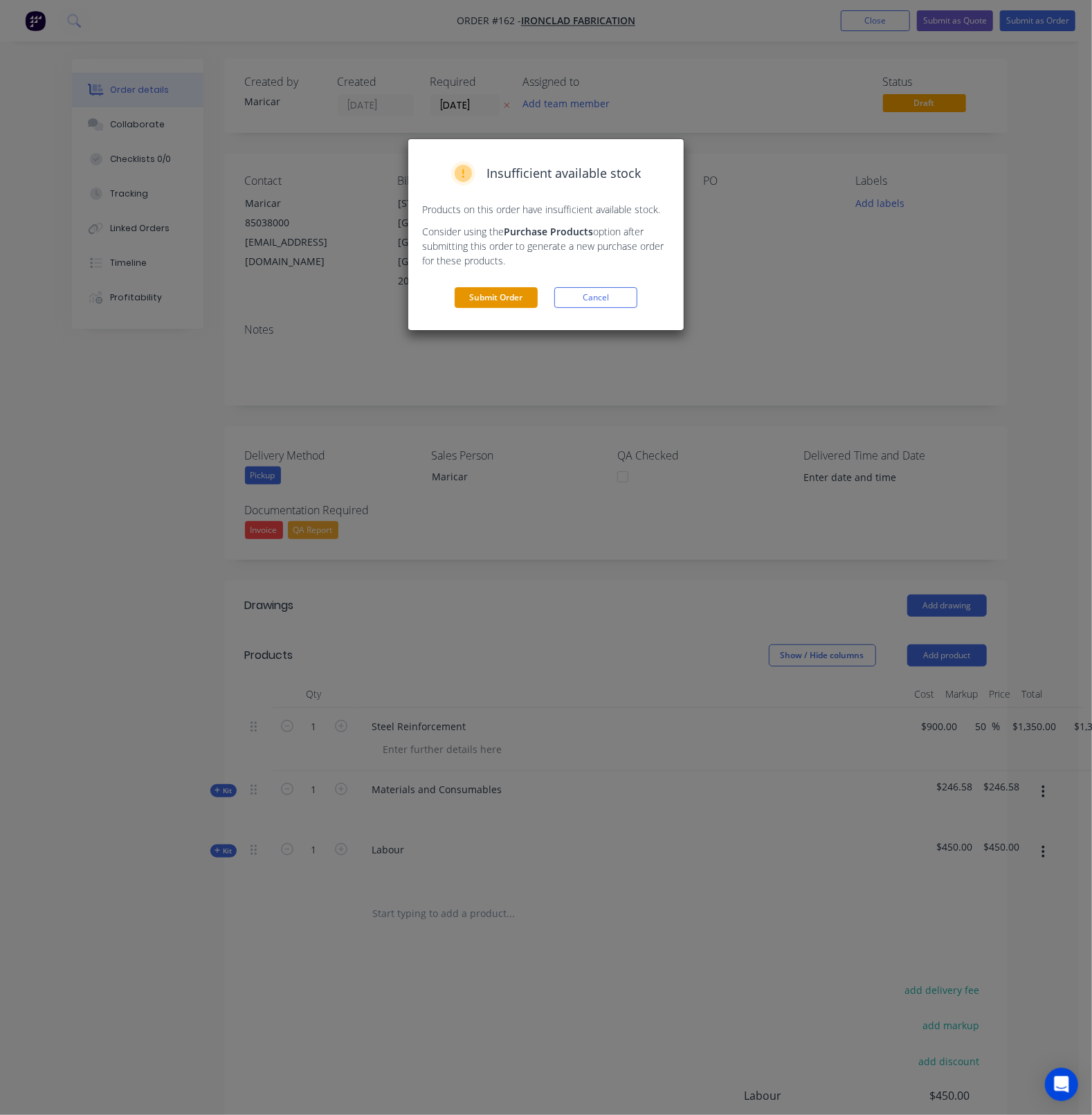
click at [509, 299] on button "Submit Order" at bounding box center [496, 298] width 83 height 21
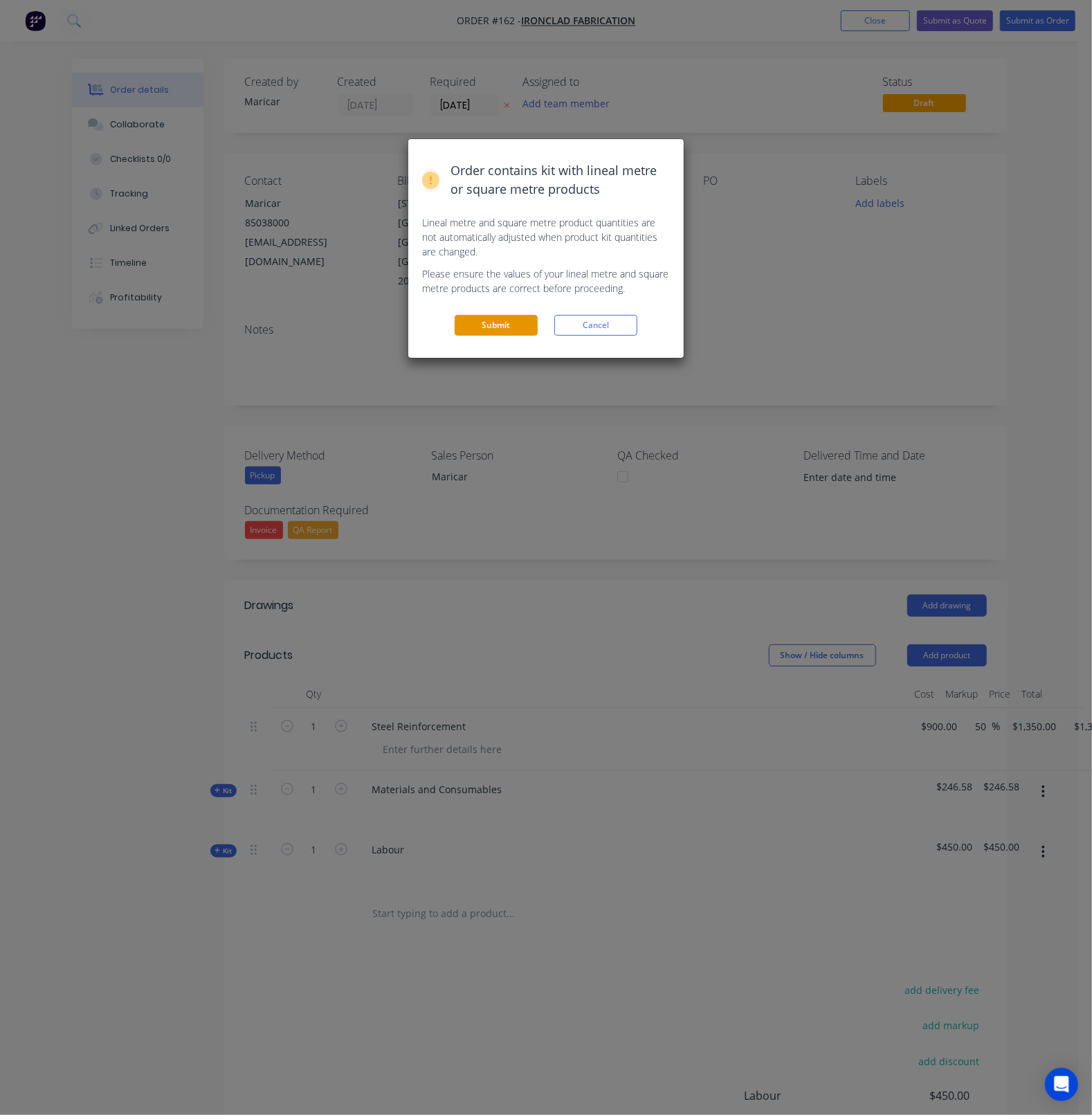
click at [513, 322] on button "Submit" at bounding box center [496, 325] width 83 height 21
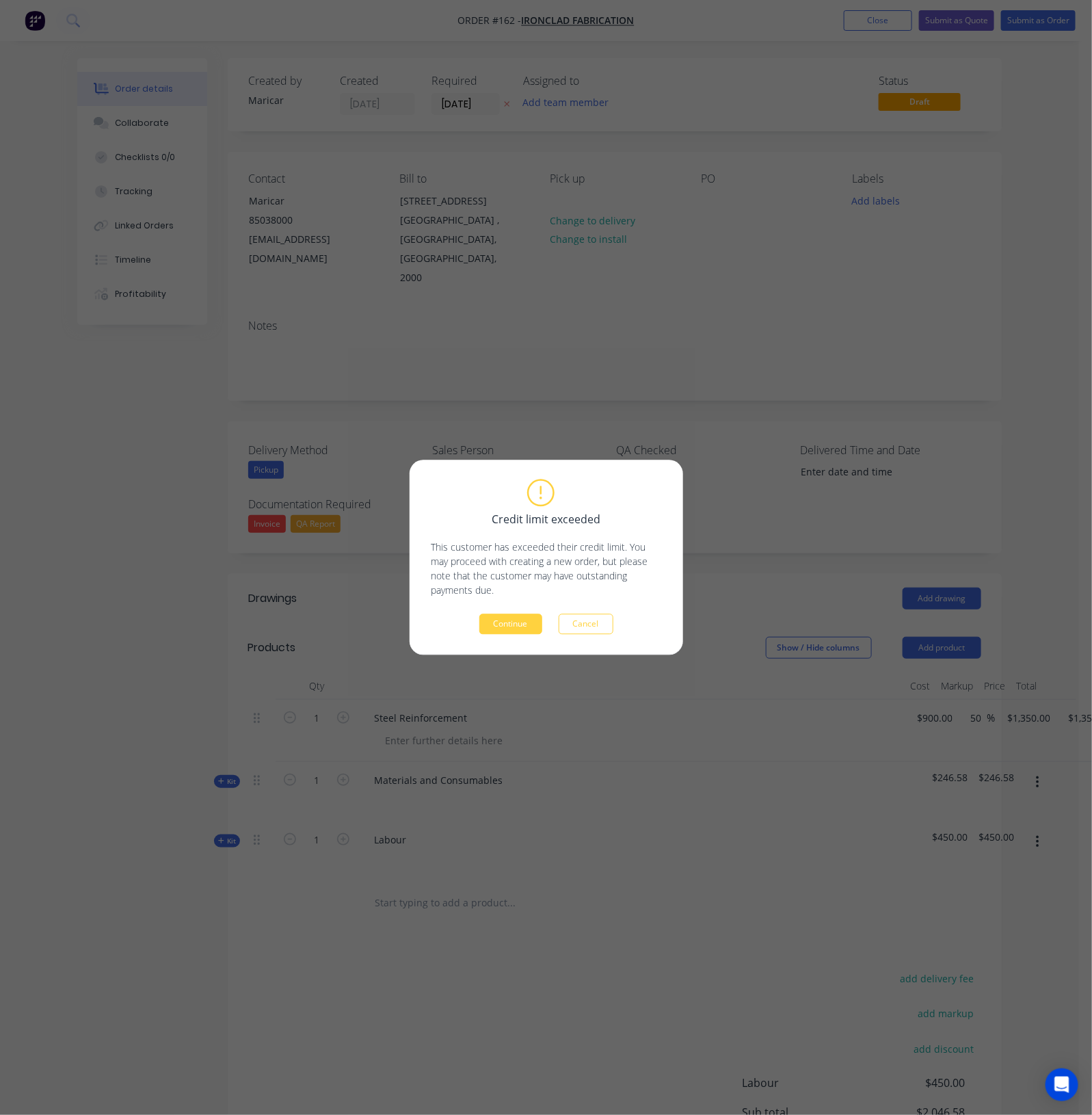
drag, startPoint x: 509, startPoint y: 624, endPoint x: 507, endPoint y: 607, distance: 17.1
click at [507, 621] on button "Continue" at bounding box center [510, 624] width 63 height 21
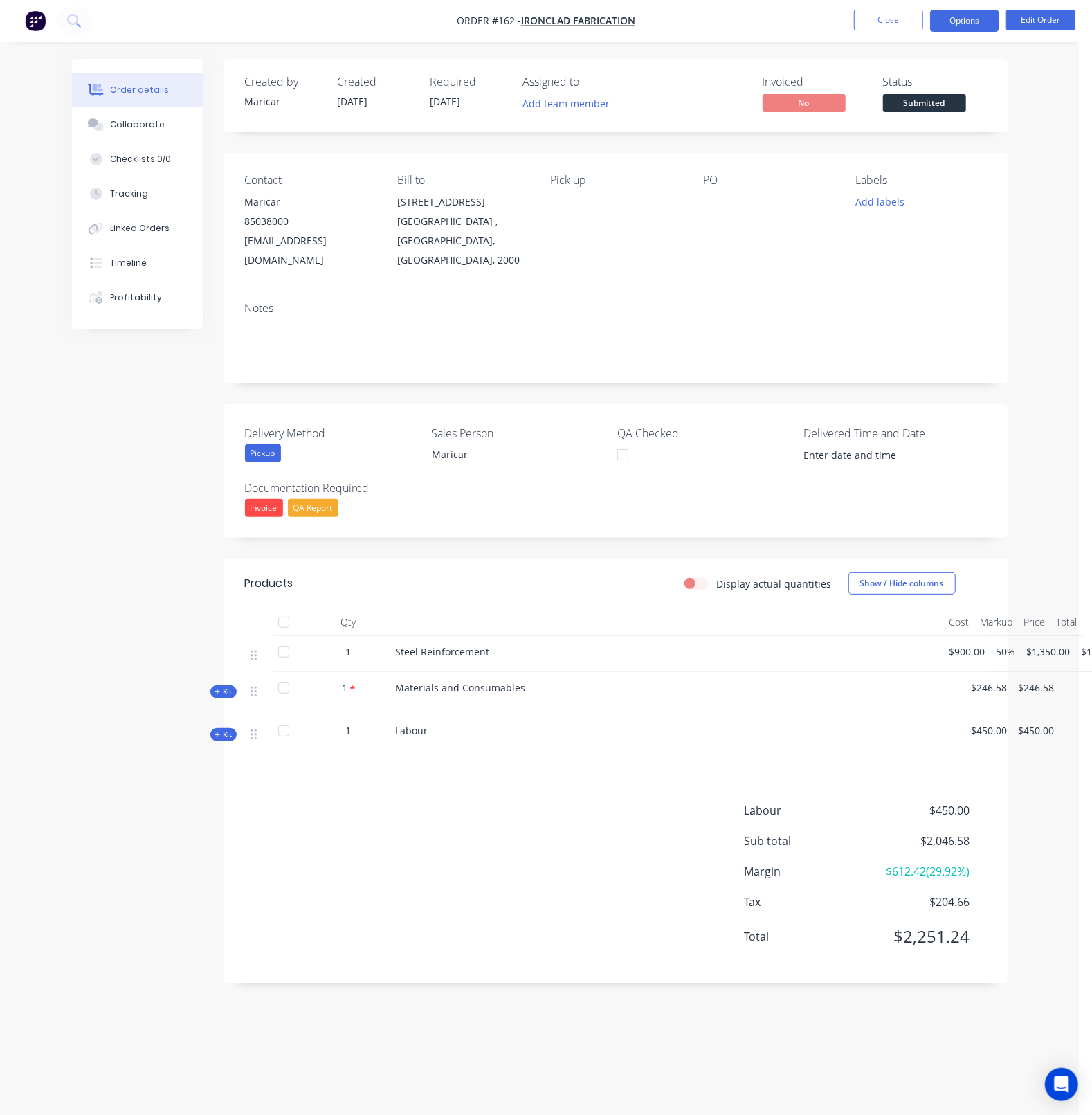
click at [963, 29] on button "Options" at bounding box center [965, 20] width 69 height 22
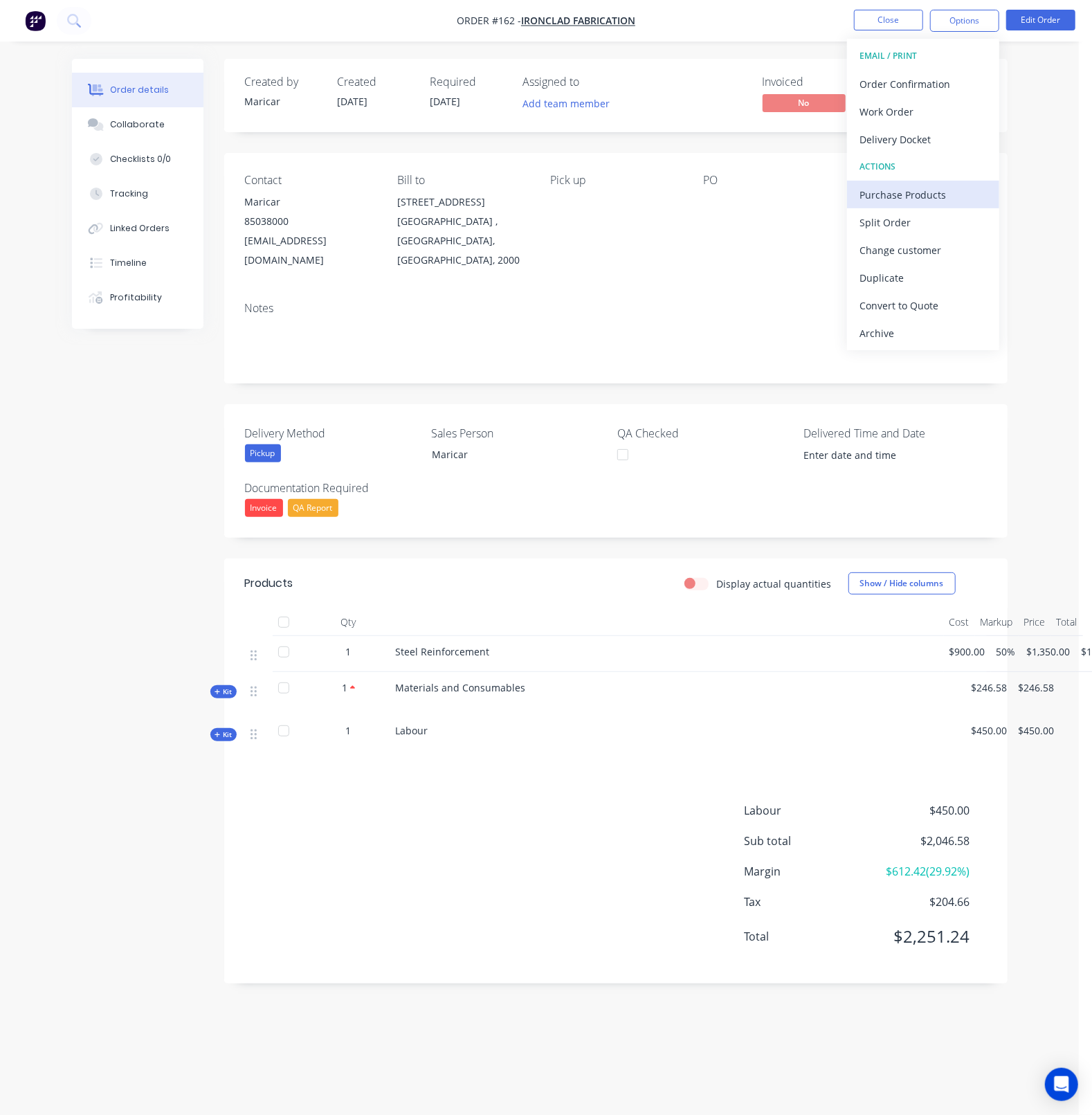
click at [941, 196] on div "Purchase Products" at bounding box center [923, 195] width 128 height 20
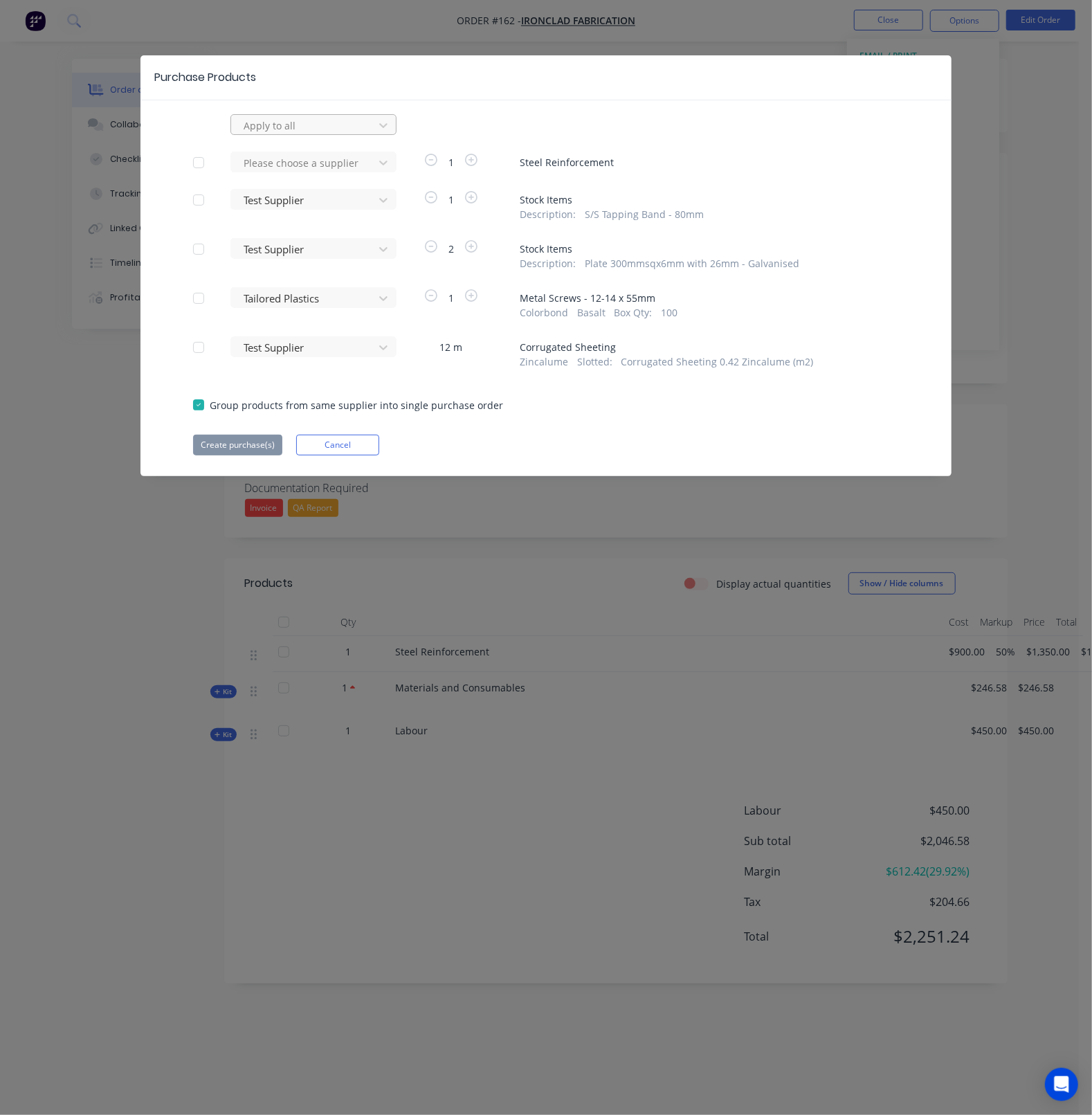
click at [314, 121] on div at bounding box center [304, 126] width 124 height 17
click at [264, 327] on div "Test Supplier" at bounding box center [313, 333] width 166 height 25
click at [281, 172] on div at bounding box center [304, 163] width 124 height 17
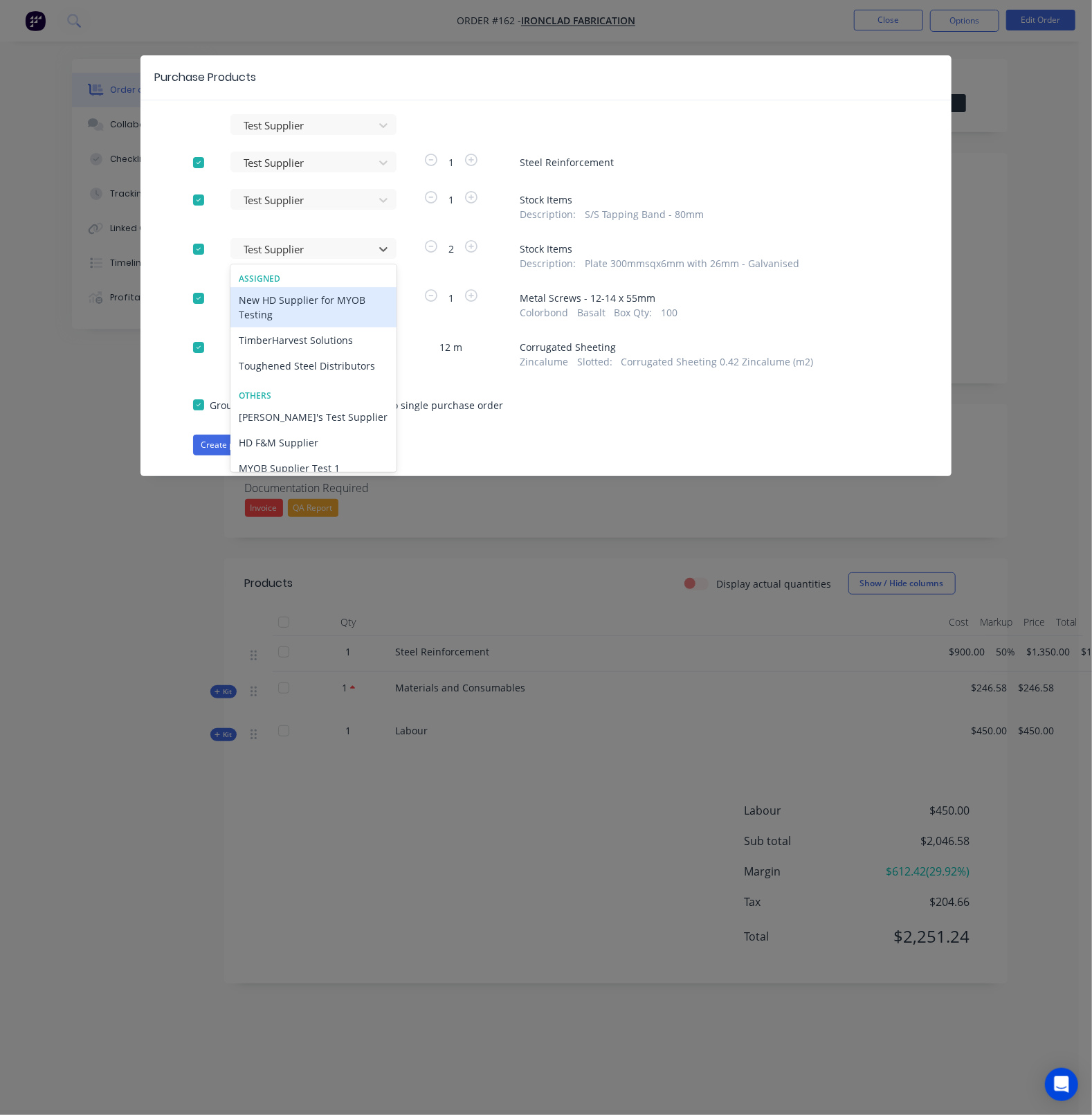
click at [144, 257] on div "Test Supplier Test Supplier 1 Steel Reinforcement Test Supplier 1 Stock Items D…" at bounding box center [546, 284] width 811 height 342
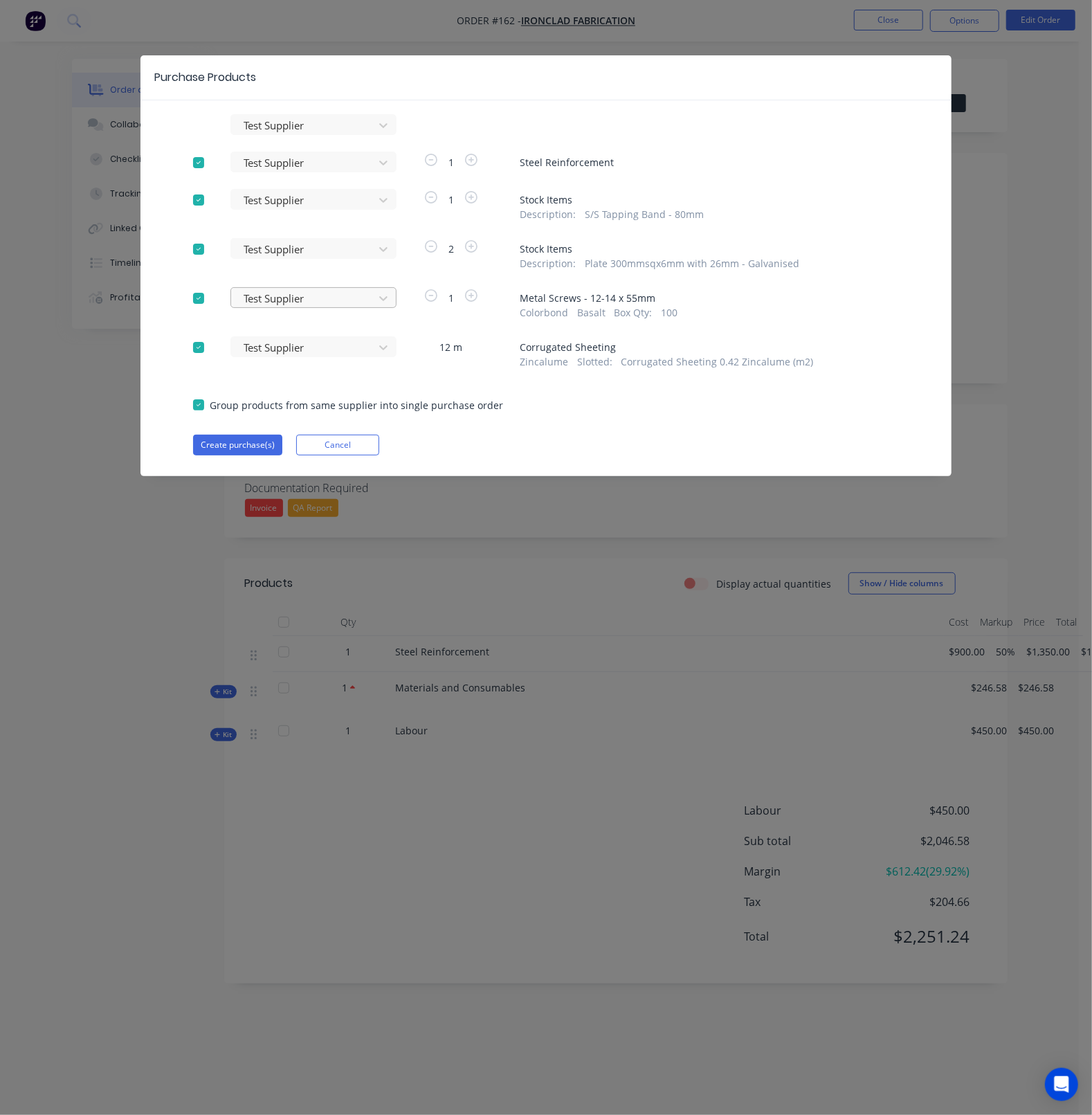
click at [274, 136] on div "Test Supplier" at bounding box center [304, 125] width 133 height 21
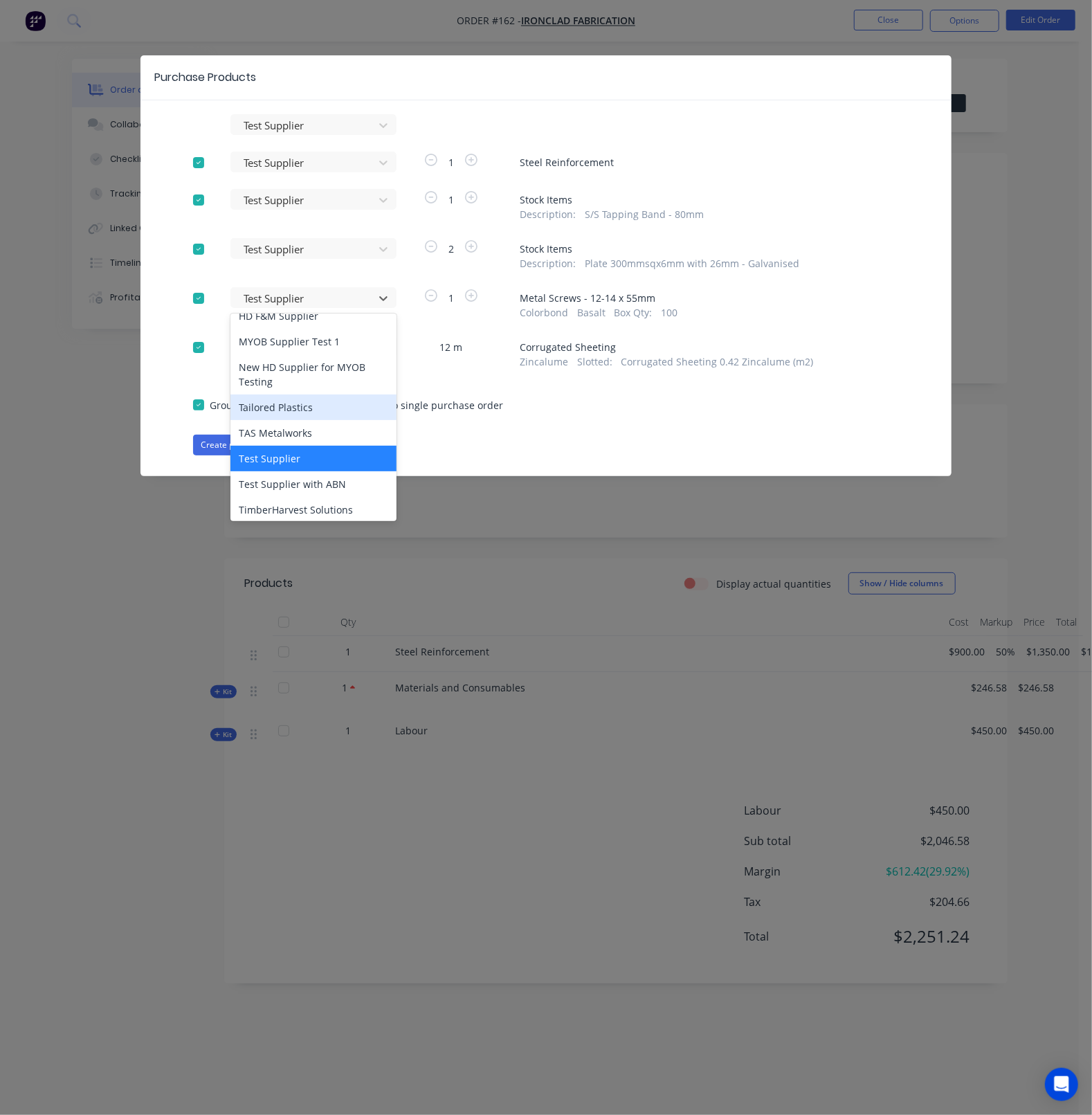
scroll to position [86, 0]
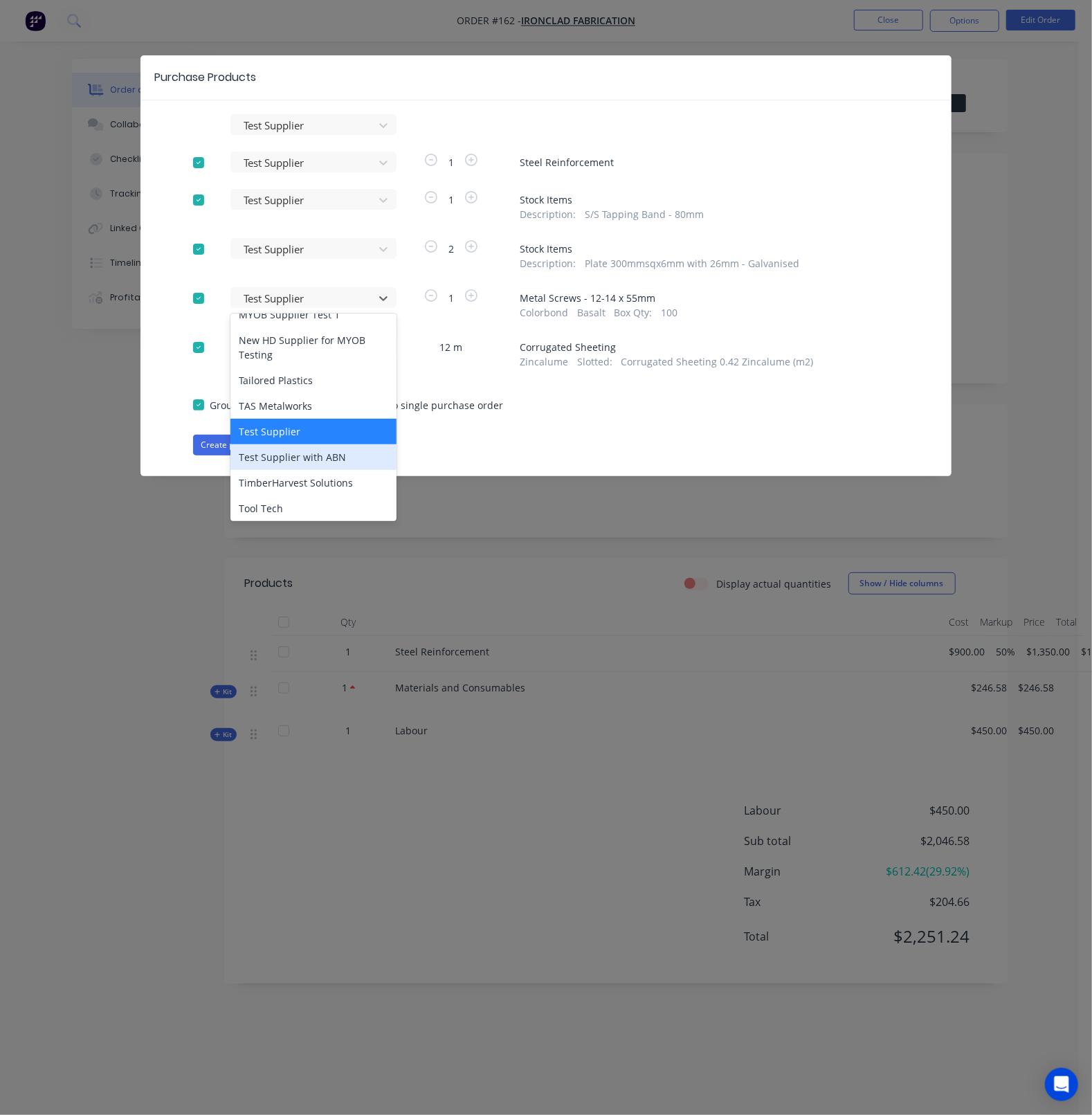
click at [293, 455] on div "Test Supplier with ABN" at bounding box center [313, 456] width 166 height 25
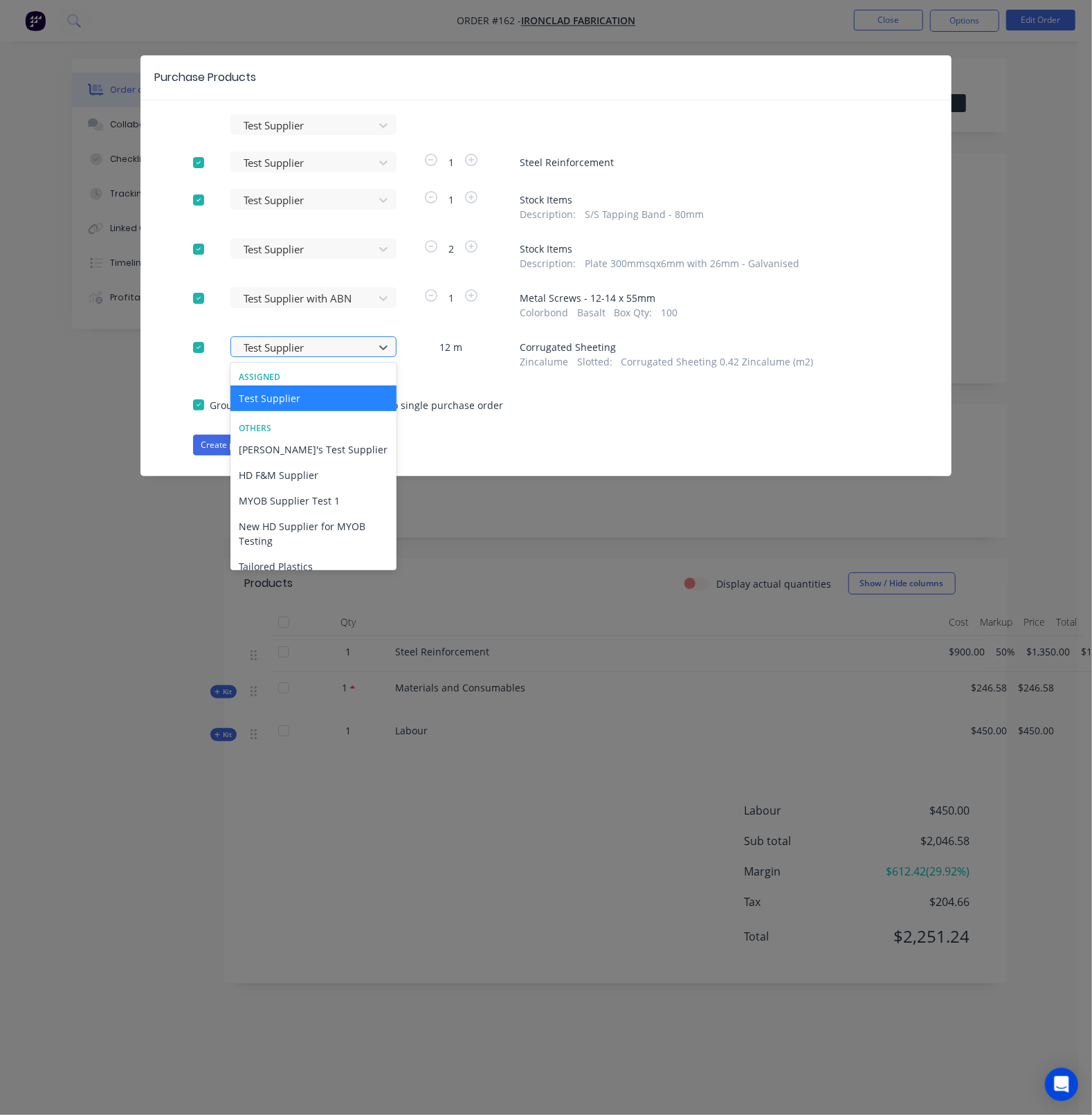
click at [295, 344] on div at bounding box center [304, 348] width 124 height 17
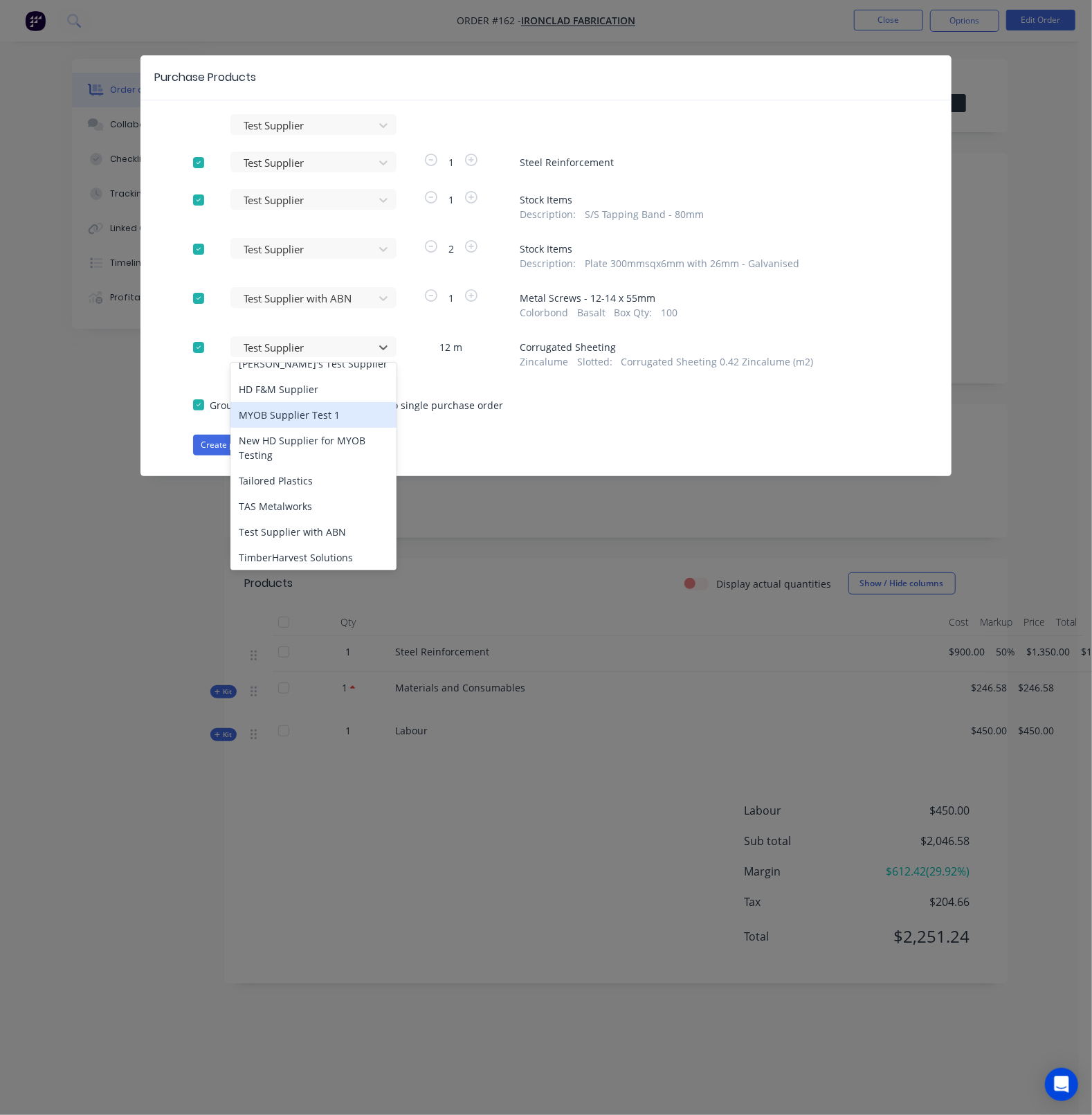
scroll to position [172, 0]
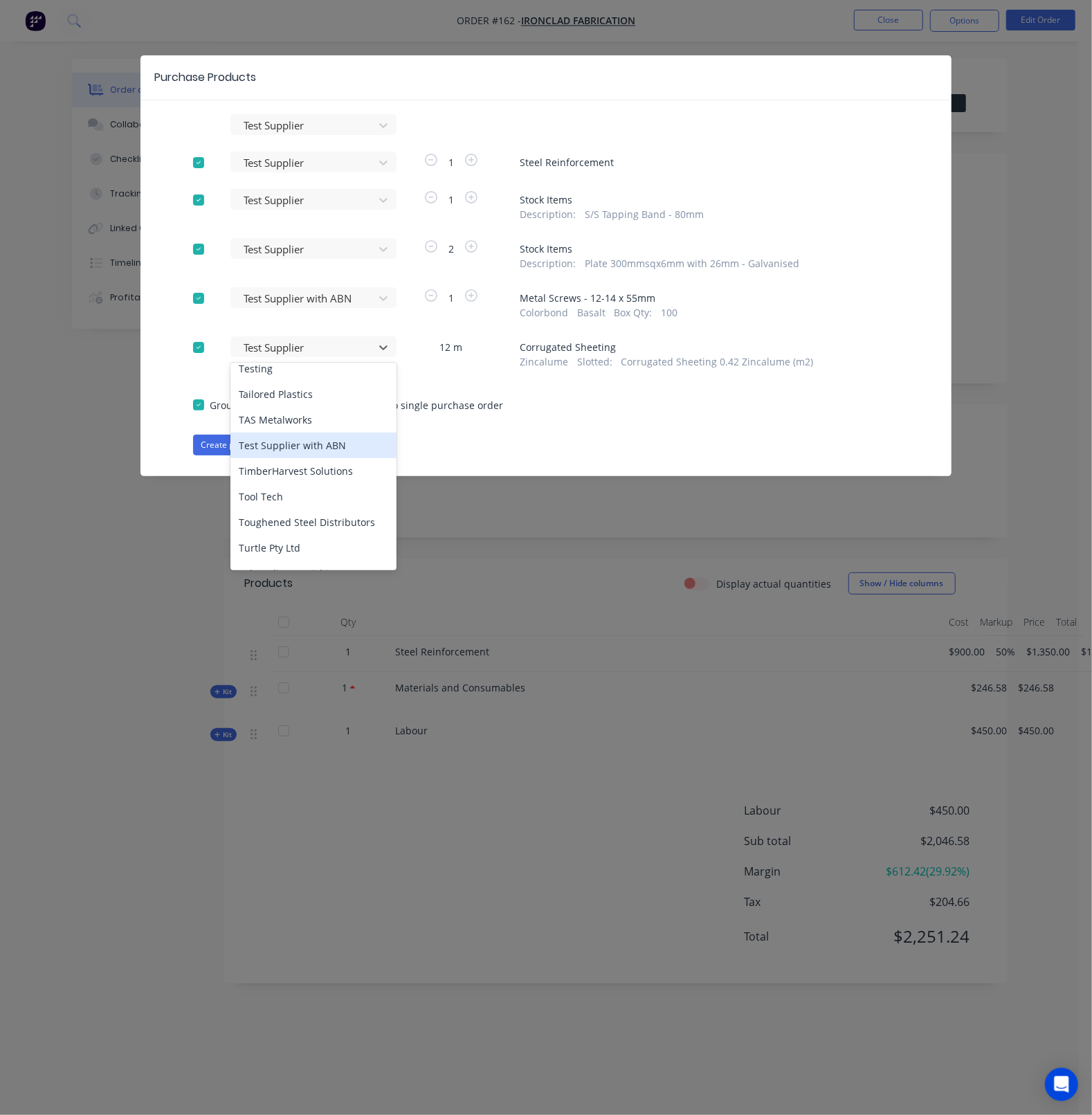
click at [293, 448] on div "Test Supplier with ABN" at bounding box center [313, 445] width 166 height 25
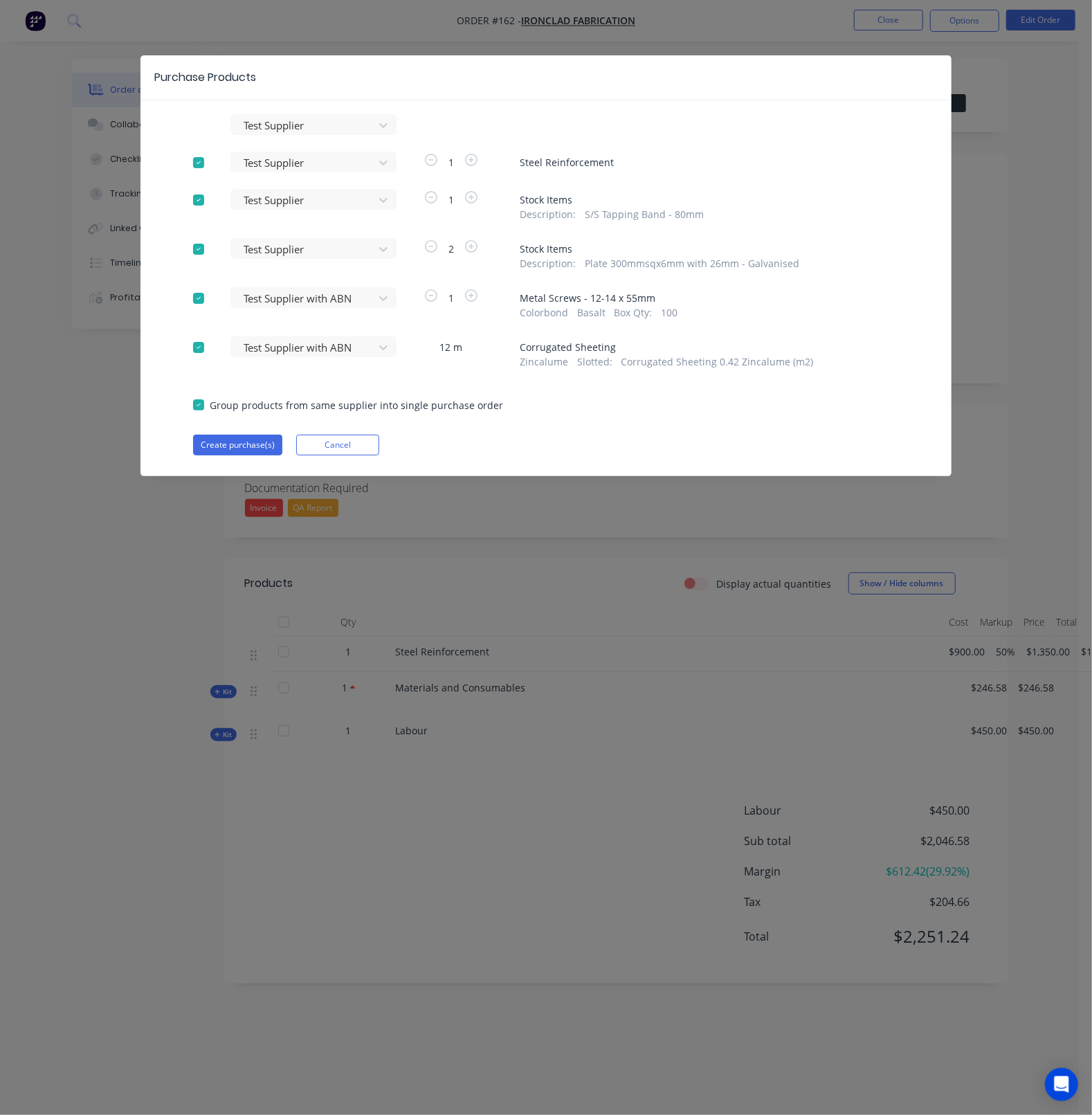
click at [147, 368] on div "Test Supplier Test Supplier 1 Steel Reinforcement Test Supplier 1 Stock Items D…" at bounding box center [546, 284] width 811 height 342
click at [173, 395] on div "Test Supplier Test Supplier 1 Steel Reinforcement Test Supplier 1 Stock Items D…" at bounding box center [546, 284] width 811 height 342
drag, startPoint x: 197, startPoint y: 405, endPoint x: 235, endPoint y: 422, distance: 41.6
click at [197, 405] on div at bounding box center [199, 405] width 28 height 28
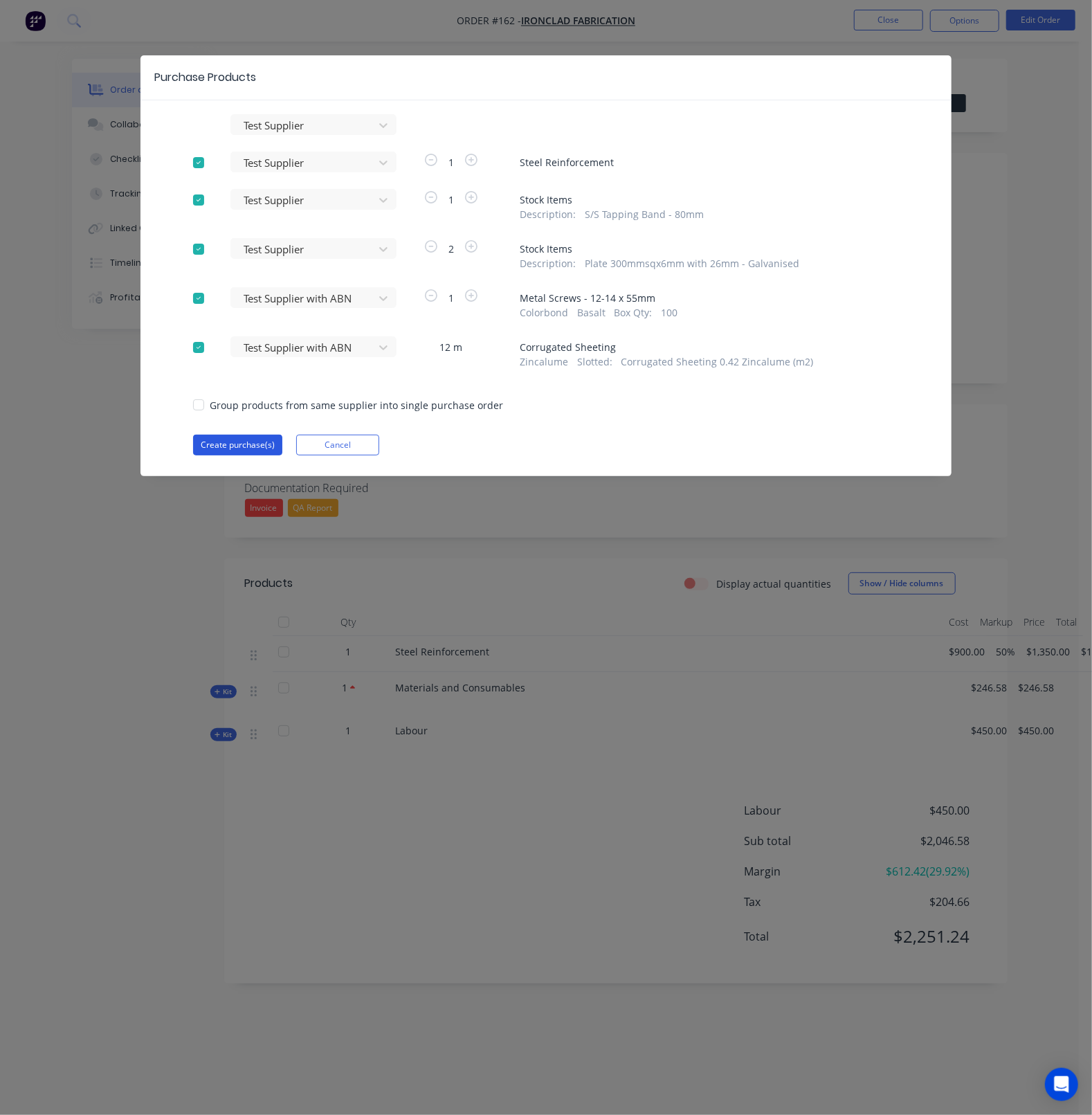
click at [241, 439] on button "Create purchase(s)" at bounding box center [237, 445] width 89 height 21
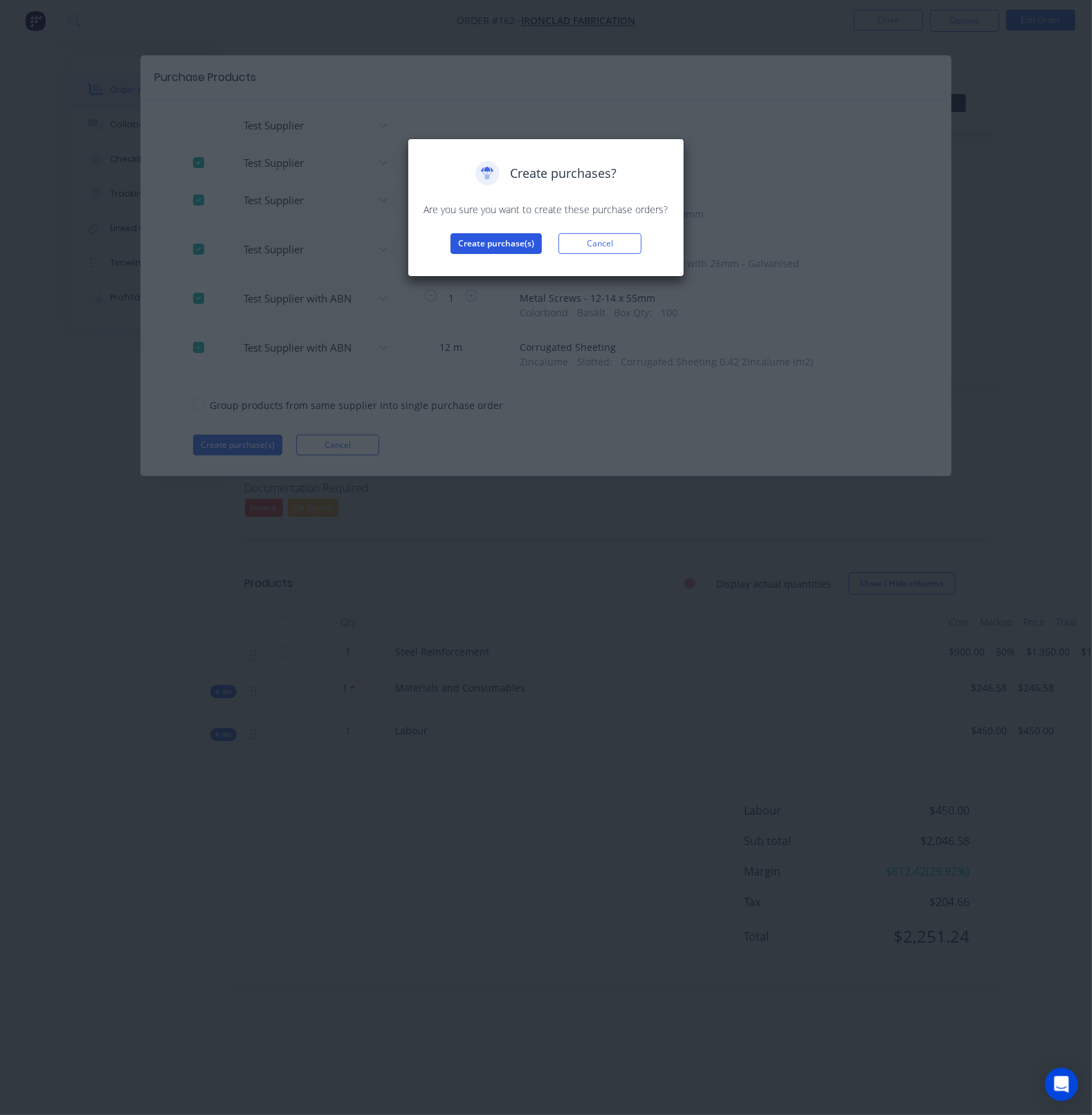
click at [503, 240] on button "Create purchase(s)" at bounding box center [496, 243] width 91 height 21
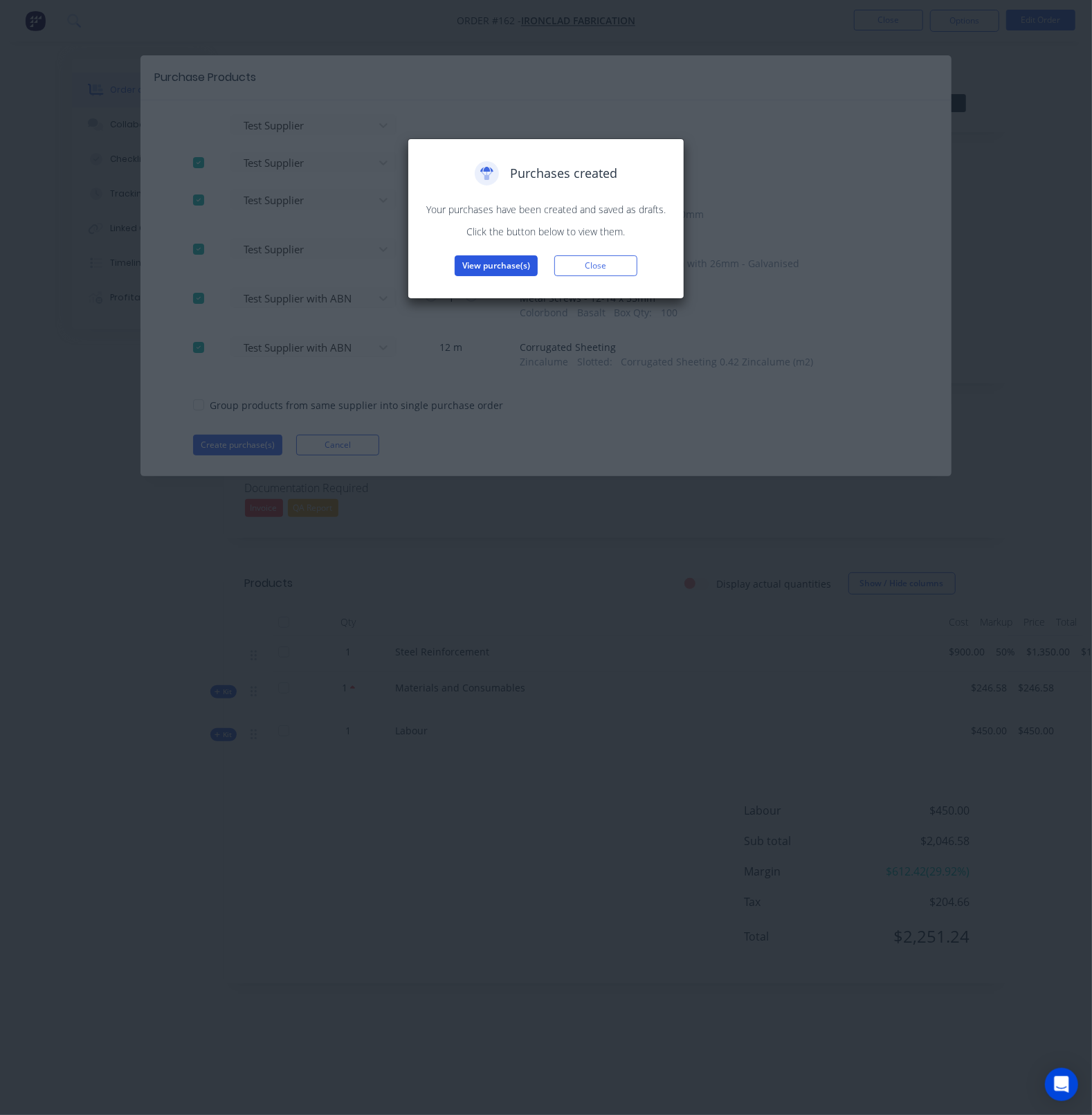
click at [480, 268] on button "View purchase(s)" at bounding box center [496, 266] width 83 height 21
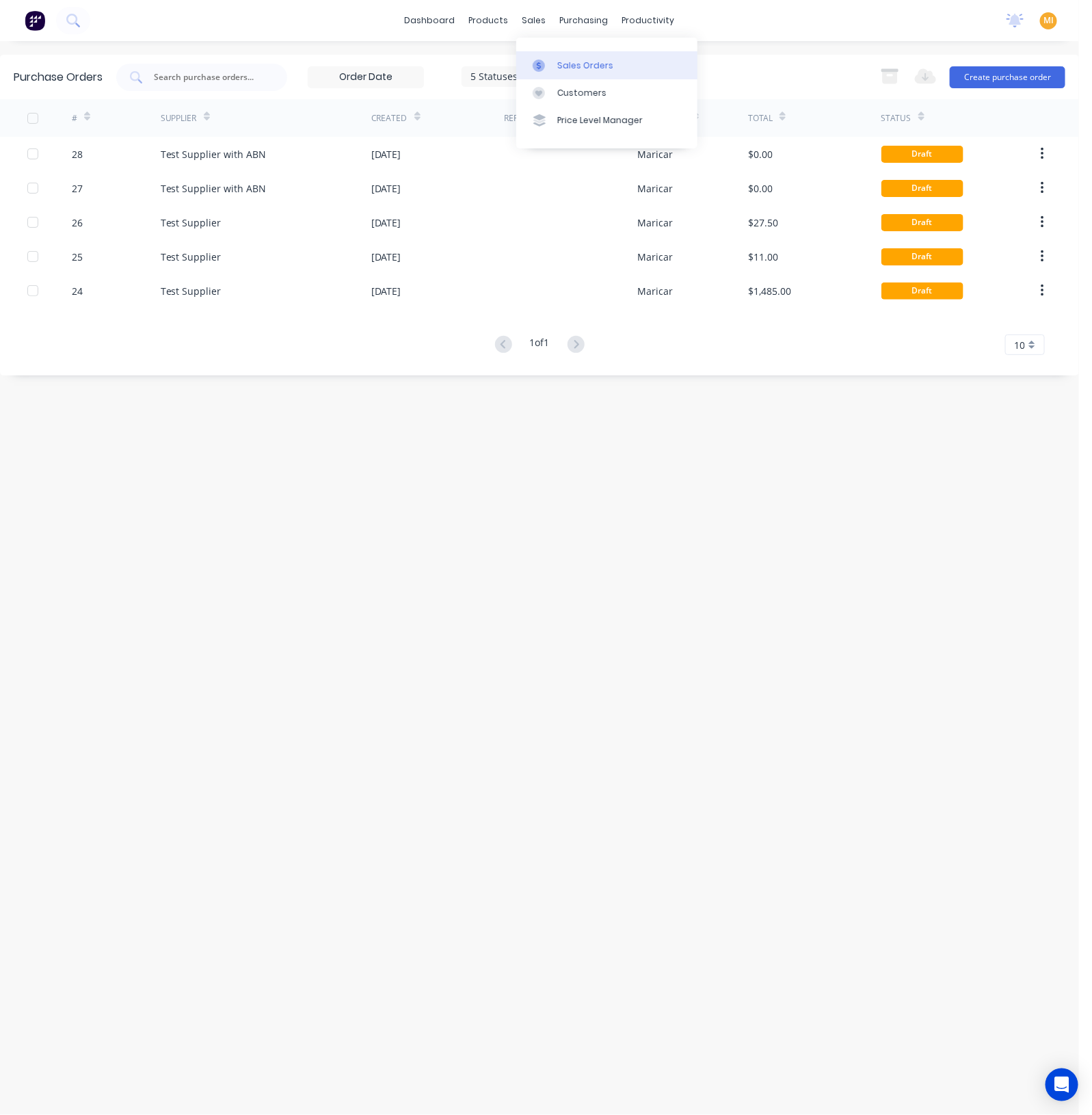
click at [567, 69] on div "Sales Orders" at bounding box center [585, 65] width 56 height 12
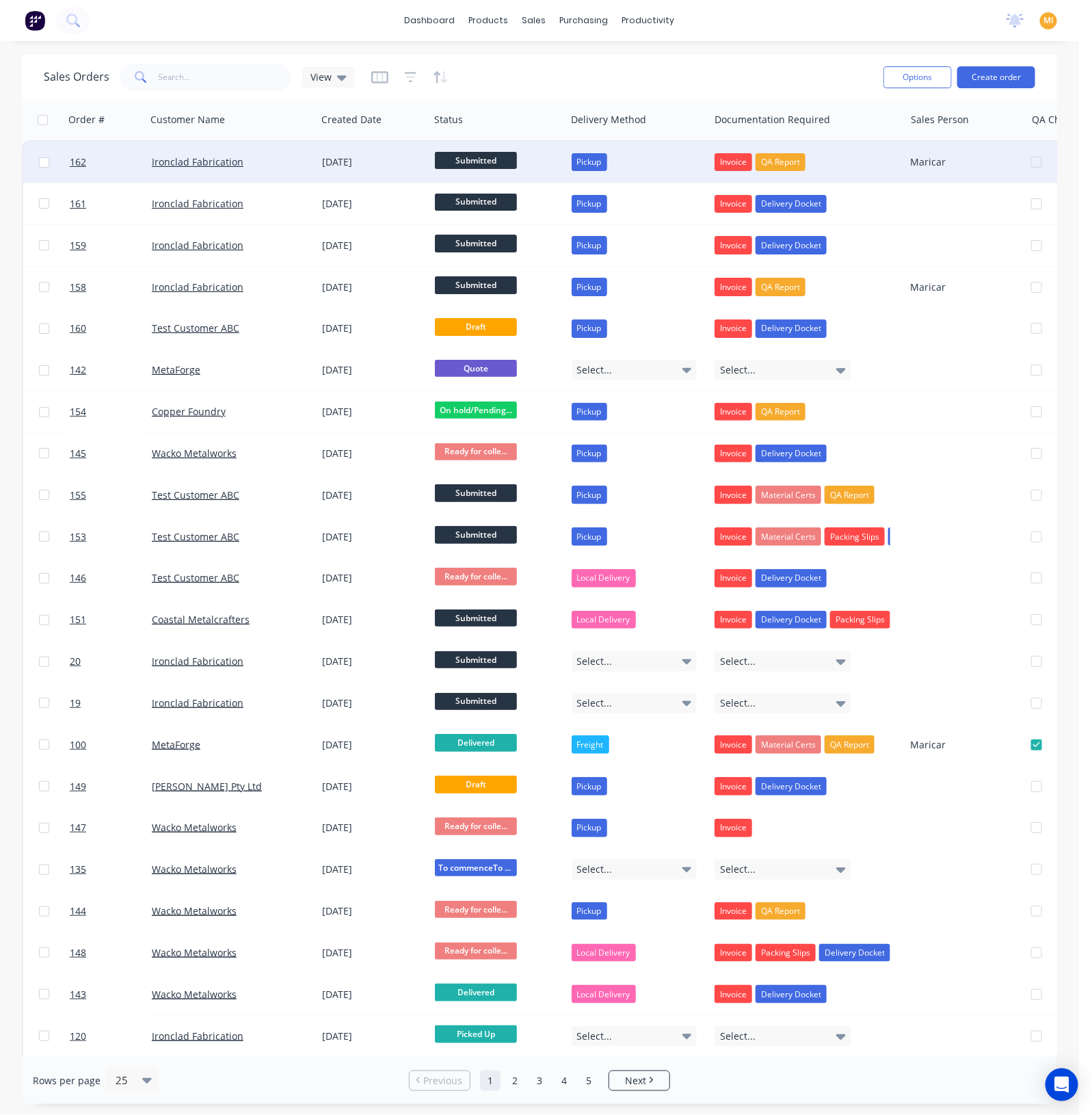
click at [536, 162] on div "Submitted" at bounding box center [494, 162] width 119 height 21
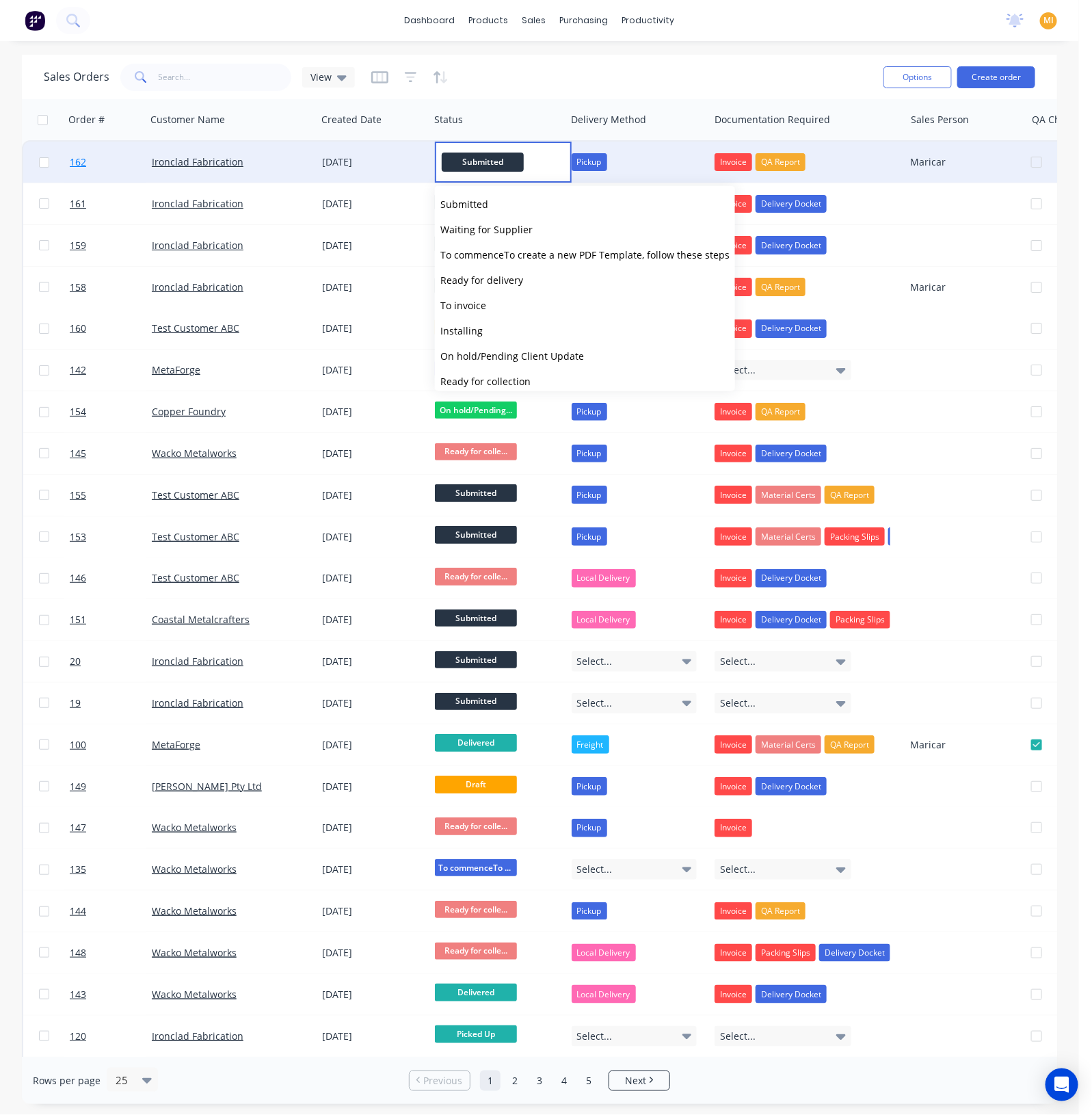
click at [122, 164] on link "162" at bounding box center [111, 162] width 82 height 41
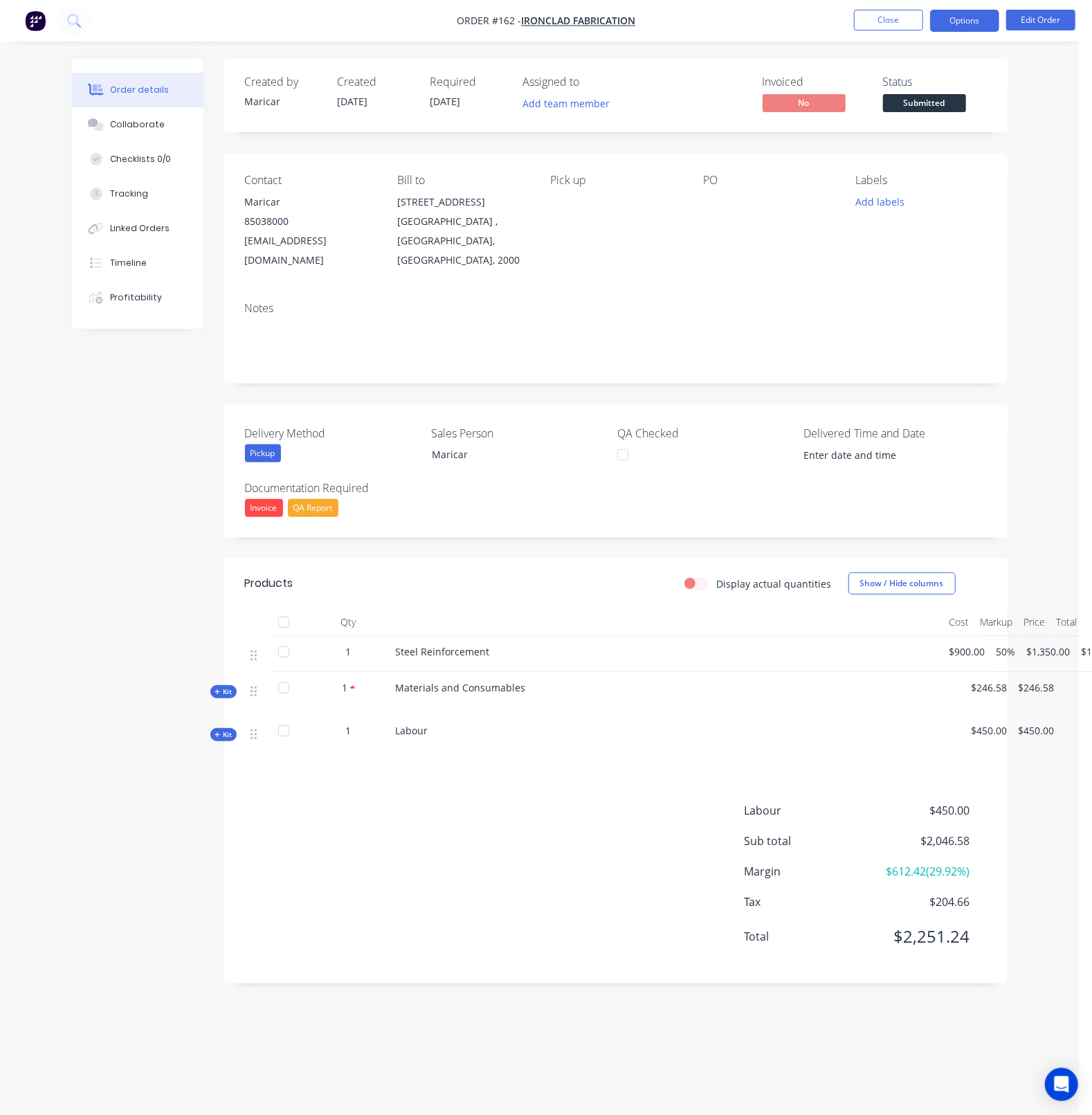
click at [986, 22] on button "Options" at bounding box center [965, 20] width 69 height 22
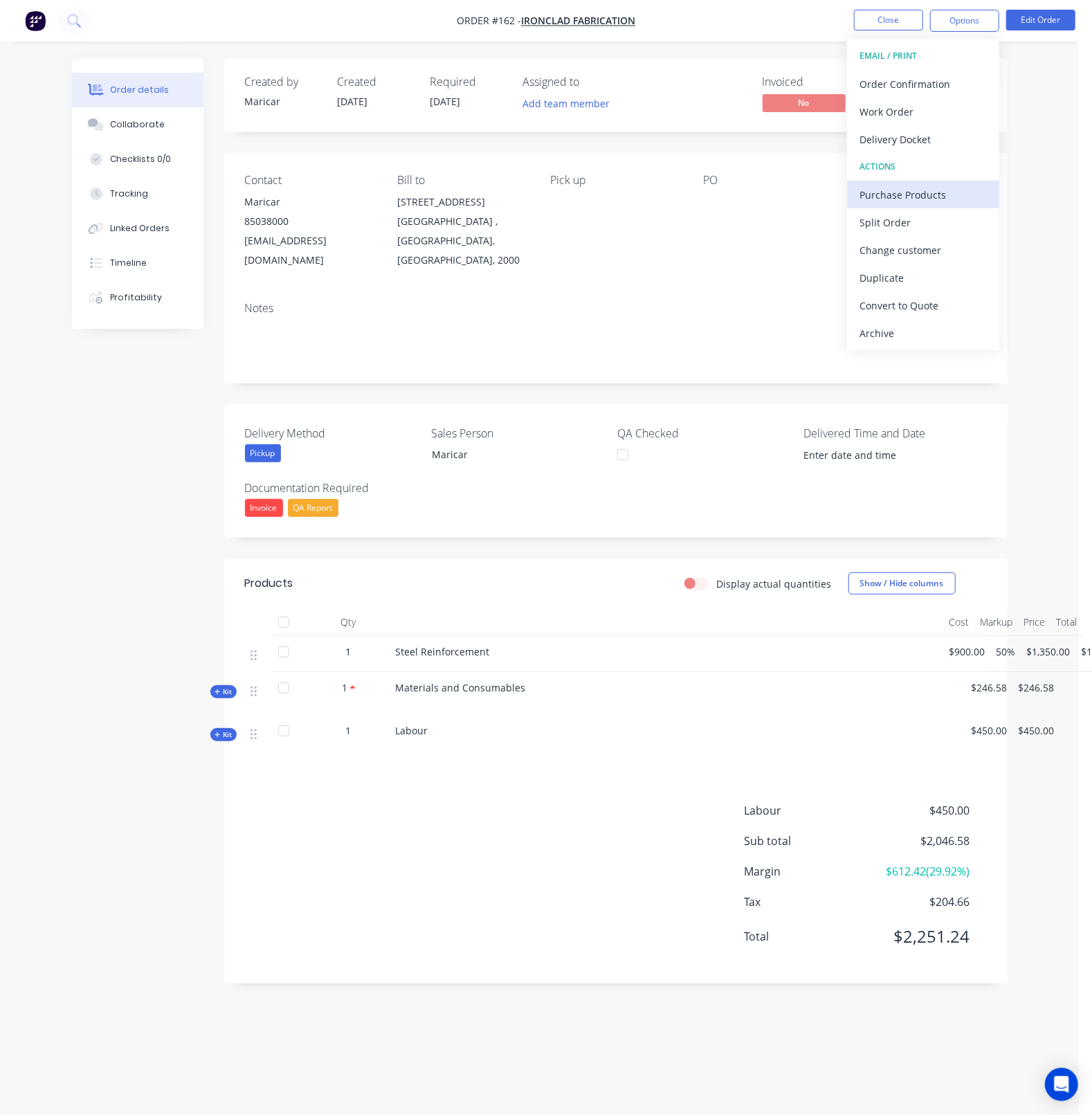
click at [903, 199] on div "Purchase Products" at bounding box center [923, 195] width 128 height 20
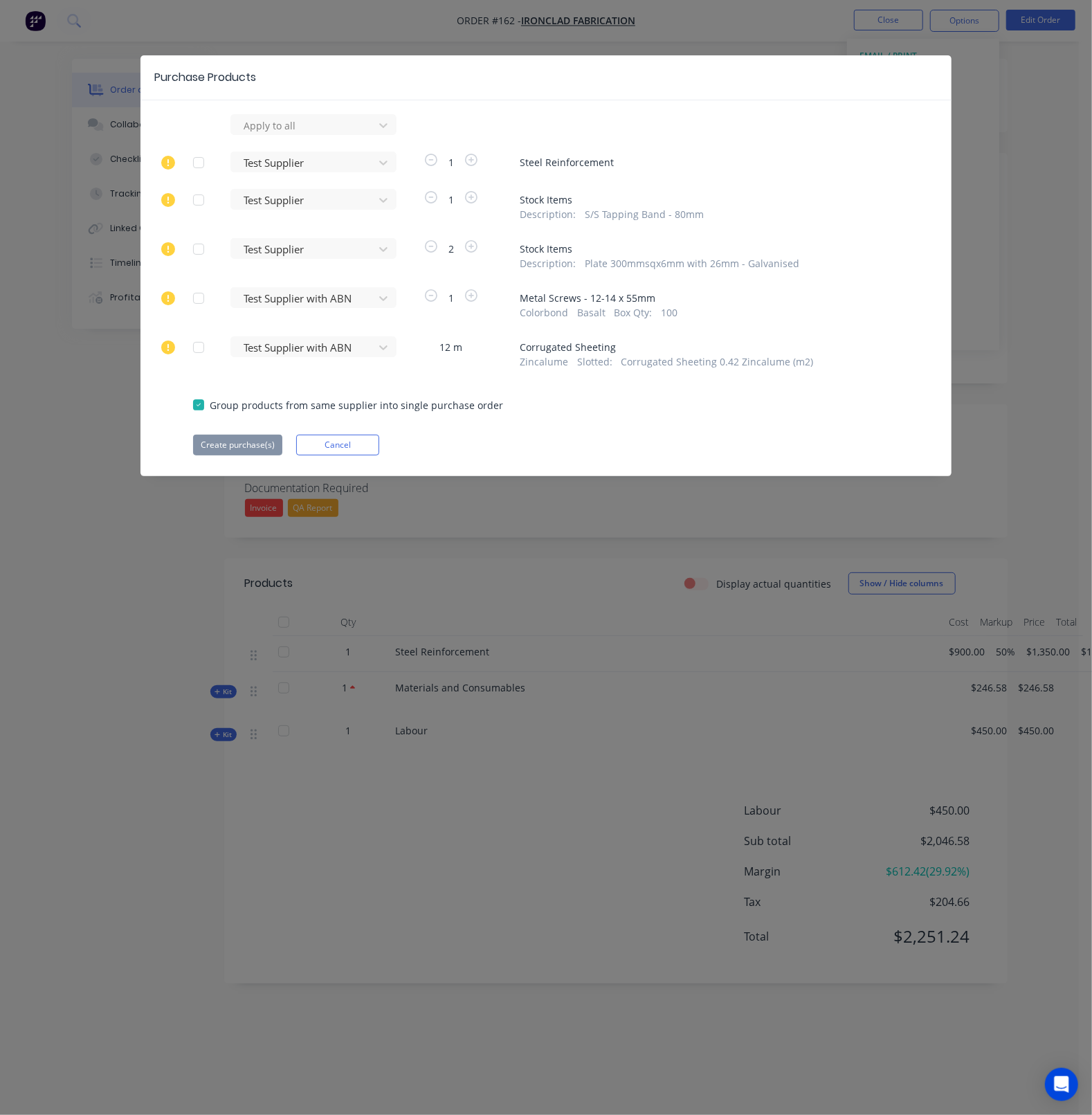
click at [886, 378] on div "Apply to all Test Supplier 1 Steel Reinforcement Test Supplier 1 Stock Items De…" at bounding box center [546, 284] width 811 height 342
drag, startPoint x: 526, startPoint y: 401, endPoint x: 210, endPoint y: 407, distance: 316.1
click at [210, 407] on div "Group products from same supplier into single purchase order" at bounding box center [546, 404] width 706 height 16
copy div "Group products from same supplier into single purchase order"
click at [522, 427] on div "Apply to all Test Supplier 1 Steel Reinforcement Test Supplier 1 Stock Items De…" at bounding box center [546, 284] width 811 height 342
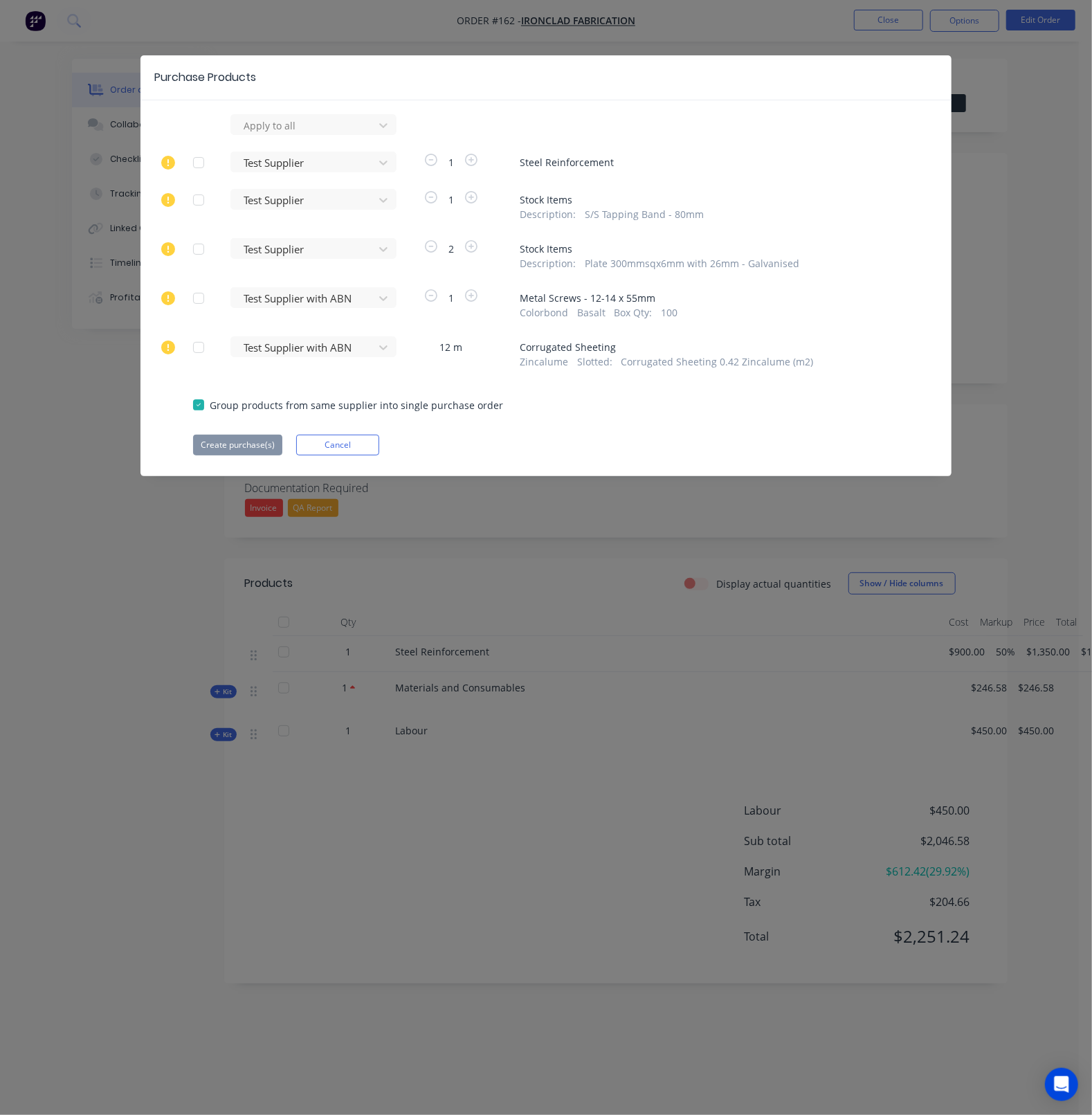
click at [197, 403] on div at bounding box center [199, 405] width 28 height 28
click at [177, 426] on div "Apply to all Test Supplier 1 Steel Reinforcement Test Supplier 1 Stock Items De…" at bounding box center [546, 284] width 811 height 342
drag, startPoint x: 306, startPoint y: 442, endPoint x: 307, endPoint y: 431, distance: 11.0
click at [305, 441] on button "Cancel" at bounding box center [338, 445] width 83 height 21
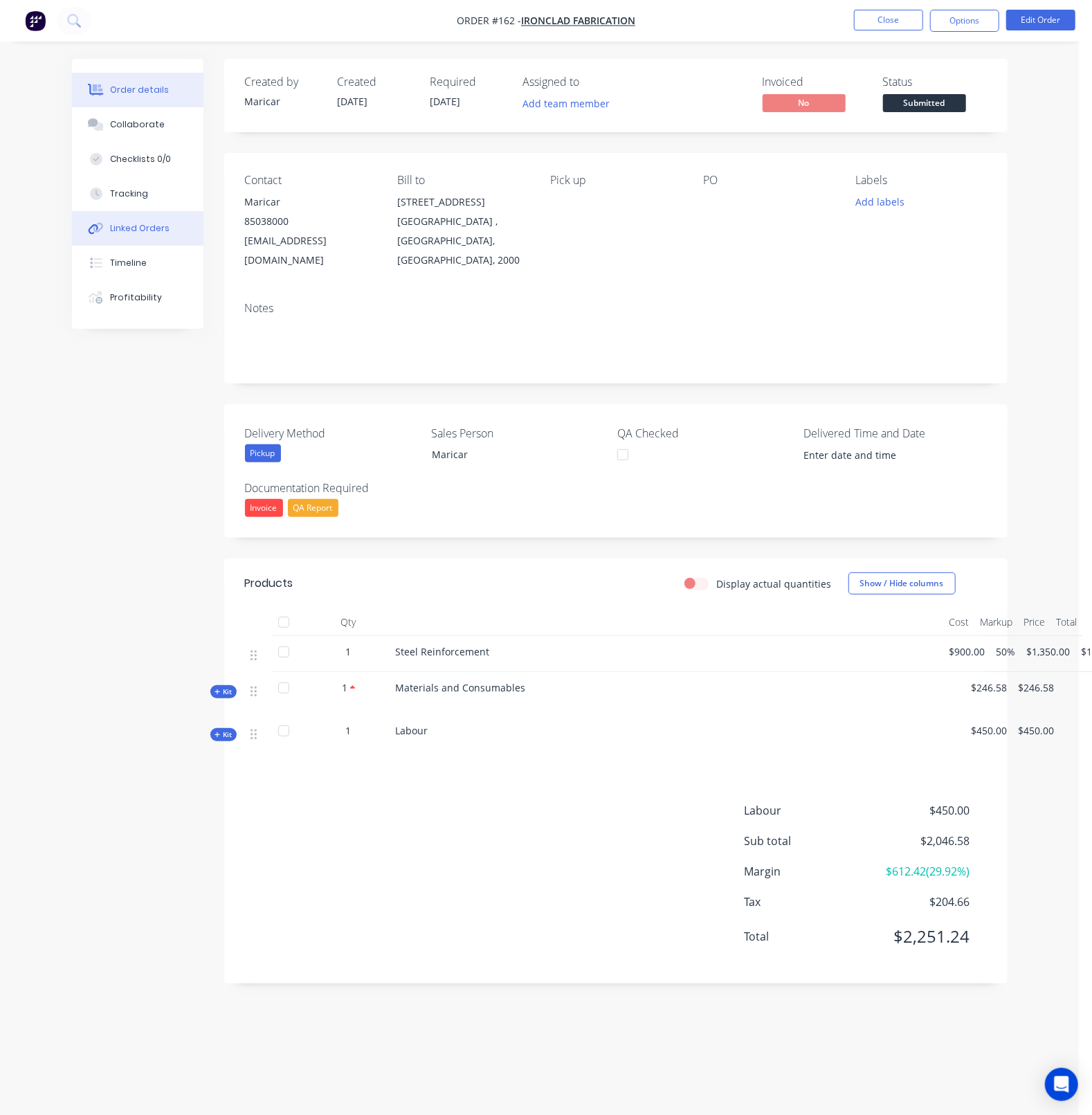
click at [107, 232] on button "Linked Orders" at bounding box center [137, 229] width 131 height 35
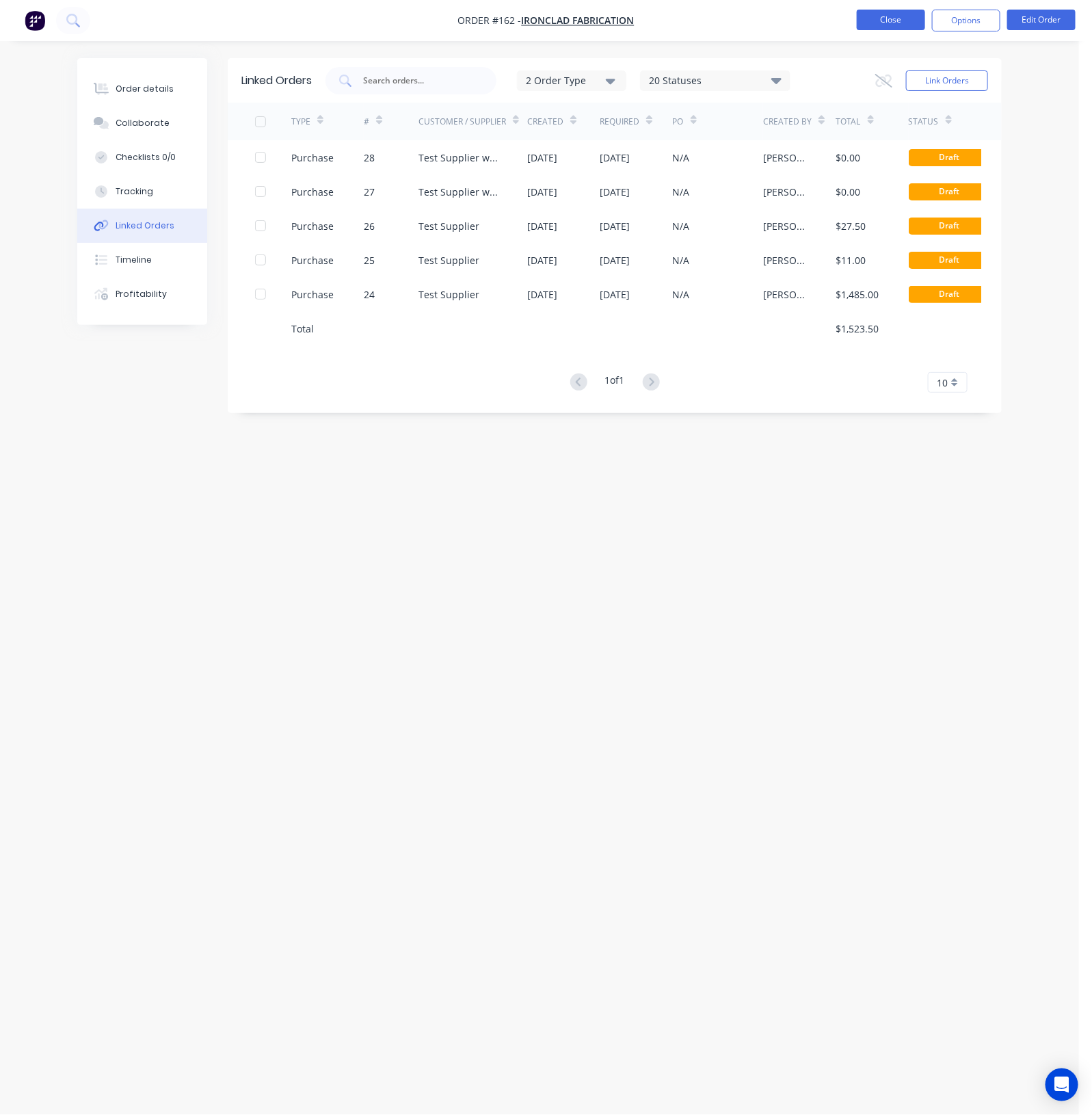
click at [900, 25] on button "Close" at bounding box center [891, 20] width 69 height 21
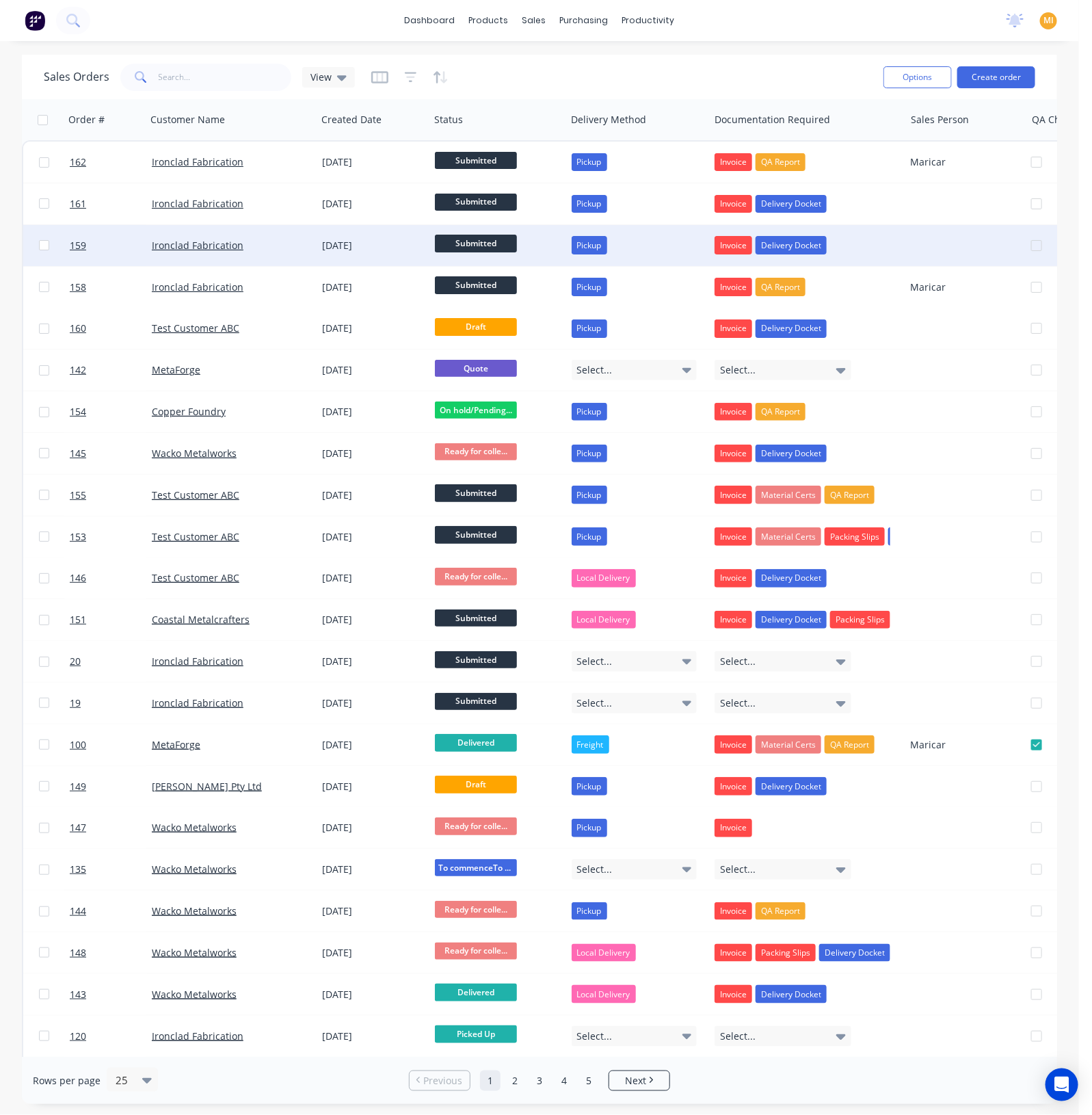
click at [68, 243] on div at bounding box center [106, 245] width 82 height 41
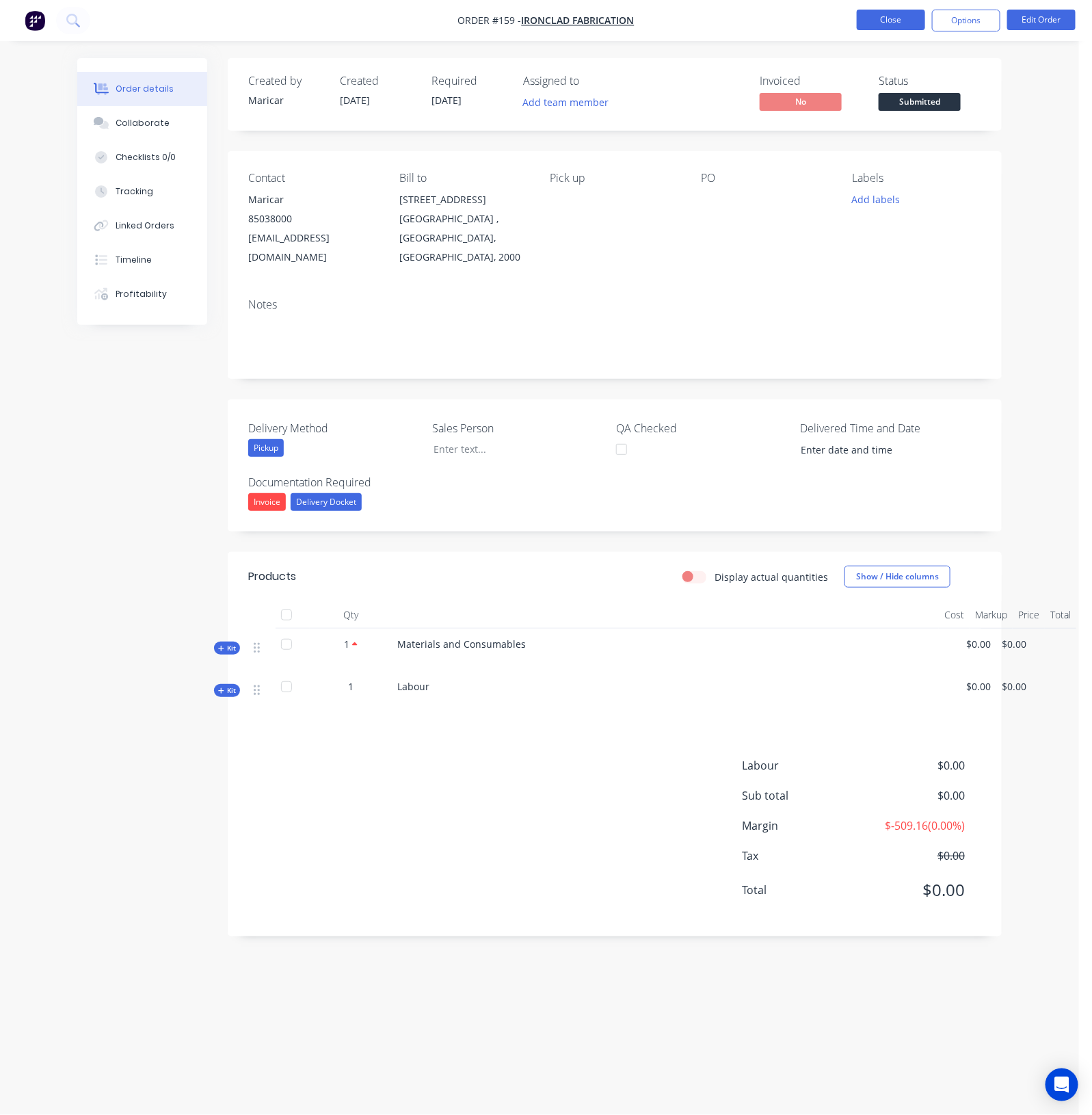
click at [873, 21] on button "Close" at bounding box center [891, 20] width 69 height 21
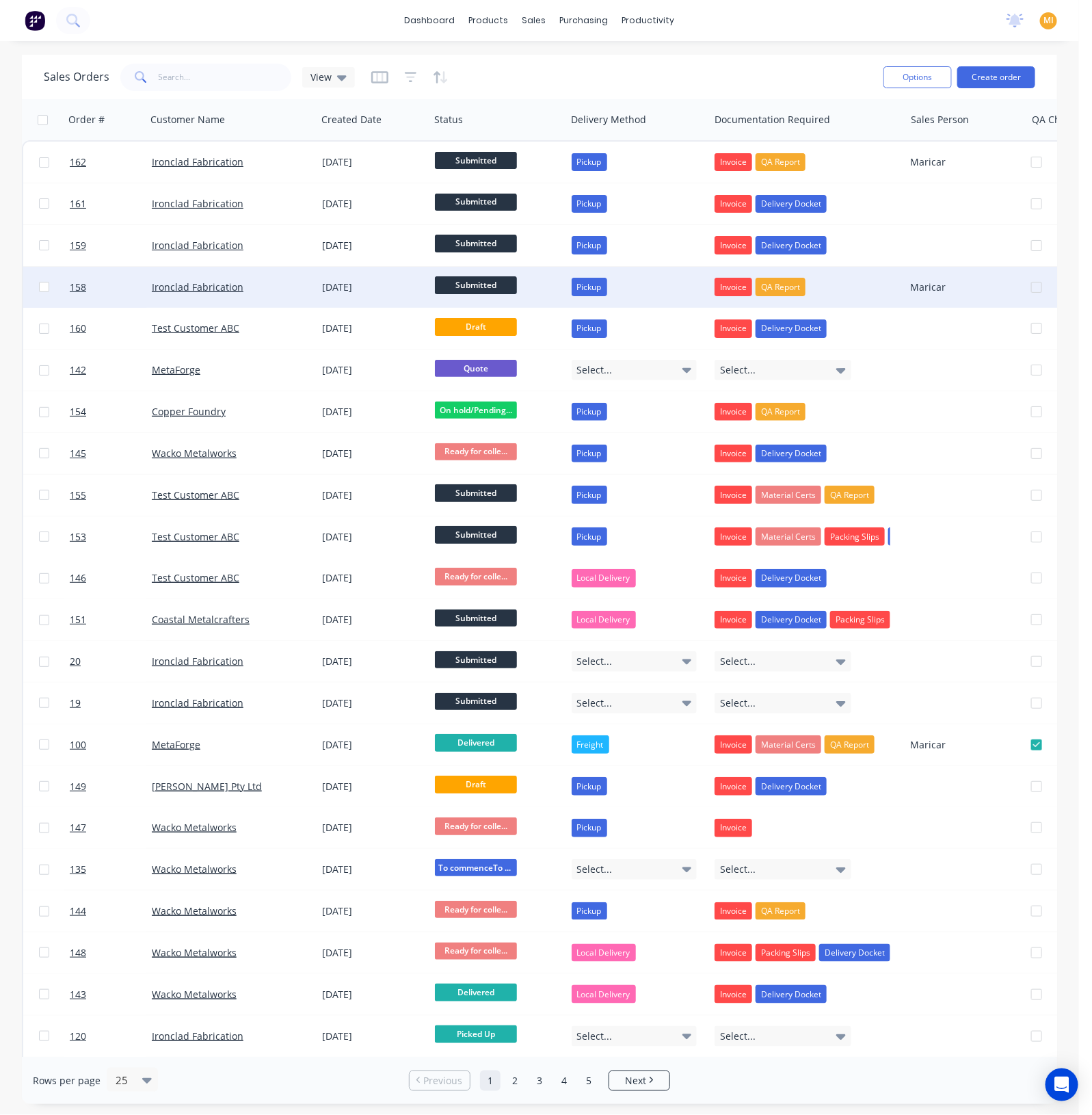
click at [64, 288] on div at bounding box center [106, 288] width 82 height 41
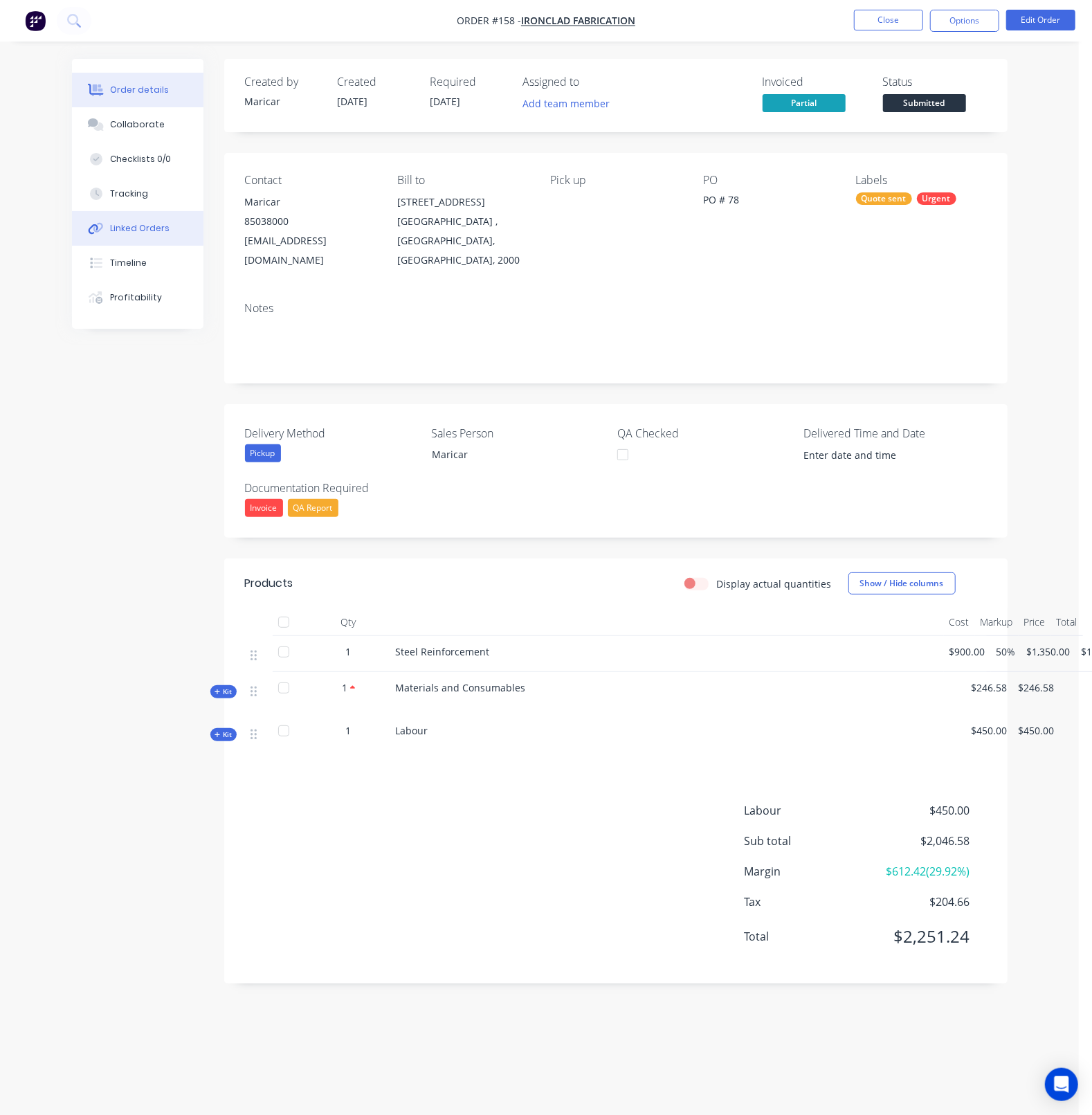
click at [132, 239] on button "Linked Orders" at bounding box center [137, 229] width 131 height 35
